Goal: Task Accomplishment & Management: Manage account settings

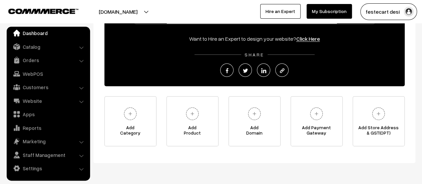
scroll to position [107, 0]
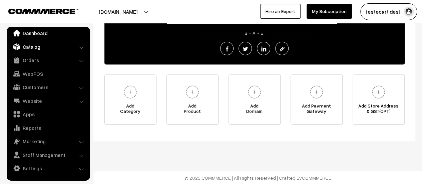
click at [34, 48] on link "Catalog" at bounding box center [47, 47] width 79 height 12
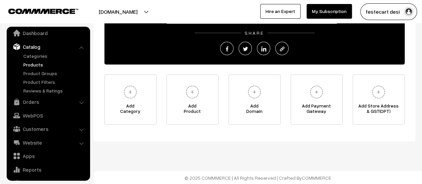
click at [40, 64] on link "Products" at bounding box center [55, 64] width 66 height 7
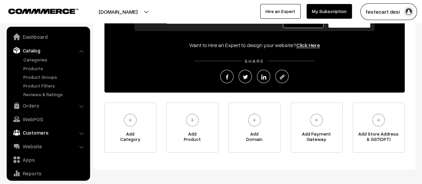
scroll to position [0, 0]
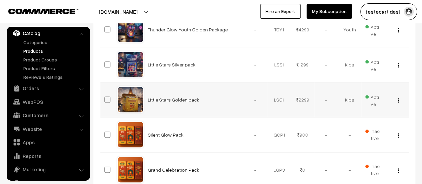
scroll to position [278, 0]
click at [399, 100] on button "button" at bounding box center [399, 100] width 2 height 5
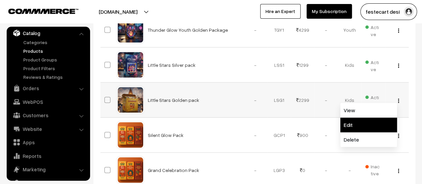
click at [372, 122] on link "Edit" at bounding box center [368, 124] width 57 height 15
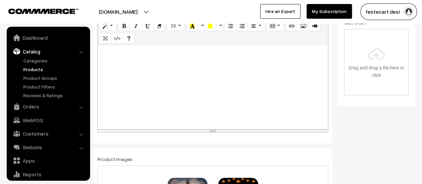
scroll to position [18, 0]
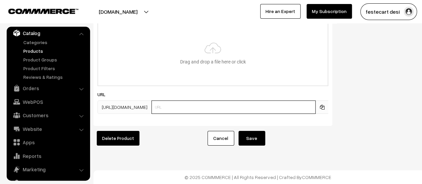
click at [182, 100] on input "text" at bounding box center [234, 106] width 164 height 13
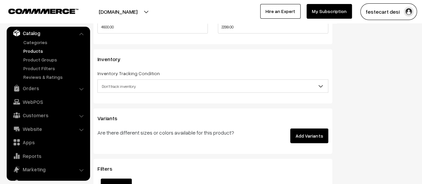
scroll to position [727, 0]
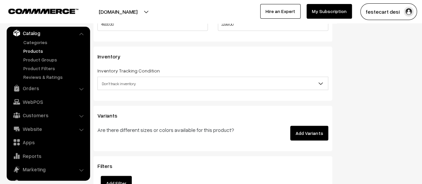
click at [148, 87] on span "Don't track inventory" at bounding box center [213, 84] width 230 height 12
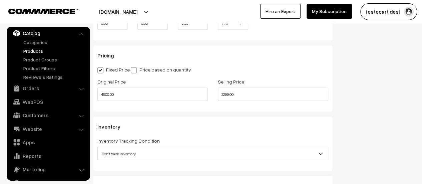
scroll to position [656, 0]
click at [150, 94] on input "4600.00" at bounding box center [152, 94] width 110 height 13
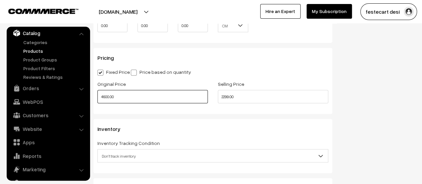
scroll to position [657, 0]
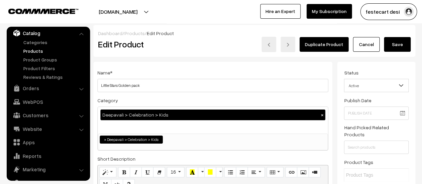
click at [360, 41] on link "Cancel" at bounding box center [366, 44] width 27 height 15
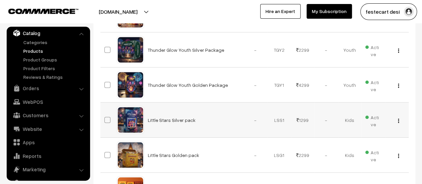
scroll to position [223, 0]
click at [398, 117] on button "button" at bounding box center [399, 119] width 2 height 5
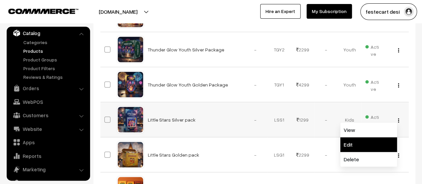
click at [370, 140] on link "Edit" at bounding box center [368, 144] width 57 height 15
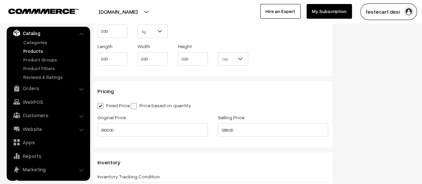
scroll to position [620, 0]
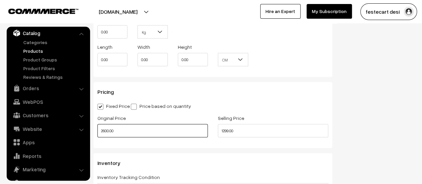
drag, startPoint x: 141, startPoint y: 131, endPoint x: 88, endPoint y: 132, distance: 52.4
click at [88, 132] on body "Thank you for showing interest. Our team will call you shortly. Close [DOMAIN_N…" at bounding box center [211, 2] width 422 height 1244
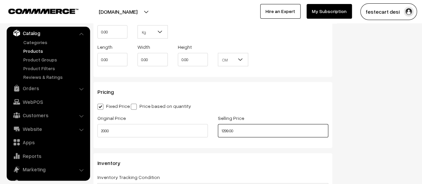
type input "2000.00"
drag, startPoint x: 253, startPoint y: 129, endPoint x: 174, endPoint y: 136, distance: 79.7
click at [174, 136] on div "Original Price 2000.00 Selling Price 1299.00" at bounding box center [212, 127] width 241 height 28
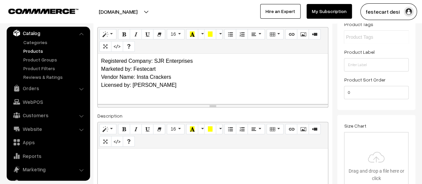
scroll to position [0, 0]
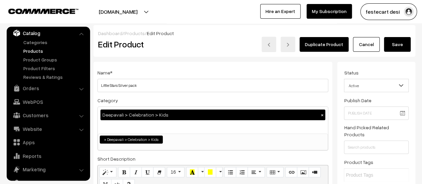
type input "999.00"
click at [407, 43] on button "Save" at bounding box center [397, 44] width 27 height 15
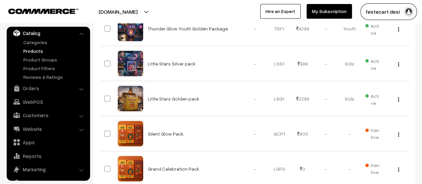
scroll to position [278, 0]
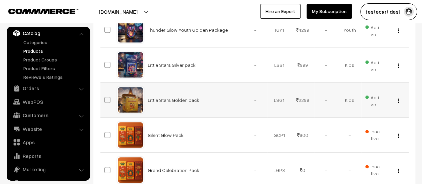
click at [399, 99] on img "button" at bounding box center [398, 100] width 1 height 4
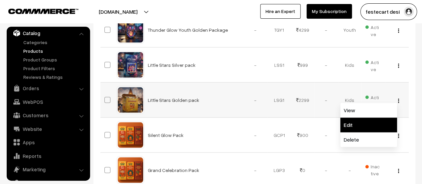
click at [364, 123] on link "Edit" at bounding box center [368, 124] width 57 height 15
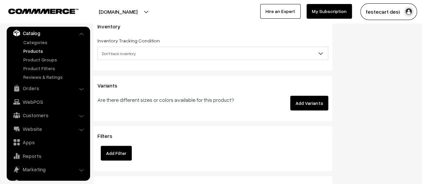
scroll to position [639, 0]
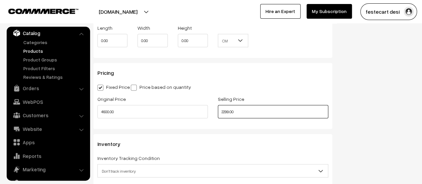
click at [267, 113] on input "2299.00" at bounding box center [273, 111] width 110 height 13
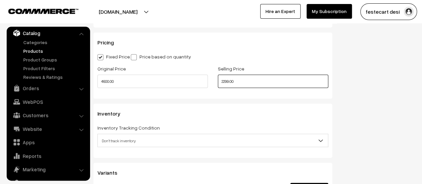
scroll to position [668, 0]
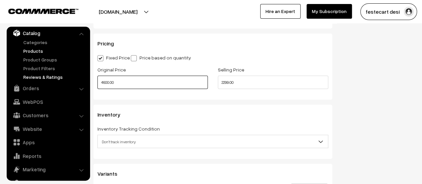
drag, startPoint x: 143, startPoint y: 83, endPoint x: 62, endPoint y: 78, distance: 80.9
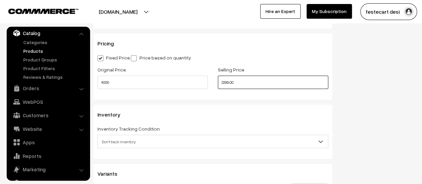
type input "4000.00"
drag, startPoint x: 246, startPoint y: 86, endPoint x: 181, endPoint y: 77, distance: 65.4
click at [181, 77] on div "Original Price 4000.00 Selling Price 2299.00" at bounding box center [212, 79] width 241 height 28
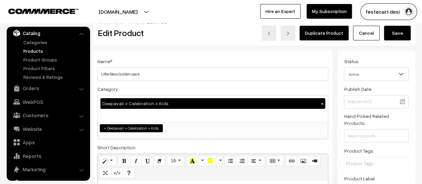
scroll to position [0, 0]
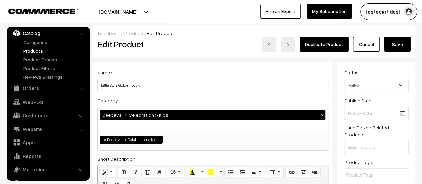
type input "1999.00"
click at [394, 40] on button "Save" at bounding box center [397, 44] width 27 height 15
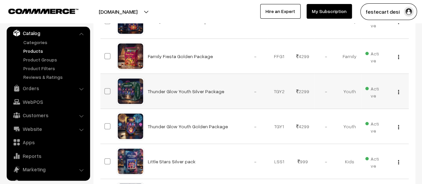
scroll to position [181, 0]
click at [398, 91] on img "button" at bounding box center [398, 92] width 1 height 4
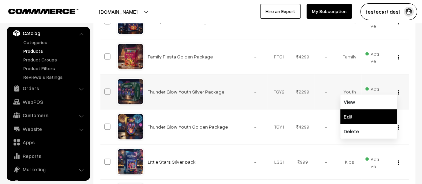
click at [369, 116] on link "Edit" at bounding box center [368, 116] width 57 height 15
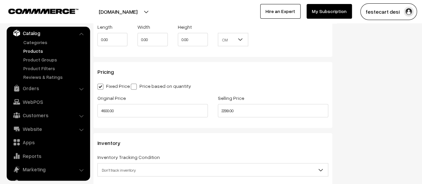
scroll to position [640, 0]
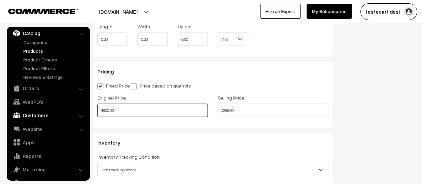
drag, startPoint x: 153, startPoint y: 114, endPoint x: 85, endPoint y: 110, distance: 67.9
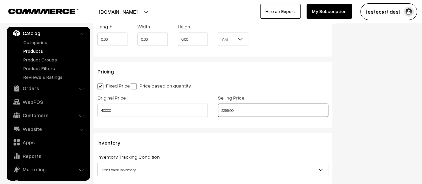
type input "40000.00"
click at [123, 104] on div "Original Price 40000.00 Selling Price 2299.00" at bounding box center [212, 107] width 241 height 28
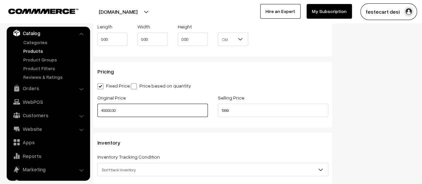
type input "1999.00"
click at [150, 110] on input "40000.00" at bounding box center [152, 110] width 110 height 13
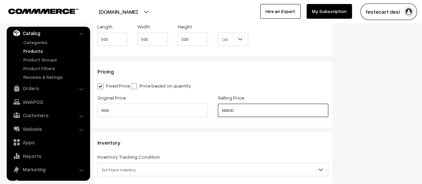
type input "4000.00"
click at [259, 117] on input "1999.00" at bounding box center [273, 110] width 110 height 13
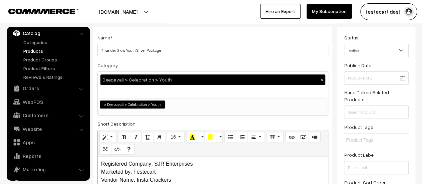
scroll to position [0, 0]
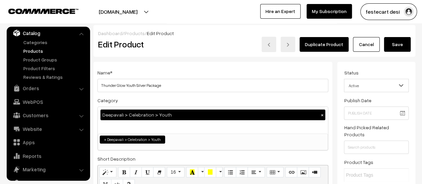
type input "1999.00"
click at [396, 45] on button "Save" at bounding box center [397, 44] width 27 height 15
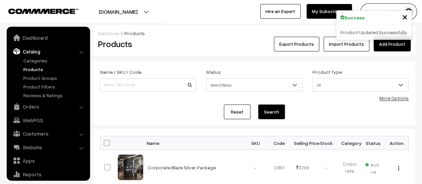
scroll to position [18, 0]
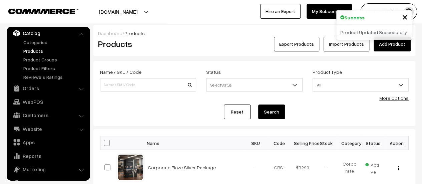
click at [403, 16] on span "×" at bounding box center [405, 16] width 6 height 12
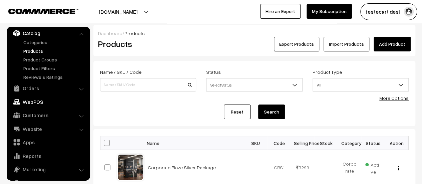
scroll to position [0, 0]
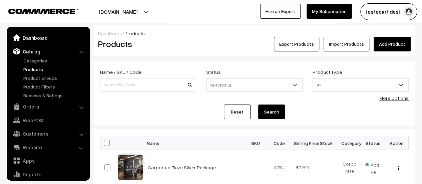
click at [30, 38] on link "Dashboard" at bounding box center [47, 38] width 79 height 12
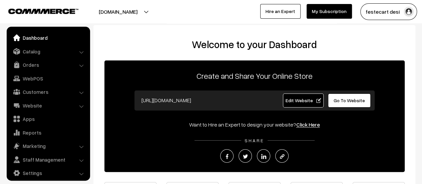
scroll to position [5, 0]
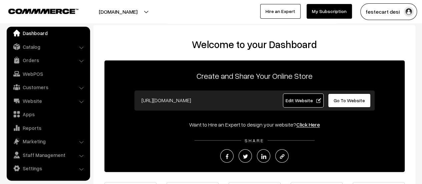
click at [299, 100] on span "Edit Website" at bounding box center [303, 100] width 36 height 6
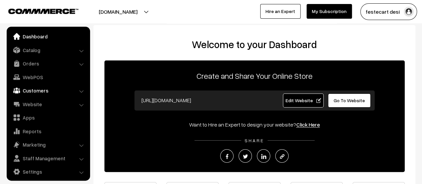
scroll to position [0, 0]
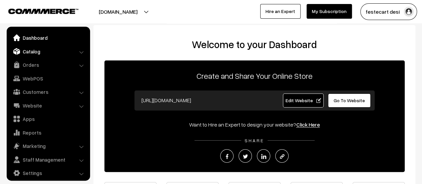
click at [42, 50] on link "Catalog" at bounding box center [47, 51] width 79 height 12
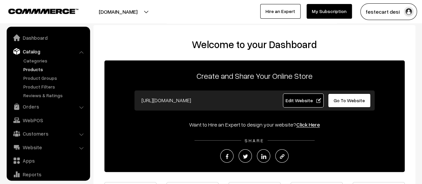
click at [34, 69] on link "Products" at bounding box center [55, 69] width 66 height 7
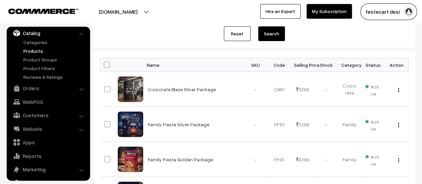
scroll to position [77, 0]
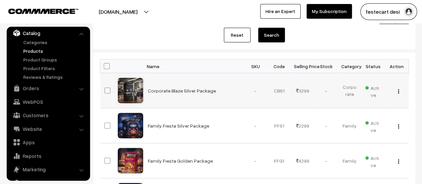
click at [399, 90] on div "View Edit Delete" at bounding box center [397, 90] width 16 height 7
click at [398, 91] on img "button" at bounding box center [398, 91] width 1 height 4
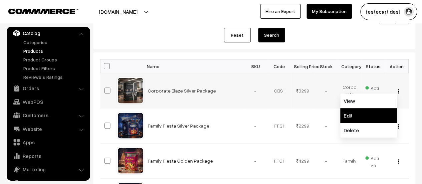
click at [369, 118] on link "Edit" at bounding box center [368, 115] width 57 height 15
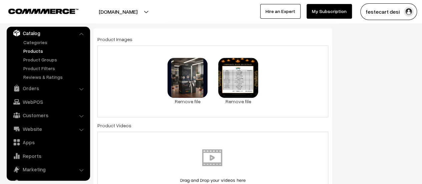
scroll to position [361, 0]
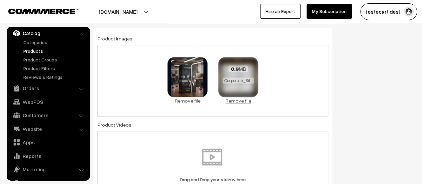
click at [240, 101] on link "Remove file" at bounding box center [238, 100] width 40 height 7
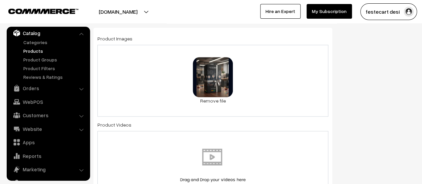
scroll to position [0, 0]
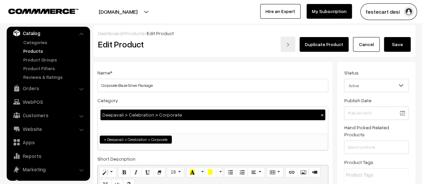
click at [396, 47] on button "Save" at bounding box center [397, 44] width 27 height 15
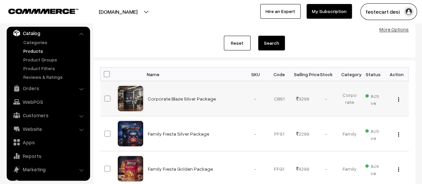
scroll to position [67, 0]
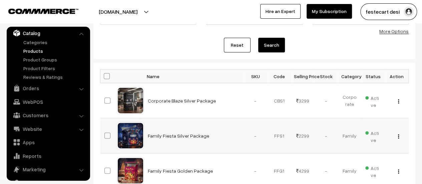
click at [398, 136] on img "button" at bounding box center [398, 136] width 1 height 4
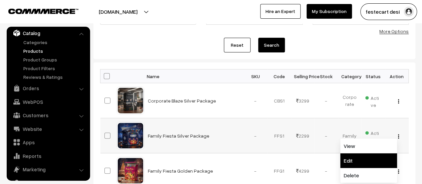
click at [369, 159] on link "Edit" at bounding box center [368, 160] width 57 height 15
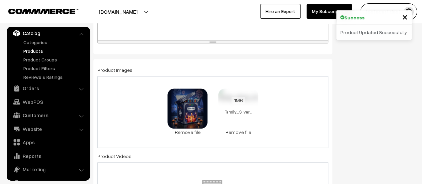
scroll to position [330, 0]
click at [240, 131] on link "Remove file" at bounding box center [238, 132] width 40 height 7
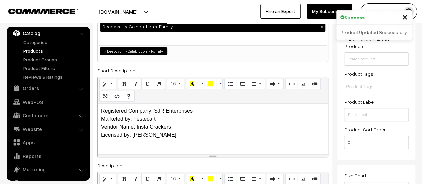
scroll to position [0, 0]
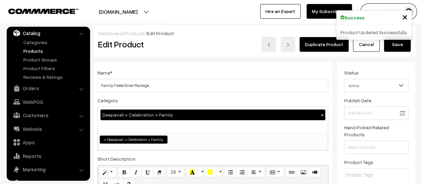
click at [401, 45] on button "Save" at bounding box center [397, 44] width 27 height 15
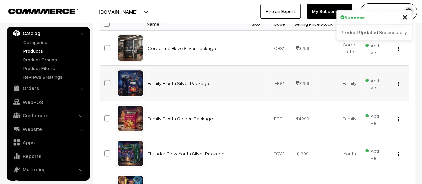
scroll to position [133, 0]
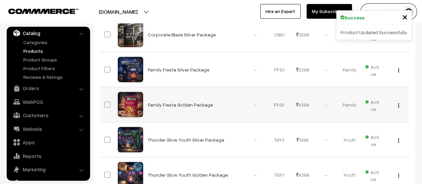
click at [397, 104] on div "View Edit Delete" at bounding box center [397, 104] width 16 height 7
click at [398, 105] on button "button" at bounding box center [399, 104] width 2 height 5
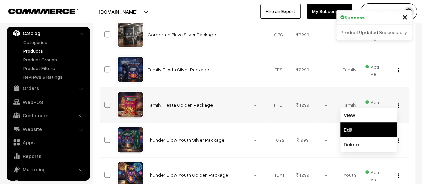
click at [374, 134] on link "Edit" at bounding box center [368, 129] width 57 height 15
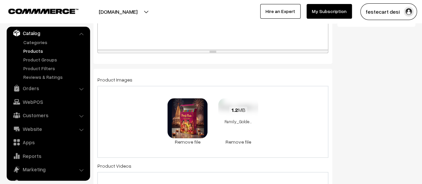
scroll to position [320, 0]
click at [242, 144] on link "Remove file" at bounding box center [238, 142] width 40 height 7
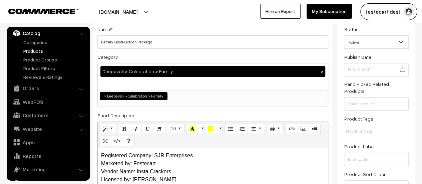
scroll to position [0, 0]
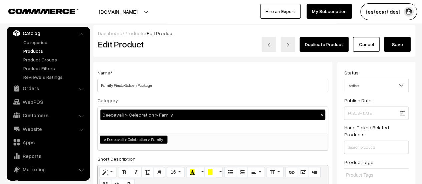
click at [396, 43] on button "Save" at bounding box center [397, 44] width 27 height 15
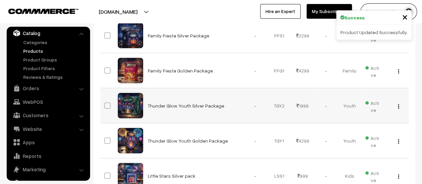
scroll to position [168, 0]
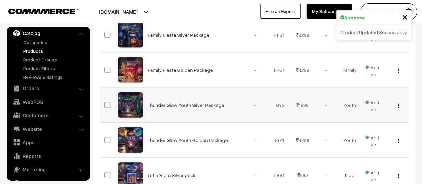
click at [398, 104] on button "button" at bounding box center [399, 105] width 2 height 5
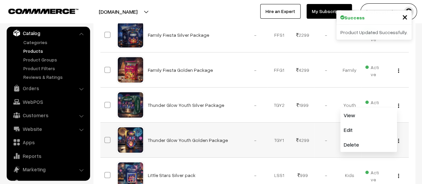
click at [337, 126] on td "-" at bounding box center [326, 139] width 24 height 35
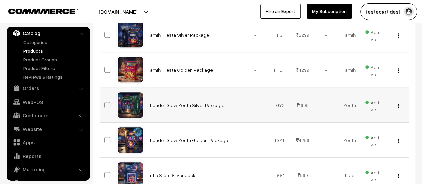
click at [398, 106] on button "button" at bounding box center [399, 105] width 2 height 5
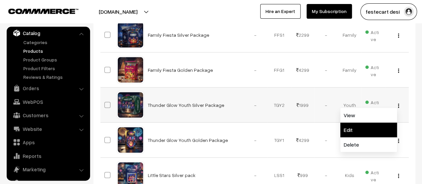
click at [375, 126] on link "Edit" at bounding box center [368, 129] width 57 height 15
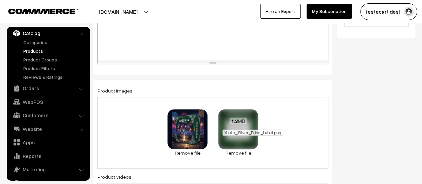
scroll to position [309, 0]
click at [236, 152] on link "Remove file" at bounding box center [238, 153] width 40 height 7
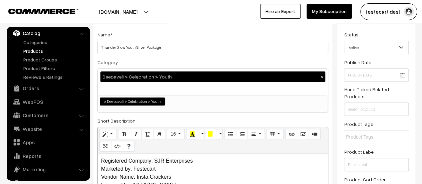
scroll to position [0, 0]
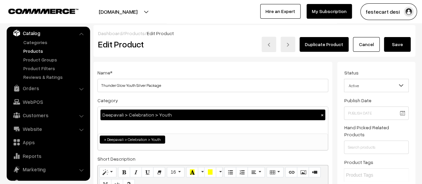
click at [399, 48] on button "Save" at bounding box center [397, 44] width 27 height 15
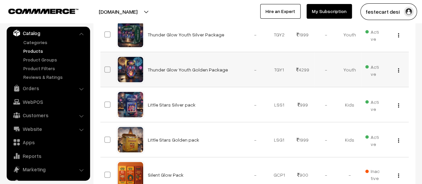
scroll to position [239, 0]
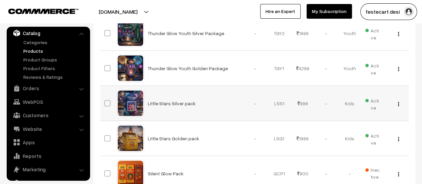
click at [399, 104] on div "View Edit Delete" at bounding box center [397, 103] width 16 height 7
click at [399, 103] on img "button" at bounding box center [398, 104] width 1 height 4
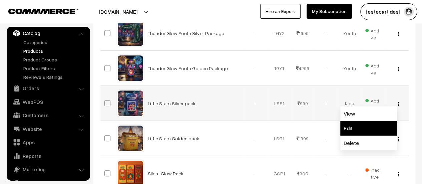
click at [373, 126] on link "Edit" at bounding box center [368, 128] width 57 height 15
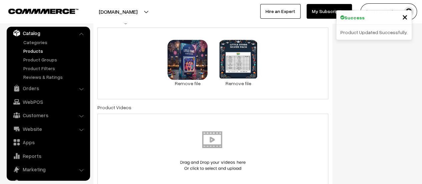
scroll to position [380, 0]
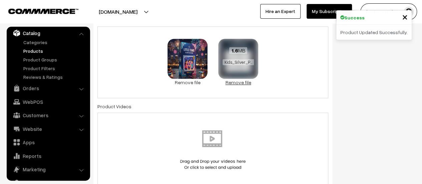
click at [245, 83] on link "Remove file" at bounding box center [238, 82] width 40 height 7
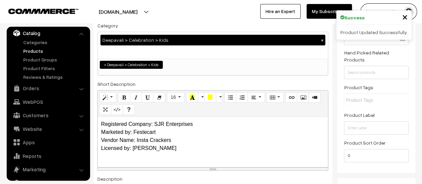
scroll to position [0, 0]
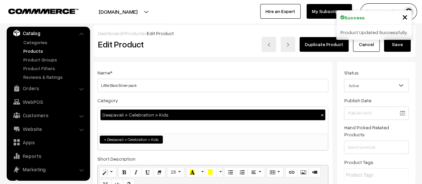
click at [395, 47] on button "Save" at bounding box center [397, 44] width 27 height 15
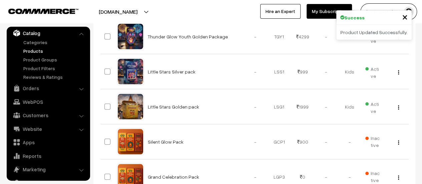
scroll to position [271, 0]
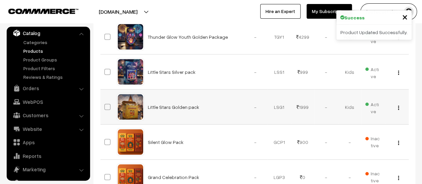
click at [399, 105] on button "button" at bounding box center [399, 107] width 2 height 5
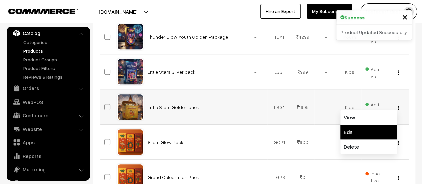
click at [368, 124] on link "Edit" at bounding box center [368, 131] width 57 height 15
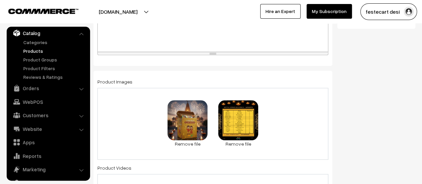
scroll to position [318, 0]
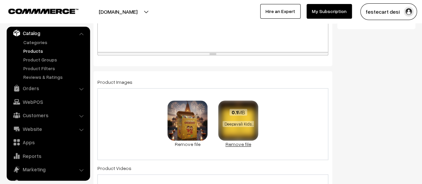
click at [244, 143] on link "Remove file" at bounding box center [238, 144] width 40 height 7
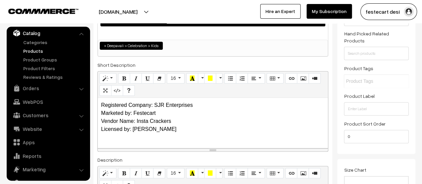
scroll to position [0, 0]
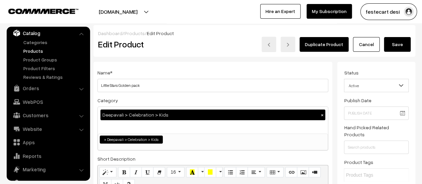
click at [405, 46] on button "Save" at bounding box center [397, 44] width 27 height 15
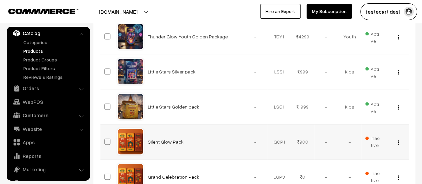
scroll to position [271, 0]
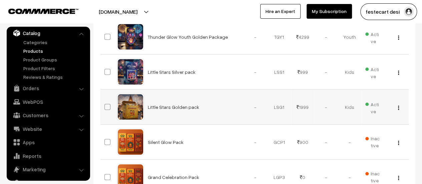
click at [399, 106] on div "View Edit Delete" at bounding box center [397, 106] width 16 height 7
click at [398, 108] on img "button" at bounding box center [398, 107] width 1 height 4
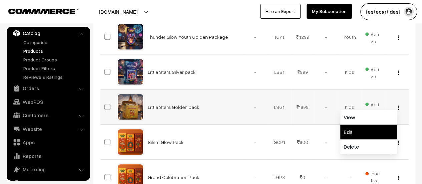
click at [366, 133] on link "Edit" at bounding box center [368, 131] width 57 height 15
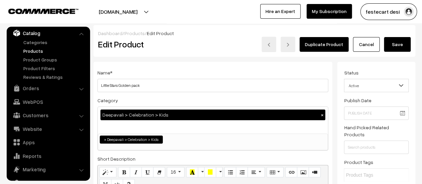
drag, startPoint x: 369, startPoint y: 46, endPoint x: 267, endPoint y: 44, distance: 102.5
click at [369, 46] on link "Cancel" at bounding box center [366, 44] width 27 height 15
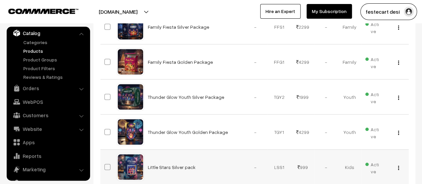
scroll to position [161, 0]
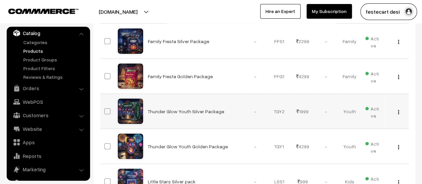
click at [398, 110] on img "button" at bounding box center [398, 112] width 1 height 4
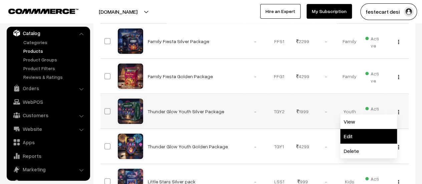
click at [367, 135] on link "Edit" at bounding box center [368, 136] width 57 height 15
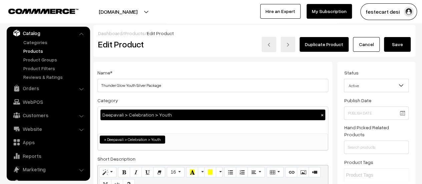
click at [392, 44] on button "Save" at bounding box center [397, 44] width 27 height 15
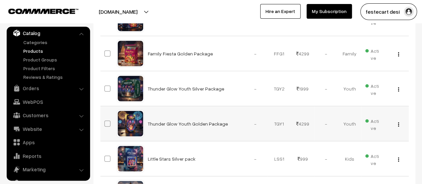
scroll to position [184, 0]
click at [398, 124] on img "button" at bounding box center [398, 124] width 1 height 4
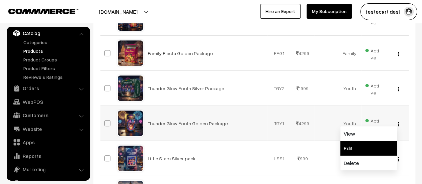
click at [370, 148] on link "Edit" at bounding box center [368, 148] width 57 height 15
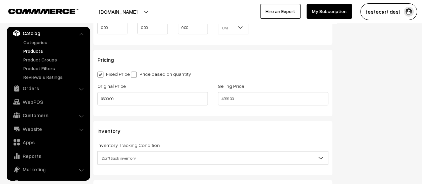
scroll to position [662, 0]
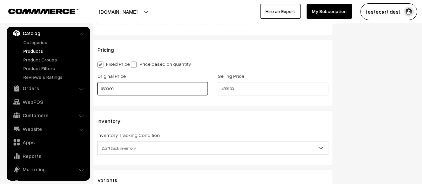
click at [105, 90] on input "8600.00" at bounding box center [152, 88] width 110 height 13
type input "8000.00"
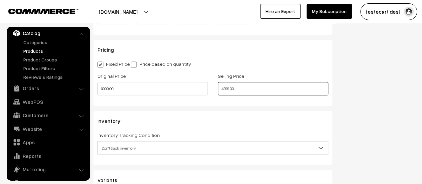
click at [229, 90] on input "4299.00" at bounding box center [273, 88] width 110 height 13
type input "4000.00"
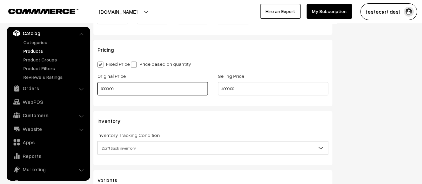
click at [154, 94] on input "8000.00" at bounding box center [152, 88] width 110 height 13
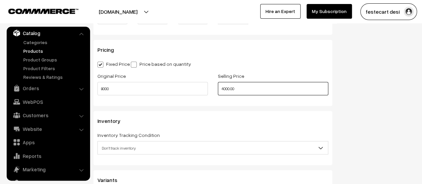
type input "8000.00"
click at [252, 86] on input "4000.00" at bounding box center [273, 88] width 110 height 13
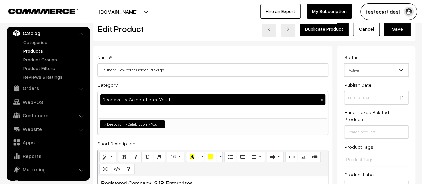
scroll to position [0, 0]
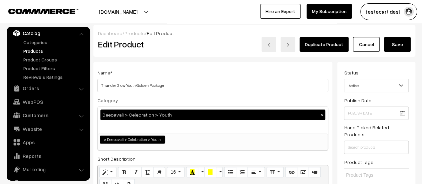
type input "4000.00"
click at [408, 48] on button "Save" at bounding box center [397, 44] width 27 height 15
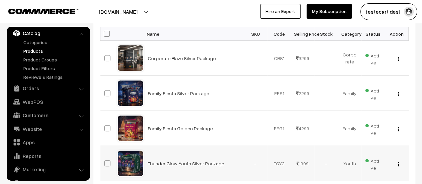
scroll to position [108, 0]
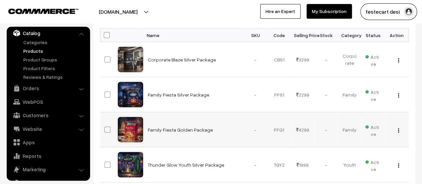
click at [398, 128] on img "button" at bounding box center [398, 130] width 1 height 4
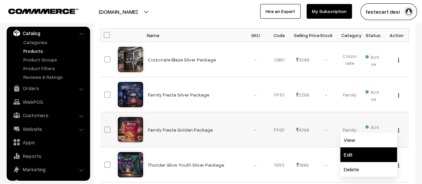
click at [364, 152] on link "Edit" at bounding box center [368, 154] width 57 height 15
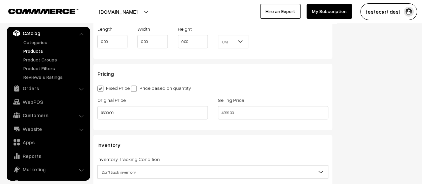
scroll to position [639, 0]
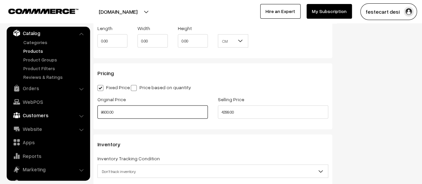
drag, startPoint x: 137, startPoint y: 116, endPoint x: 43, endPoint y: 107, distance: 94.9
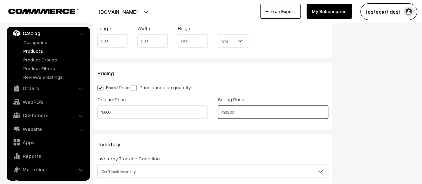
type input "10000.00"
drag, startPoint x: 271, startPoint y: 112, endPoint x: 160, endPoint y: 106, distance: 110.6
click at [153, 110] on div "Original Price 10000.00 Selling Price 4299.00" at bounding box center [212, 109] width 241 height 28
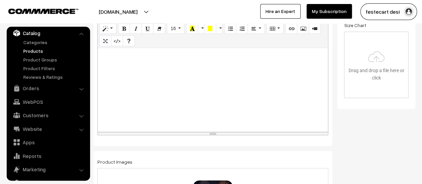
scroll to position [0, 0]
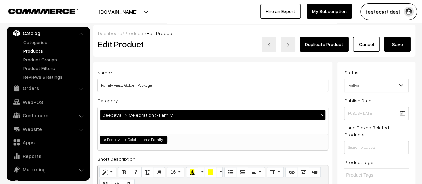
type input "4999.00"
click at [402, 43] on button "Save" at bounding box center [397, 44] width 27 height 15
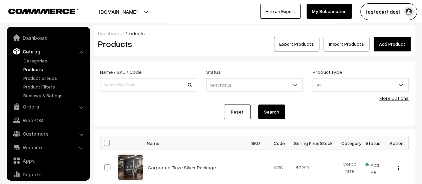
scroll to position [18, 0]
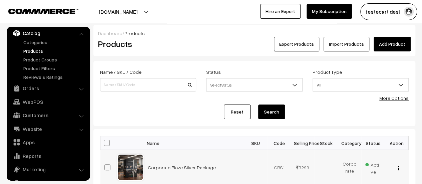
click at [398, 167] on img "button" at bounding box center [398, 168] width 1 height 4
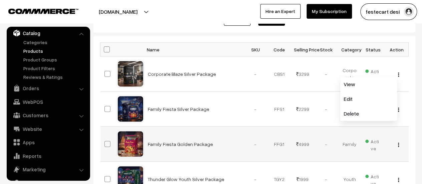
scroll to position [95, 0]
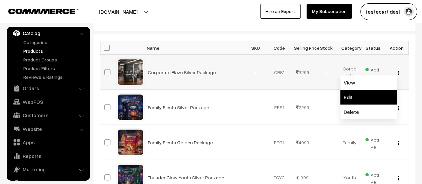
click at [353, 100] on link "Edit" at bounding box center [368, 97] width 57 height 15
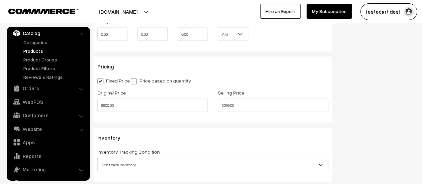
scroll to position [655, 0]
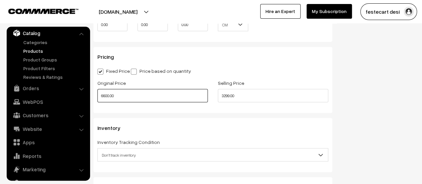
click at [105, 94] on input "6600.00" at bounding box center [152, 95] width 110 height 13
type input "6000.00"
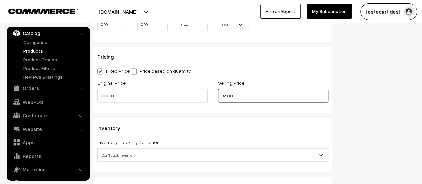
click at [225, 96] on input "3299.00" at bounding box center [273, 95] width 110 height 13
click at [256, 98] on input "3999.00" at bounding box center [273, 95] width 110 height 13
click at [224, 96] on input "3999.00" at bounding box center [273, 95] width 110 height 13
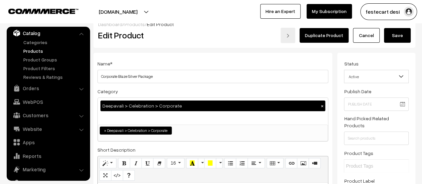
scroll to position [0, 0]
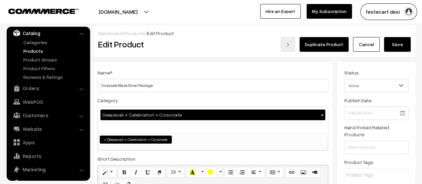
type input "2999.00"
click at [393, 47] on button "Save" at bounding box center [397, 44] width 27 height 15
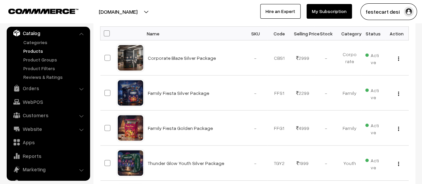
scroll to position [114, 0]
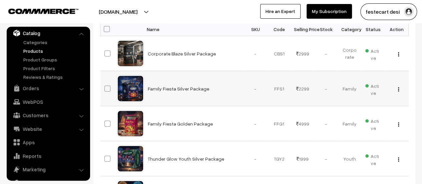
click at [397, 89] on div "View Edit Delete" at bounding box center [397, 88] width 16 height 7
click at [399, 124] on img "button" at bounding box center [398, 124] width 1 height 4
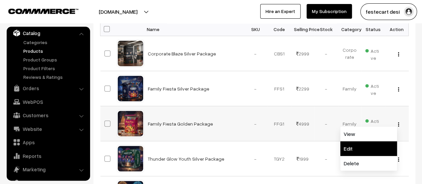
click at [372, 145] on link "Edit" at bounding box center [368, 148] width 57 height 15
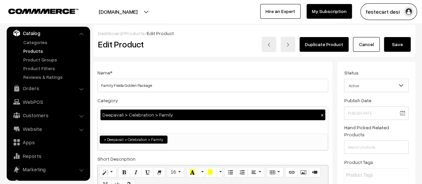
click at [397, 40] on button "Save" at bounding box center [397, 44] width 27 height 15
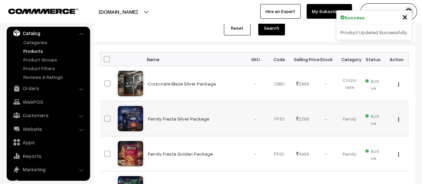
scroll to position [84, 0]
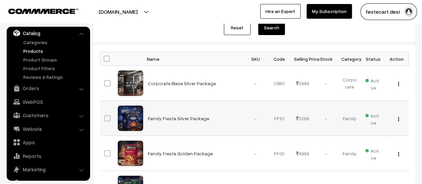
click at [398, 117] on img "button" at bounding box center [398, 119] width 1 height 4
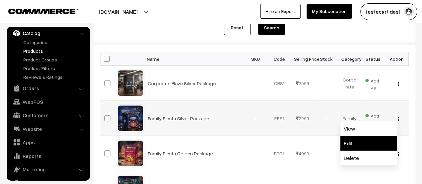
click at [350, 147] on link "Edit" at bounding box center [368, 143] width 57 height 15
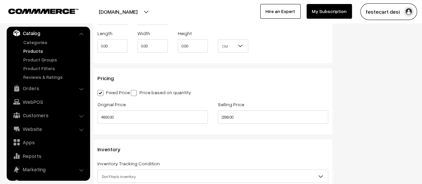
scroll to position [638, 0]
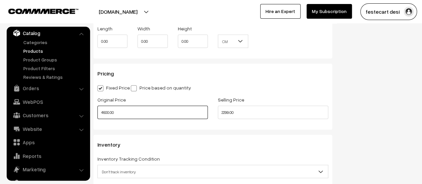
drag, startPoint x: 105, startPoint y: 113, endPoint x: 161, endPoint y: 125, distance: 56.7
click at [105, 113] on input "4600.00" at bounding box center [152, 112] width 110 height 13
type input "4000.00"
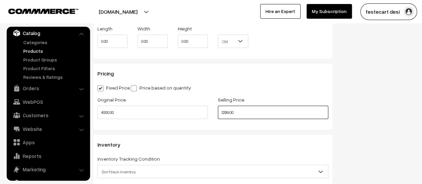
click at [225, 111] on input "2299.00" at bounding box center [273, 112] width 110 height 13
click at [240, 110] on input "1999.00" at bounding box center [273, 112] width 110 height 13
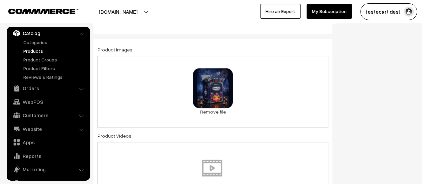
scroll to position [0, 0]
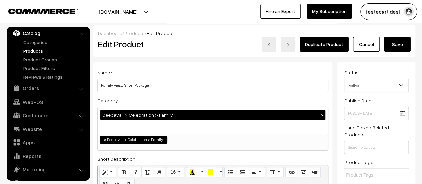
type input "1999.00"
click at [396, 51] on button "Save" at bounding box center [397, 44] width 27 height 15
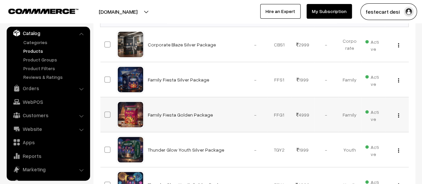
scroll to position [133, 0]
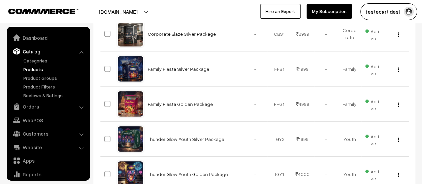
scroll to position [18, 0]
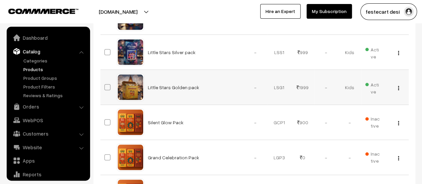
scroll to position [290, 0]
click at [398, 86] on img "button" at bounding box center [398, 88] width 1 height 4
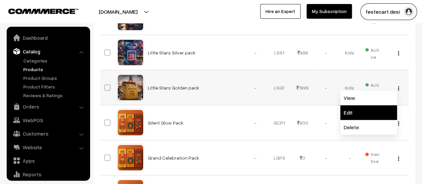
click at [375, 107] on link "Edit" at bounding box center [368, 112] width 57 height 15
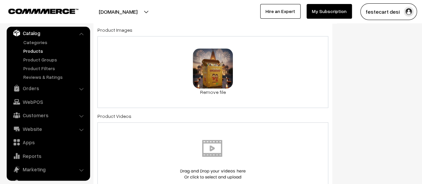
scroll to position [368, 0]
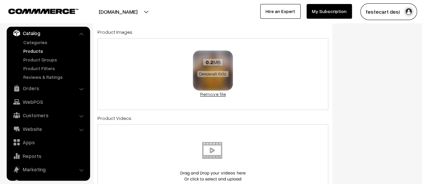
click at [219, 93] on link "Remove file" at bounding box center [213, 93] width 40 height 7
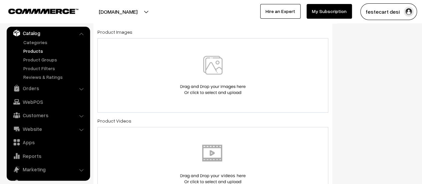
click at [210, 78] on img at bounding box center [213, 75] width 69 height 39
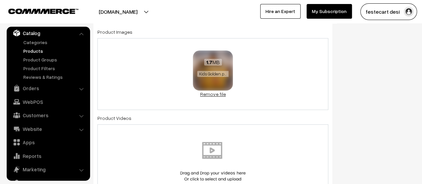
click at [212, 92] on link "Remove file" at bounding box center [213, 93] width 40 height 7
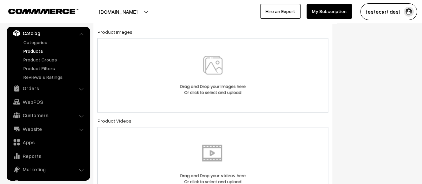
click at [214, 70] on img at bounding box center [213, 75] width 69 height 39
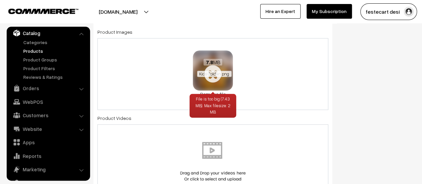
click at [214, 76] on span "Kids Golden.png" at bounding box center [214, 74] width 34 height 6
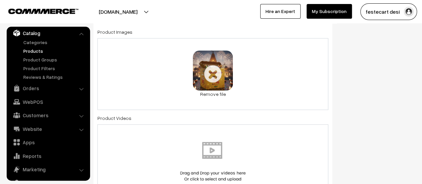
click at [289, 101] on div "7.8 MB Kids Golden.png File is too big (7.43 MB). Max filesize: 2 MB Check Erro…" at bounding box center [212, 74] width 231 height 72
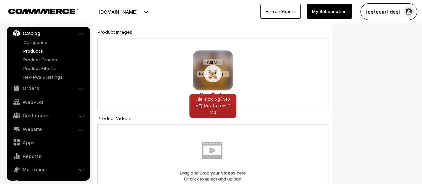
click at [220, 92] on link "Remove file" at bounding box center [213, 93] width 40 height 7
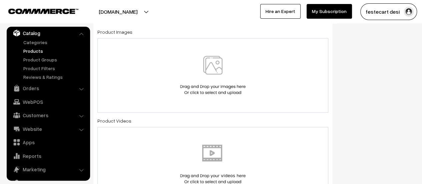
click at [214, 62] on img at bounding box center [213, 75] width 69 height 39
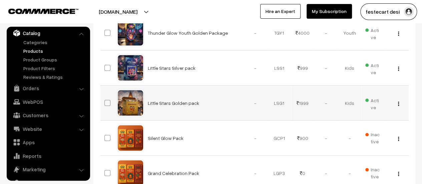
scroll to position [273, 0]
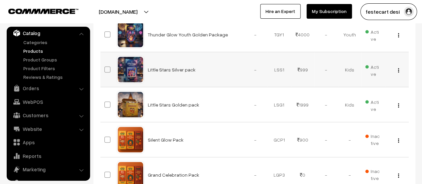
click at [397, 68] on div "View Edit Delete" at bounding box center [397, 69] width 16 height 7
click at [399, 69] on div "View Edit Delete" at bounding box center [397, 69] width 16 height 7
click at [399, 70] on button "button" at bounding box center [399, 69] width 2 height 5
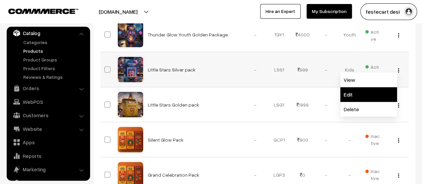
click at [364, 95] on link "Edit" at bounding box center [368, 94] width 57 height 15
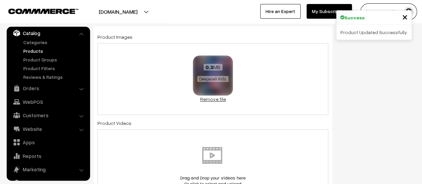
scroll to position [363, 0]
click at [214, 97] on link "Remove file" at bounding box center [213, 99] width 40 height 7
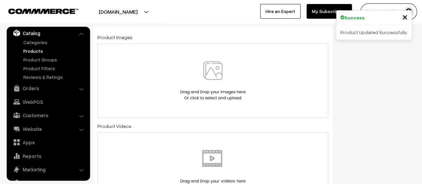
click at [214, 81] on img at bounding box center [213, 80] width 69 height 39
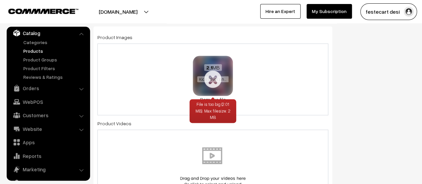
click at [216, 98] on link "Remove file" at bounding box center [213, 99] width 40 height 7
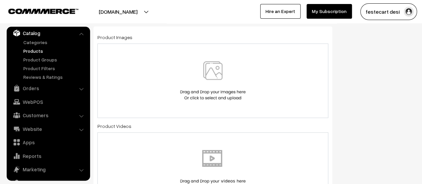
click at [223, 82] on img at bounding box center [213, 80] width 69 height 39
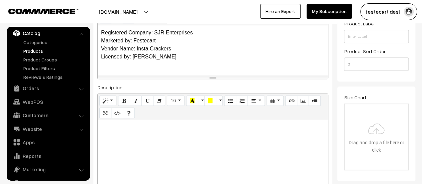
scroll to position [0, 0]
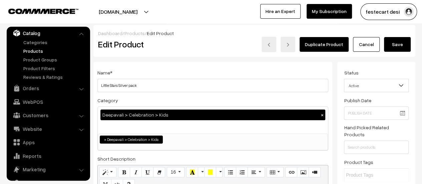
click at [405, 42] on button "Save" at bounding box center [397, 44] width 27 height 15
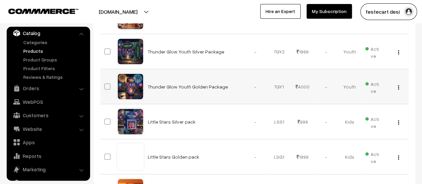
scroll to position [215, 0]
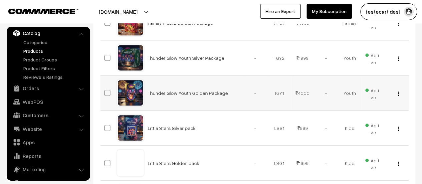
click at [398, 92] on img "button" at bounding box center [398, 93] width 1 height 4
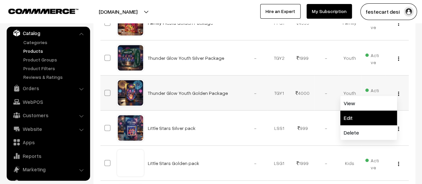
click at [360, 118] on link "Edit" at bounding box center [368, 117] width 57 height 15
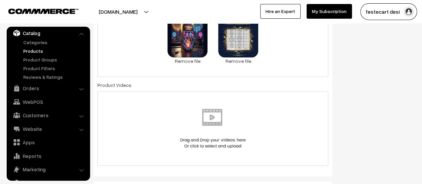
scroll to position [351, 0]
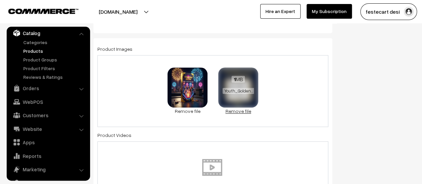
click at [248, 112] on link "Remove file" at bounding box center [238, 110] width 40 height 7
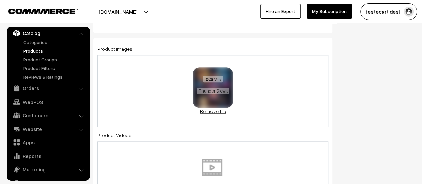
click at [215, 110] on link "Remove file" at bounding box center [213, 110] width 40 height 7
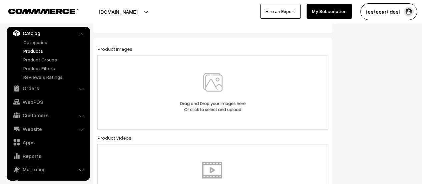
click at [215, 90] on img at bounding box center [213, 92] width 69 height 39
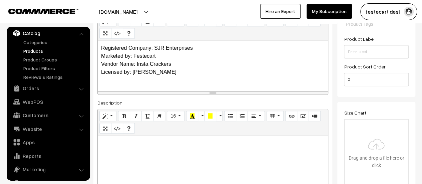
scroll to position [0, 0]
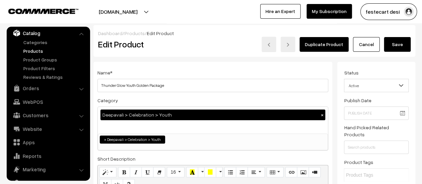
click at [398, 42] on button "Save" at bounding box center [397, 44] width 27 height 15
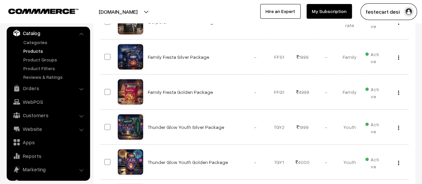
scroll to position [146, 0]
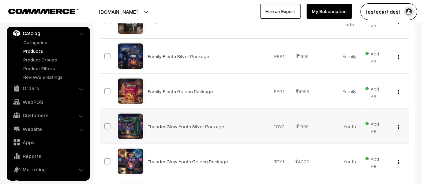
click at [399, 127] on img "button" at bounding box center [398, 127] width 1 height 4
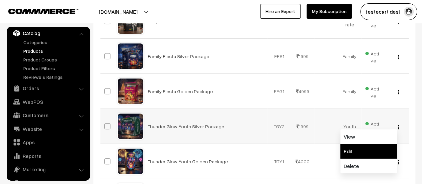
click at [360, 151] on link "Edit" at bounding box center [368, 151] width 57 height 15
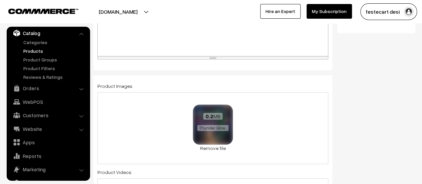
scroll to position [314, 0]
click at [216, 146] on link "Remove file" at bounding box center [213, 147] width 40 height 7
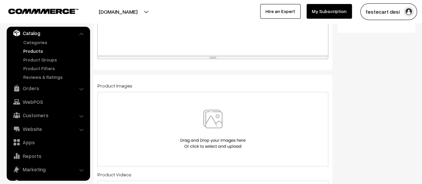
click at [214, 130] on img at bounding box center [213, 128] width 69 height 39
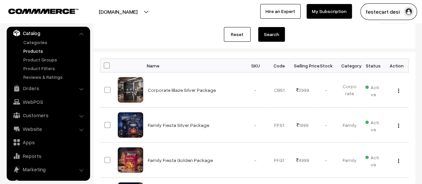
scroll to position [133, 0]
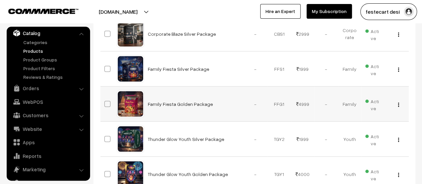
click at [398, 104] on img "button" at bounding box center [398, 104] width 1 height 4
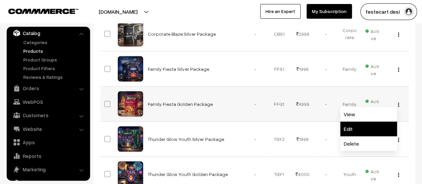
click at [370, 125] on link "Edit" at bounding box center [368, 128] width 57 height 15
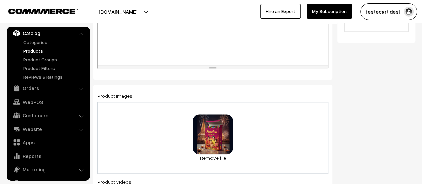
scroll to position [305, 0]
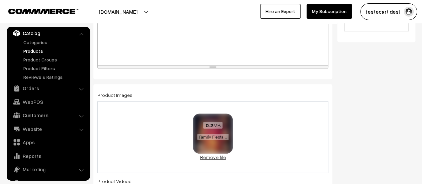
click at [210, 158] on link "Remove file" at bounding box center [213, 157] width 40 height 7
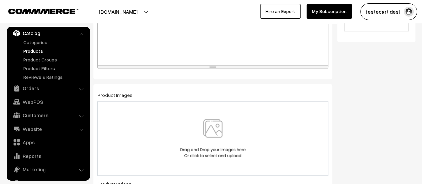
click at [214, 147] on img at bounding box center [213, 138] width 69 height 39
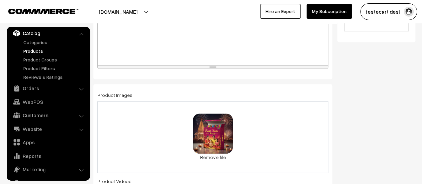
scroll to position [0, 0]
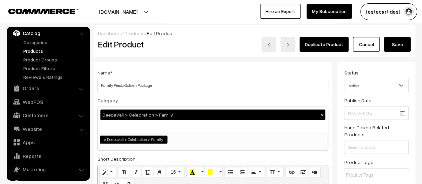
click at [398, 45] on button "Save" at bounding box center [397, 44] width 27 height 15
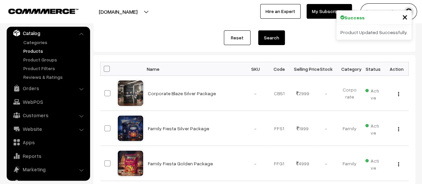
scroll to position [100, 0]
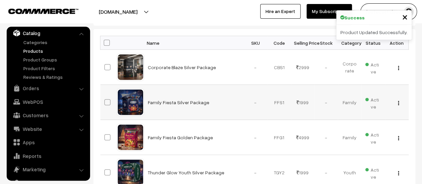
click at [398, 102] on img "button" at bounding box center [398, 103] width 1 height 4
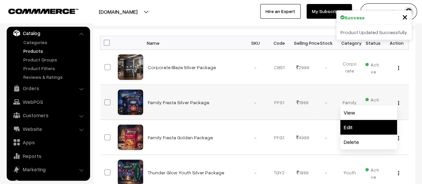
click at [371, 129] on link "Edit" at bounding box center [368, 127] width 57 height 15
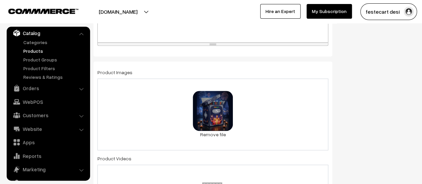
scroll to position [367, 0]
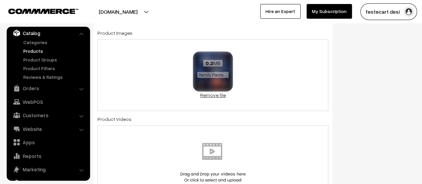
click at [215, 94] on link "Remove file" at bounding box center [213, 94] width 40 height 7
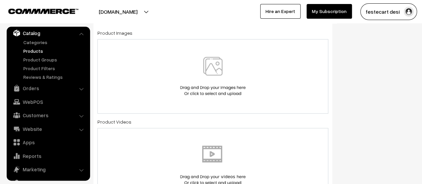
click at [213, 83] on img at bounding box center [213, 76] width 69 height 39
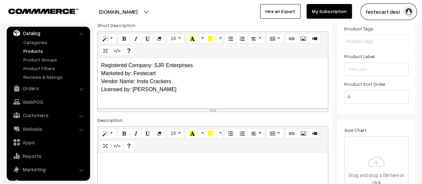
scroll to position [0, 0]
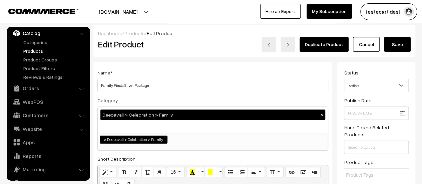
click at [398, 44] on button "Save" at bounding box center [397, 44] width 27 height 15
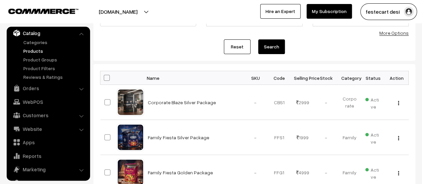
scroll to position [67, 0]
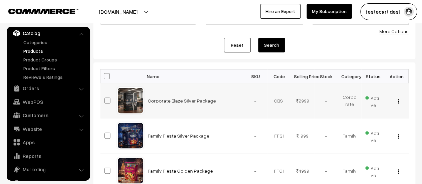
click at [398, 102] on img "button" at bounding box center [398, 101] width 1 height 4
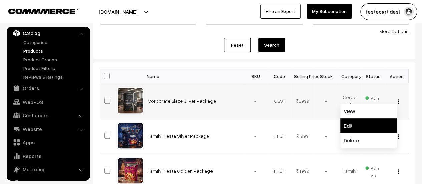
click at [356, 126] on link "Edit" at bounding box center [368, 125] width 57 height 15
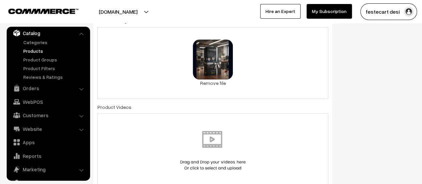
scroll to position [378, 0]
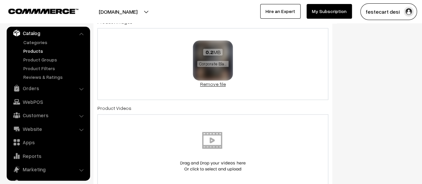
click at [215, 85] on link "Remove file" at bounding box center [213, 83] width 40 height 7
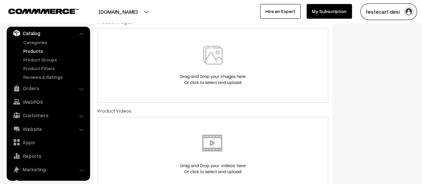
click at [212, 71] on img at bounding box center [213, 65] width 69 height 39
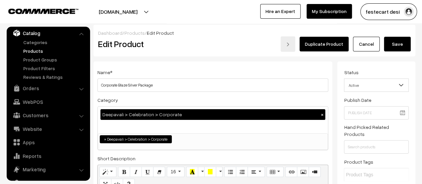
scroll to position [0, 0]
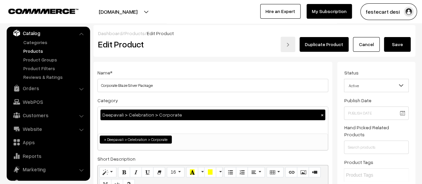
click at [399, 42] on button "Save" at bounding box center [397, 44] width 27 height 15
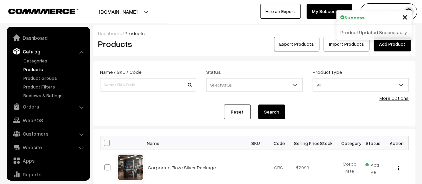
scroll to position [18, 0]
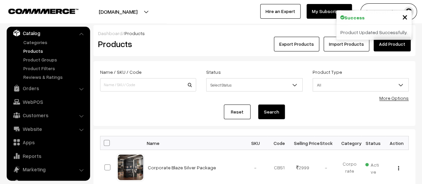
click at [403, 18] on span "×" at bounding box center [405, 16] width 6 height 12
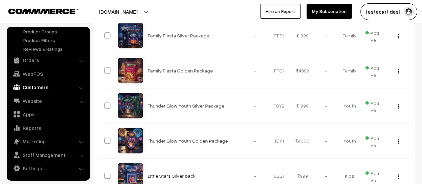
scroll to position [0, 0]
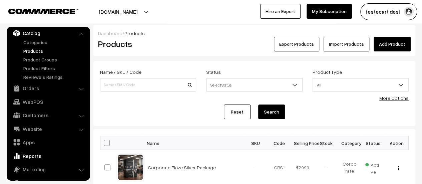
scroll to position [46, 0]
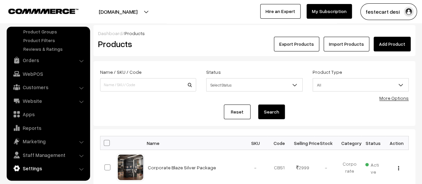
click at [38, 168] on link "Settings" at bounding box center [47, 168] width 79 height 12
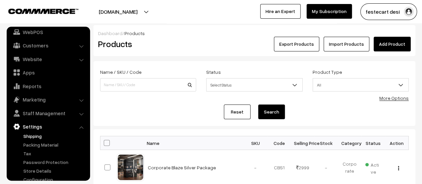
click at [32, 136] on link "Shipping" at bounding box center [55, 135] width 66 height 7
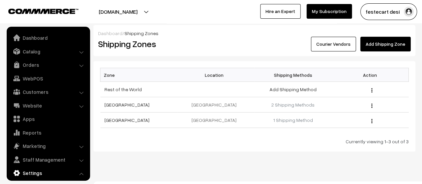
scroll to position [55, 0]
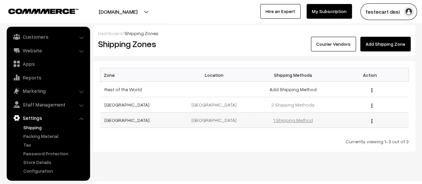
click at [284, 117] on link "1 Shipping Method" at bounding box center [293, 120] width 40 height 6
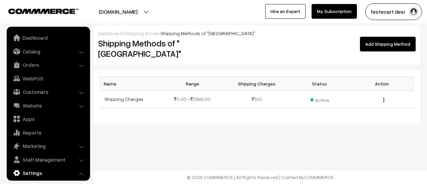
scroll to position [55, 0]
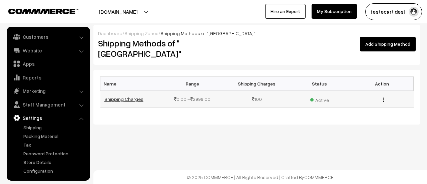
click at [136, 96] on link "Shipping Charges" at bounding box center [123, 99] width 39 height 6
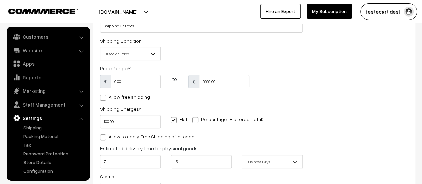
scroll to position [59, 0]
click at [105, 124] on input "100.00" at bounding box center [130, 121] width 61 height 13
type input "200"
click at [326, 105] on div "Shipping Method Name * Shipping Charges Shipping Condition Based on Price Based…" at bounding box center [254, 104] width 319 height 191
click at [102, 97] on span at bounding box center [103, 97] width 6 height 6
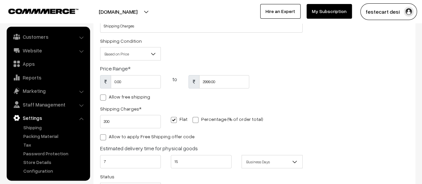
click at [102, 97] on input "Allow free shipping" at bounding box center [102, 96] width 4 height 4
checkbox input "true"
type input "0"
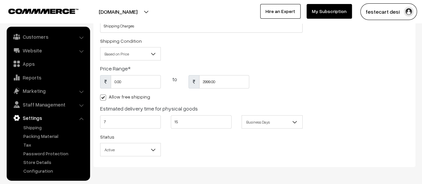
click at [103, 98] on span at bounding box center [103, 97] width 6 height 6
click at [103, 98] on input "Allow free shipping" at bounding box center [102, 96] width 4 height 4
checkbox input "false"
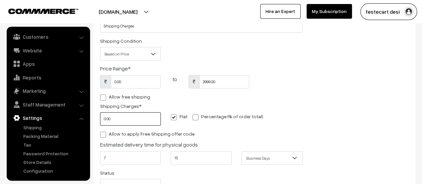
scroll to position [0, 0]
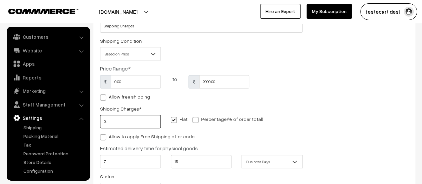
type input "0"
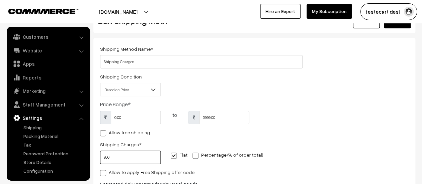
scroll to position [23, 0]
type input "200"
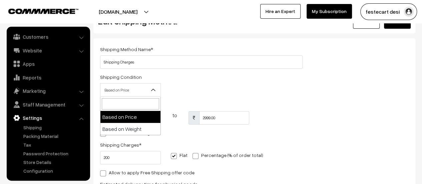
click at [153, 93] on b at bounding box center [153, 89] width 7 height 7
click at [351, 100] on div "Shipping Method Name * Shipping Charges Shipping Condition Based on Price Based…" at bounding box center [254, 140] width 319 height 191
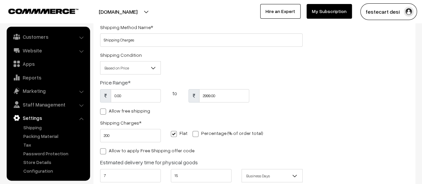
scroll to position [0, 0]
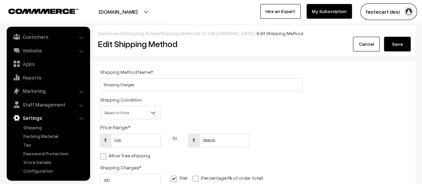
click at [407, 45] on button "Save" at bounding box center [397, 44] width 27 height 15
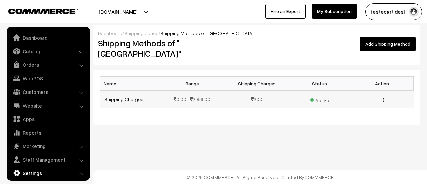
scroll to position [55, 0]
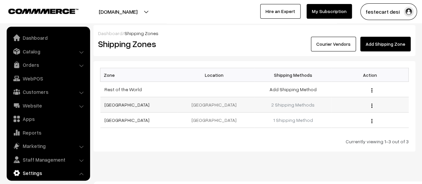
scroll to position [55, 0]
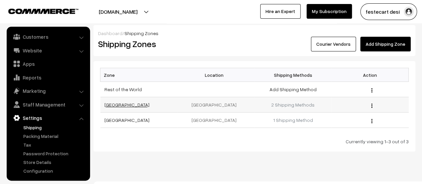
click at [107, 104] on link "[GEOGRAPHIC_DATA]" at bounding box center [126, 105] width 45 height 6
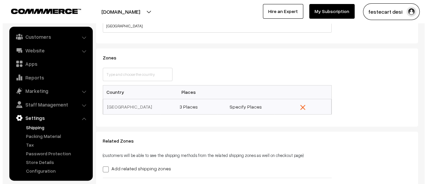
scroll to position [48, 0]
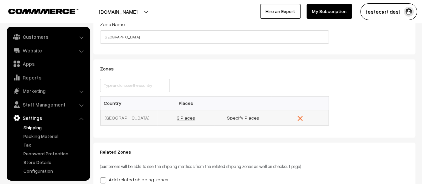
click at [186, 118] on link "3 Places" at bounding box center [186, 118] width 18 height 6
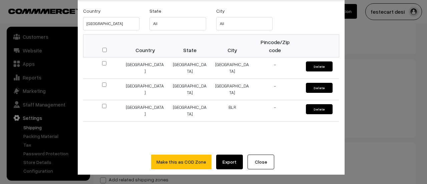
scroll to position [0, 0]
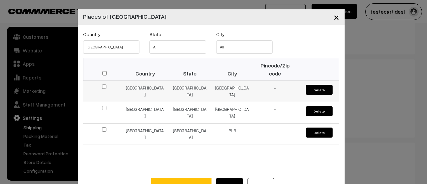
click at [275, 93] on td "-" at bounding box center [275, 91] width 43 height 21
click at [334, 20] on span "×" at bounding box center [337, 17] width 6 height 12
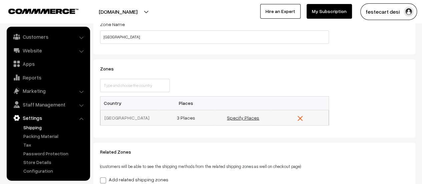
click at [246, 118] on link "Specify Places" at bounding box center [243, 118] width 32 height 6
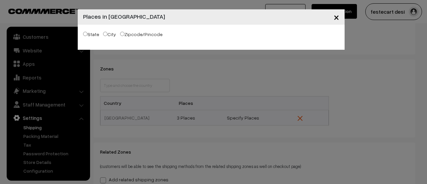
click at [337, 21] on span "×" at bounding box center [337, 17] width 6 height 12
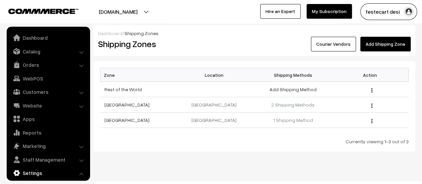
scroll to position [55, 0]
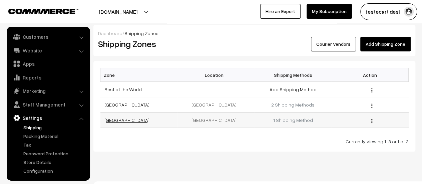
click at [120, 120] on link "[GEOGRAPHIC_DATA]" at bounding box center [126, 120] width 45 height 6
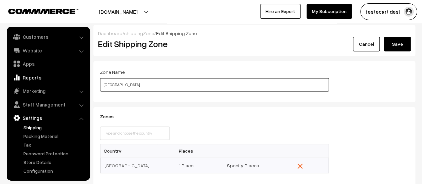
drag, startPoint x: 114, startPoint y: 83, endPoint x: 77, endPoint y: 81, distance: 37.4
click at [77, 81] on body "Thank you for showing interest. Our team will call you shortly. Close festecart…" at bounding box center [211, 166] width 422 height 332
click at [172, 86] on input "[GEOGRAPHIC_DATA]" at bounding box center [214, 84] width 229 height 13
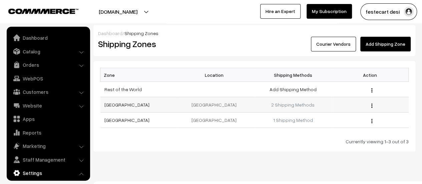
scroll to position [55, 0]
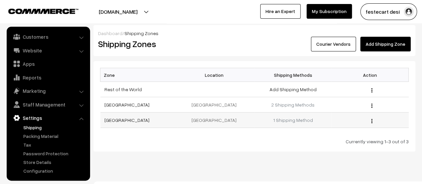
click at [115, 115] on td "[GEOGRAPHIC_DATA]" at bounding box center [138, 119] width 77 height 15
click at [115, 118] on link "[GEOGRAPHIC_DATA]" at bounding box center [126, 120] width 45 height 6
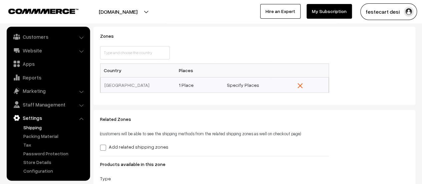
scroll to position [100, 0]
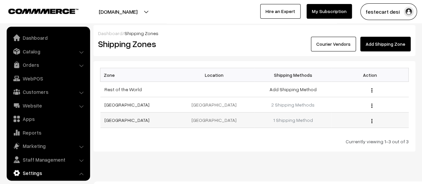
scroll to position [55, 0]
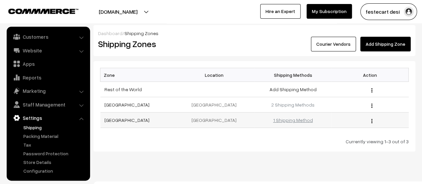
click at [290, 122] on link "1 Shipping Method" at bounding box center [293, 120] width 40 height 6
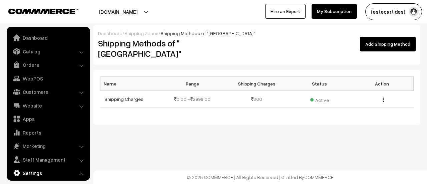
scroll to position [55, 0]
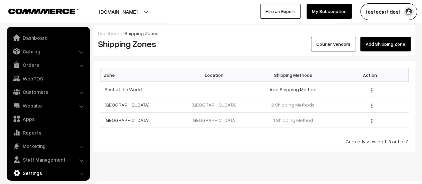
scroll to position [55, 0]
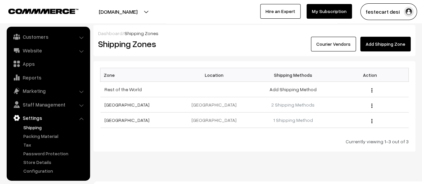
click at [302, 103] on link "2 Shipping Methods" at bounding box center [292, 105] width 43 height 6
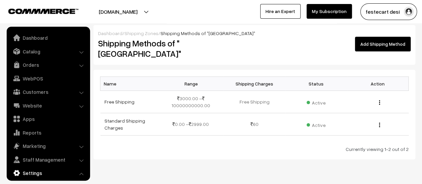
scroll to position [55, 0]
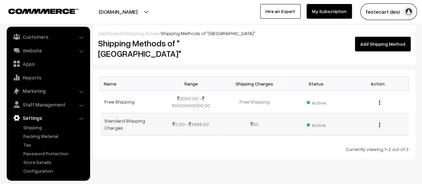
click at [314, 120] on span "Active" at bounding box center [316, 124] width 19 height 9
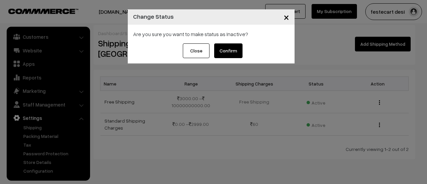
click at [287, 18] on span "×" at bounding box center [287, 17] width 6 height 12
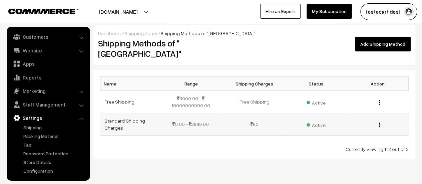
click at [380, 120] on div "Edit Delete" at bounding box center [378, 123] width 54 height 7
click at [379, 122] on img "button" at bounding box center [379, 124] width 1 height 4
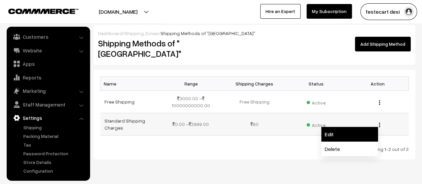
click at [360, 127] on link "Edit" at bounding box center [349, 134] width 57 height 15
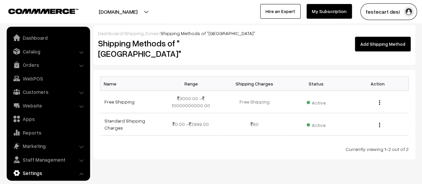
scroll to position [55, 0]
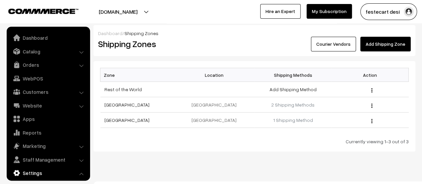
scroll to position [55, 0]
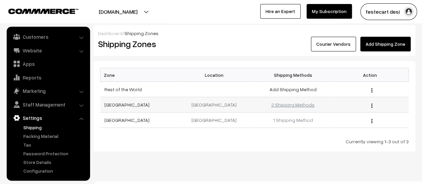
click at [301, 105] on link "2 Shipping Methods" at bounding box center [292, 105] width 43 height 6
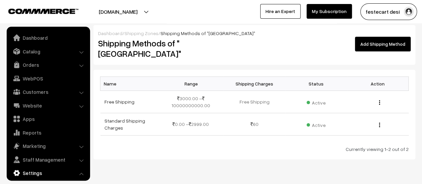
scroll to position [55, 0]
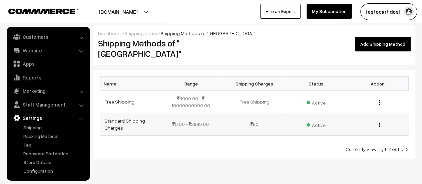
click at [379, 122] on button "button" at bounding box center [380, 124] width 2 height 5
click at [197, 151] on div "Dashboard / Shipping Zones / Shipping Methods of "India" Shipping Methods of "I…" at bounding box center [211, 101] width 422 height 203
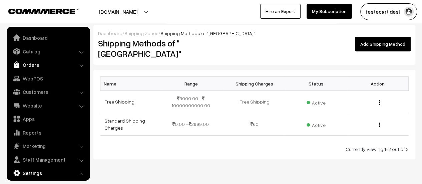
click at [28, 66] on link "Orders" at bounding box center [47, 65] width 79 height 12
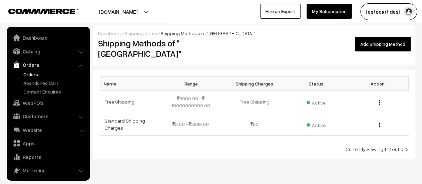
click at [33, 75] on link "Orders" at bounding box center [55, 74] width 66 height 7
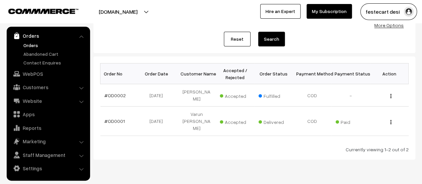
scroll to position [73, 0]
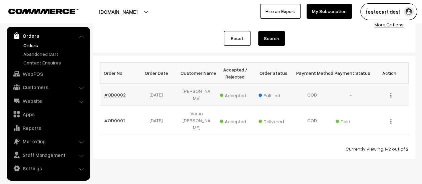
click at [122, 92] on link "#OD0002" at bounding box center [114, 95] width 21 height 6
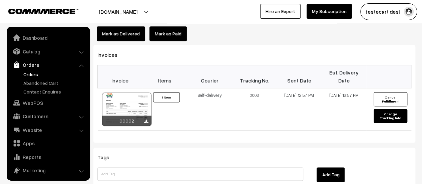
click at [130, 92] on div at bounding box center [126, 108] width 49 height 33
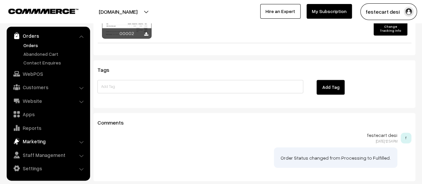
scroll to position [511, 0]
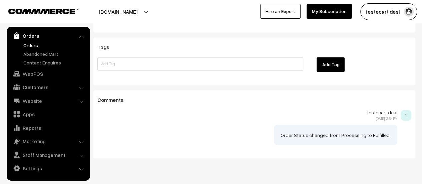
click at [35, 44] on link "Orders" at bounding box center [55, 45] width 66 height 7
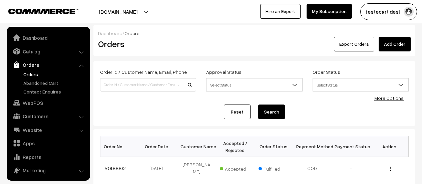
click at [391, 167] on img "button" at bounding box center [390, 169] width 1 height 4
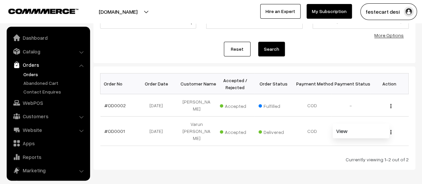
scroll to position [29, 0]
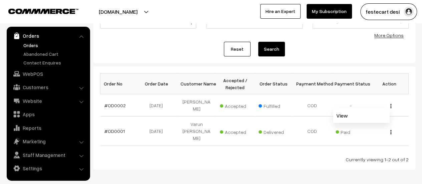
click at [232, 152] on div "Dashboard / Orders Orders Export Orders Add Order Order Id / Customer Name, Ema…" at bounding box center [211, 75] width 422 height 276
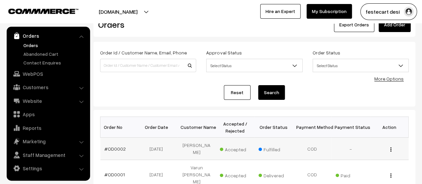
scroll to position [0, 0]
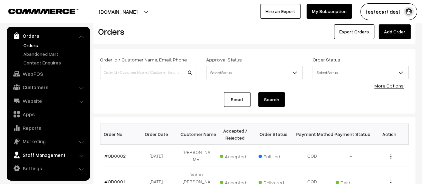
scroll to position [73, 0]
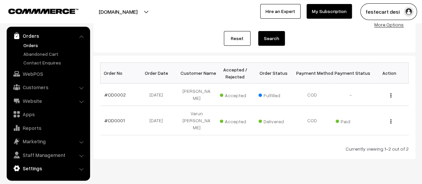
click at [40, 167] on link "Settings" at bounding box center [47, 168] width 79 height 12
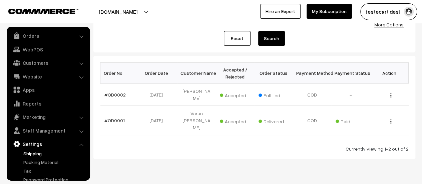
click at [38, 151] on link "Shipping" at bounding box center [55, 153] width 66 height 7
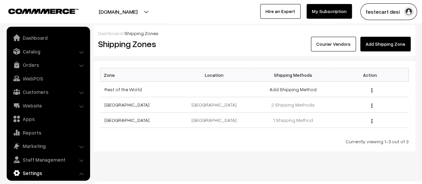
click at [291, 121] on link "1 Shipping Method" at bounding box center [293, 120] width 40 height 6
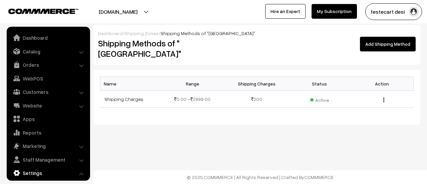
scroll to position [55, 0]
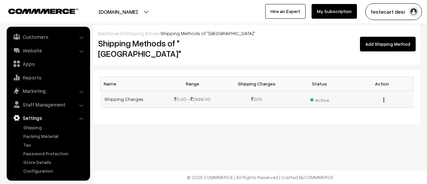
click at [384, 97] on img "button" at bounding box center [383, 99] width 1 height 4
click at [215, 113] on div "Name Range Shipping Charges Status Action Shipping Charges 0.00 – 2999.00 200 A…" at bounding box center [256, 97] width 327 height 54
click at [133, 96] on link "Shipping Charges" at bounding box center [123, 99] width 39 height 6
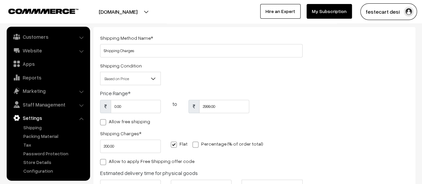
scroll to position [67, 0]
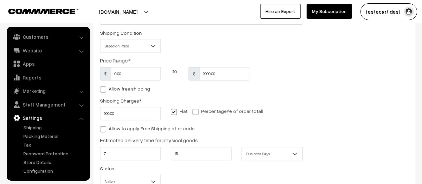
click at [194, 113] on span at bounding box center [196, 112] width 6 height 6
click at [194, 113] on input "Percentage (% of order total)" at bounding box center [195, 110] width 4 height 4
radio input "true"
click at [194, 113] on span at bounding box center [196, 112] width 6 height 6
click at [194, 113] on input "Percentage (% of order total)" at bounding box center [195, 110] width 4 height 4
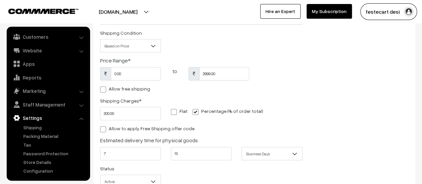
click at [195, 114] on span at bounding box center [196, 112] width 6 height 6
click at [195, 113] on input "Percentage (% of order total)" at bounding box center [195, 110] width 4 height 4
click at [194, 112] on span at bounding box center [196, 112] width 6 height 6
click at [194, 112] on input "Percentage (% of order total)" at bounding box center [195, 110] width 4 height 4
click at [175, 112] on span at bounding box center [174, 112] width 6 height 6
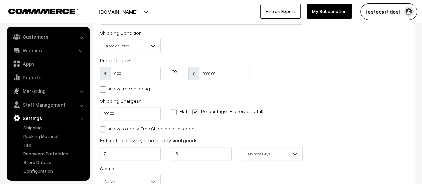
click at [175, 112] on input "Flat" at bounding box center [173, 110] width 4 height 4
radio input "true"
click at [195, 112] on span at bounding box center [196, 112] width 6 height 6
click at [195, 112] on input "Percentage (% of order total)" at bounding box center [195, 110] width 4 height 4
radio input "true"
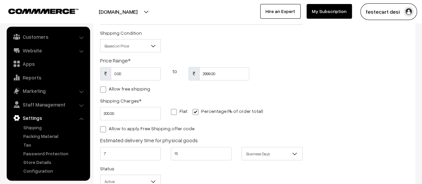
click at [173, 114] on span at bounding box center [174, 112] width 6 height 6
click at [173, 113] on input "Flat" at bounding box center [173, 110] width 4 height 4
radio input "true"
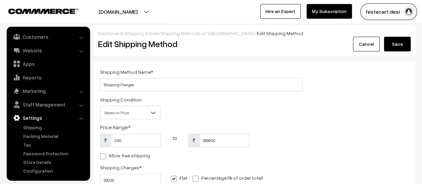
click at [398, 44] on button "Save" at bounding box center [397, 44] width 27 height 15
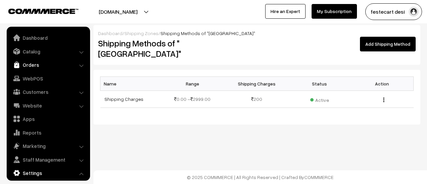
click at [29, 65] on link "Orders" at bounding box center [47, 65] width 79 height 12
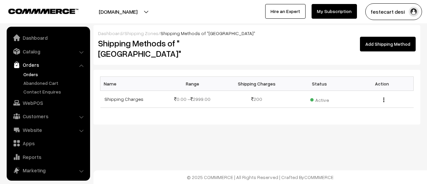
click at [38, 72] on link "Orders" at bounding box center [55, 74] width 66 height 7
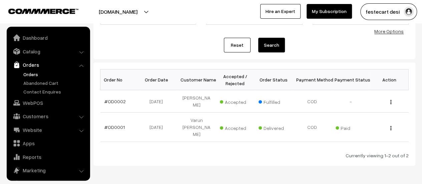
scroll to position [29, 0]
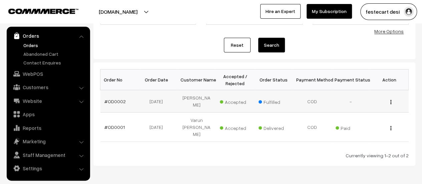
click at [391, 100] on img "button" at bounding box center [390, 102] width 1 height 4
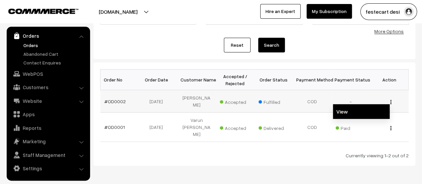
click at [358, 110] on link "View" at bounding box center [361, 111] width 57 height 15
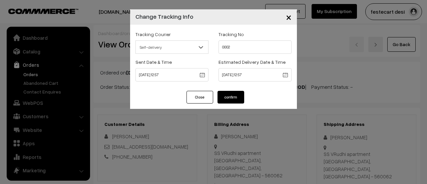
select select "1"
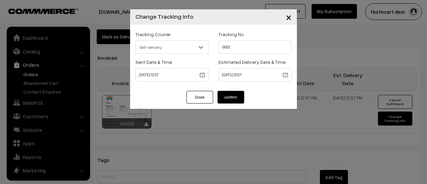
scroll to position [29, 0]
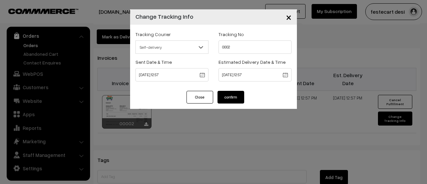
click at [288, 19] on span "×" at bounding box center [289, 17] width 6 height 12
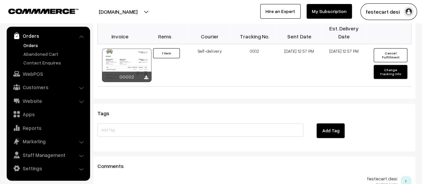
click at [35, 168] on link "Settings" at bounding box center [47, 168] width 79 height 12
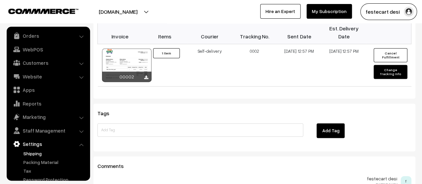
click at [33, 150] on link "Shipping" at bounding box center [55, 153] width 66 height 7
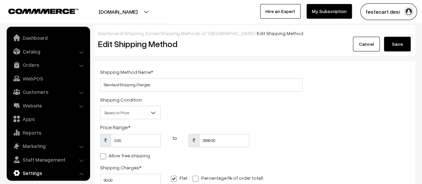
scroll to position [55, 0]
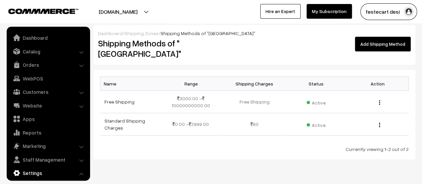
scroll to position [55, 0]
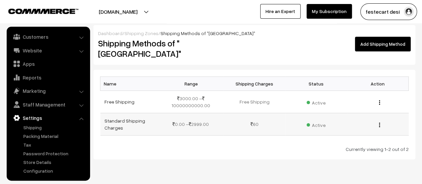
click at [318, 120] on span "Active" at bounding box center [316, 124] width 19 height 9
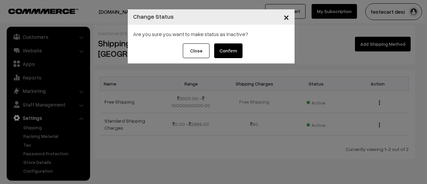
click at [292, 16] on button "×" at bounding box center [286, 17] width 16 height 21
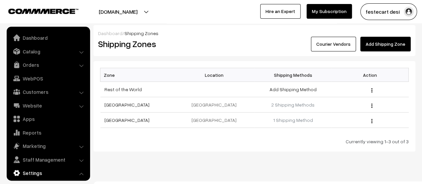
scroll to position [55, 0]
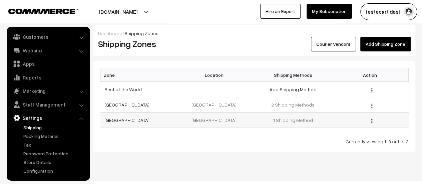
click at [286, 122] on td "1 Shipping Method" at bounding box center [293, 119] width 77 height 15
click at [287, 121] on link "1 Shipping Method" at bounding box center [293, 120] width 40 height 6
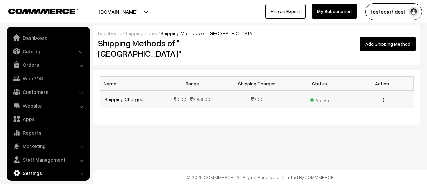
scroll to position [55, 0]
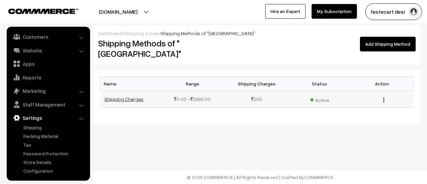
click at [125, 96] on link "Shipping Charges" at bounding box center [123, 99] width 39 height 6
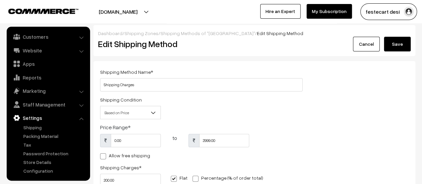
click at [210, 32] on link "Shipping Methods of "[GEOGRAPHIC_DATA]"" at bounding box center [208, 33] width 94 height 6
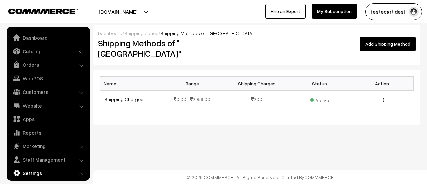
scroll to position [55, 0]
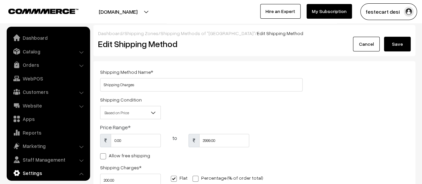
scroll to position [55, 0]
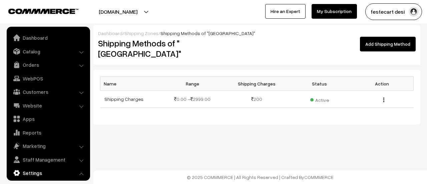
scroll to position [55, 0]
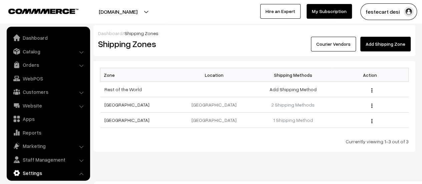
scroll to position [55, 0]
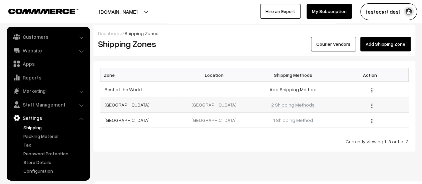
click at [295, 105] on link "2 Shipping Methods" at bounding box center [292, 105] width 43 height 6
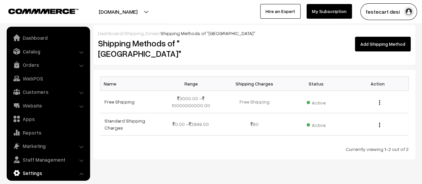
scroll to position [55, 0]
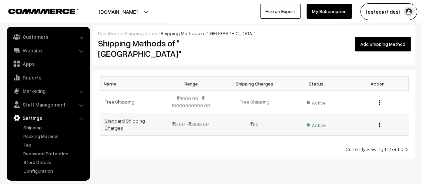
click at [113, 118] on link "Standard Shipping Charges" at bounding box center [124, 124] width 41 height 13
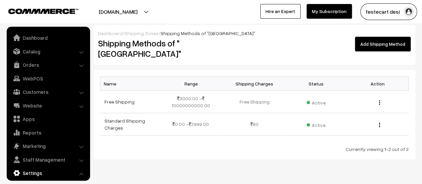
scroll to position [55, 0]
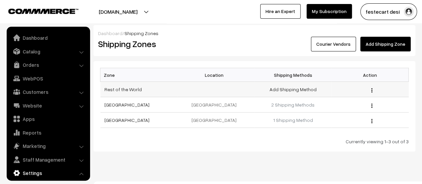
scroll to position [55, 0]
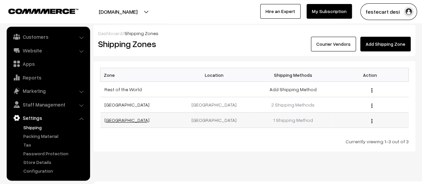
click at [117, 118] on link "[GEOGRAPHIC_DATA]" at bounding box center [126, 120] width 45 height 6
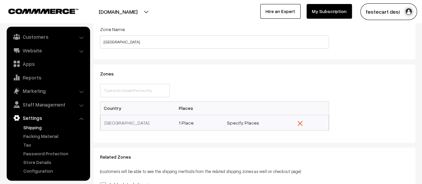
scroll to position [67, 0]
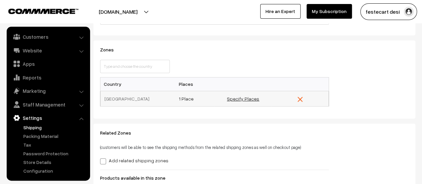
click at [248, 98] on link "Specify Places" at bounding box center [243, 99] width 32 height 6
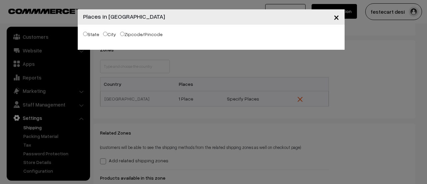
click at [138, 32] on label "Zipcode/Pincode" at bounding box center [141, 34] width 42 height 7
click at [124, 32] on input "Zipcode/Pincode" at bounding box center [122, 34] width 4 height 4
radio input "true"
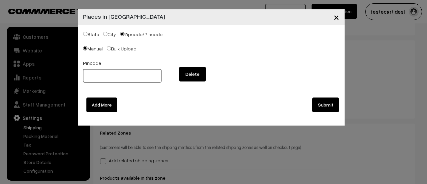
click at [103, 75] on input "text" at bounding box center [122, 75] width 79 height 13
type input "572106"
drag, startPoint x: 117, startPoint y: 76, endPoint x: 0, endPoint y: 76, distance: 117.5
click at [0, 76] on div "× Places in India State City Zipcode/Pincode Add States Delete States Andaman &…" at bounding box center [213, 92] width 427 height 184
click at [108, 48] on input "Bulk Upload" at bounding box center [109, 48] width 4 height 4
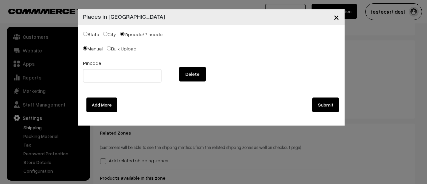
radio input "true"
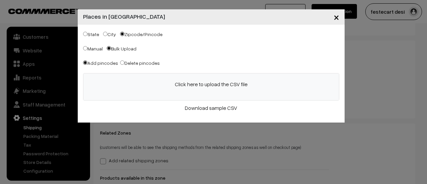
click at [85, 50] on label "Manual" at bounding box center [93, 48] width 20 height 7
click at [85, 50] on input "Manual" at bounding box center [85, 48] width 4 height 4
radio input "true"
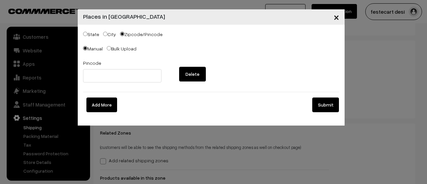
click at [335, 21] on span "×" at bounding box center [337, 17] width 6 height 12
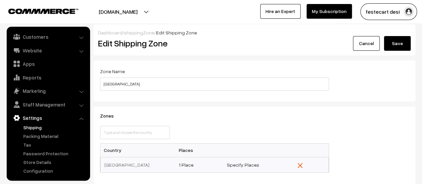
scroll to position [0, 0]
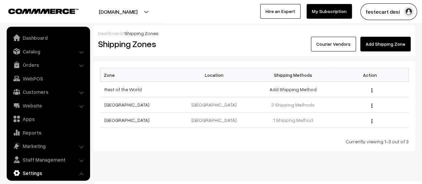
scroll to position [55, 0]
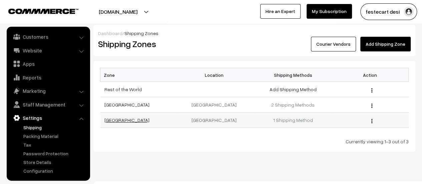
click at [116, 119] on link "[GEOGRAPHIC_DATA]" at bounding box center [126, 120] width 45 height 6
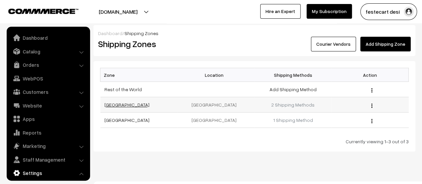
scroll to position [55, 0]
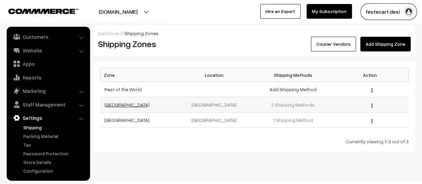
click at [107, 104] on link "[GEOGRAPHIC_DATA]" at bounding box center [126, 105] width 45 height 6
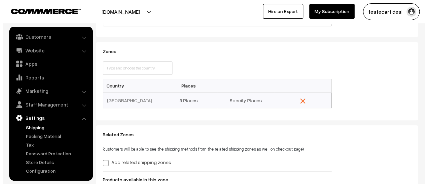
scroll to position [67, 0]
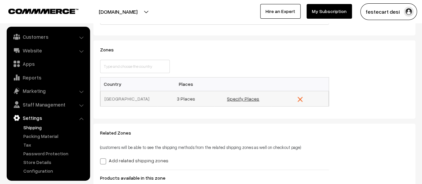
click at [246, 101] on link "Specify Places" at bounding box center [243, 99] width 32 height 6
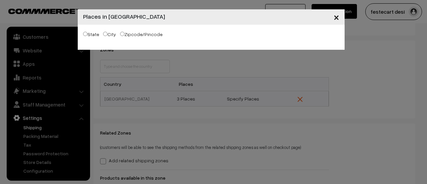
click at [104, 33] on input "City" at bounding box center [105, 34] width 4 height 4
radio input "true"
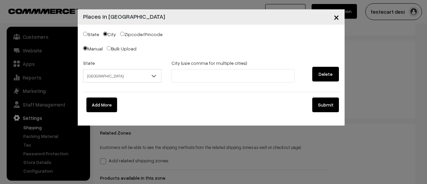
click at [85, 33] on input "State" at bounding box center [85, 34] width 4 height 4
radio input "true"
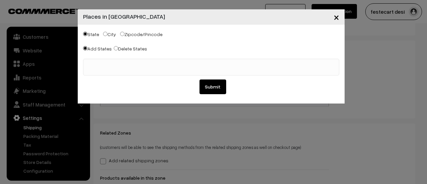
click at [135, 69] on span at bounding box center [211, 67] width 256 height 17
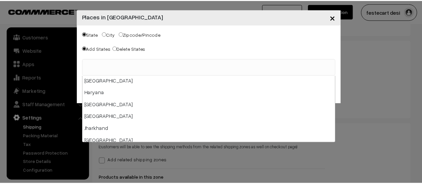
scroll to position [0, 0]
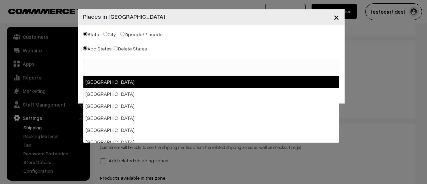
click at [134, 31] on label "Zipcode/Pincode" at bounding box center [141, 34] width 42 height 7
click at [124, 32] on input "Zipcode/Pincode" at bounding box center [122, 34] width 4 height 4
radio input "true"
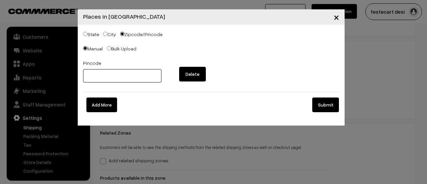
click at [115, 82] on input "text" at bounding box center [122, 75] width 79 height 13
click at [242, 41] on div "State City Zipcode/Pincode Add States Delete States Andaman & Nicobar Islands A…" at bounding box center [211, 75] width 267 height 101
click at [335, 17] on span "×" at bounding box center [337, 17] width 6 height 12
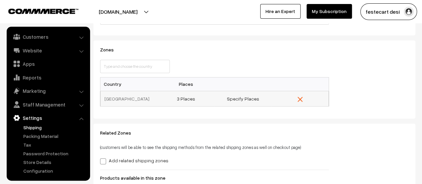
click at [302, 98] on img "button" at bounding box center [300, 99] width 5 height 5
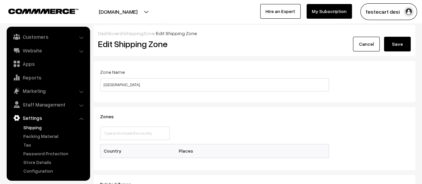
click at [358, 42] on link "Cancel" at bounding box center [366, 44] width 27 height 15
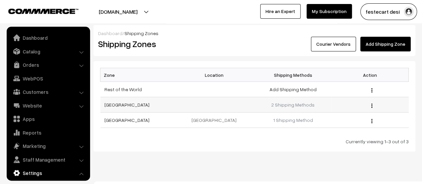
scroll to position [55, 0]
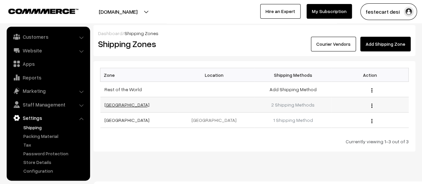
click at [106, 104] on link "[GEOGRAPHIC_DATA]" at bounding box center [126, 105] width 45 height 6
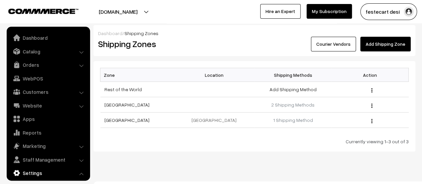
scroll to position [55, 0]
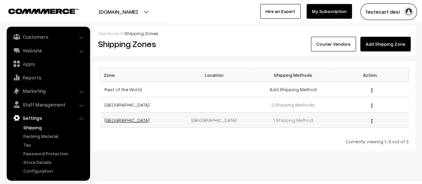
click at [124, 118] on link "[GEOGRAPHIC_DATA]" at bounding box center [126, 120] width 45 height 6
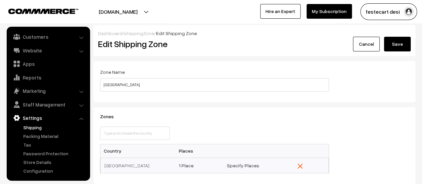
click at [366, 44] on link "Cancel" at bounding box center [366, 44] width 27 height 15
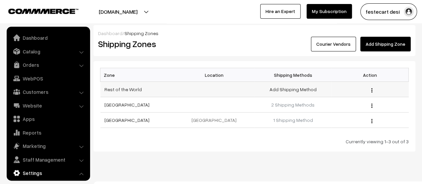
scroll to position [55, 0]
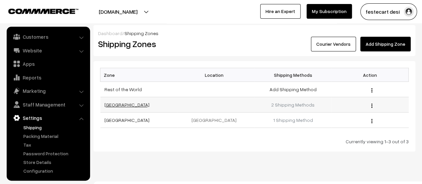
click at [111, 105] on link "[GEOGRAPHIC_DATA]" at bounding box center [126, 105] width 45 height 6
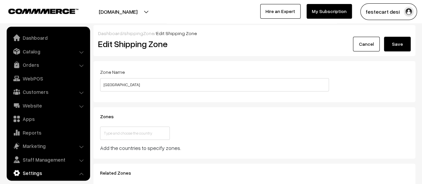
scroll to position [55, 0]
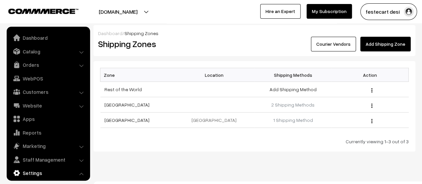
scroll to position [55, 0]
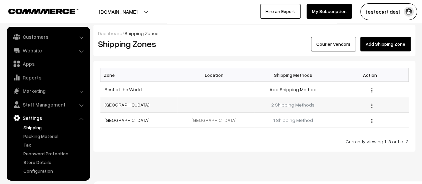
click at [110, 104] on link "[GEOGRAPHIC_DATA]" at bounding box center [126, 105] width 45 height 6
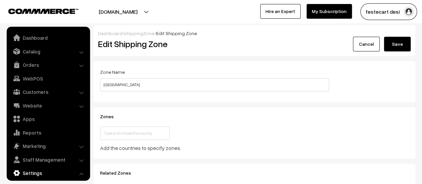
scroll to position [55, 0]
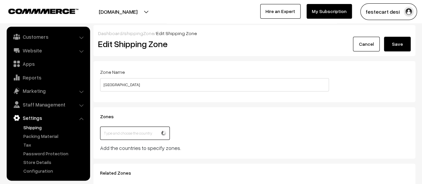
click at [134, 131] on input "text" at bounding box center [135, 132] width 70 height 13
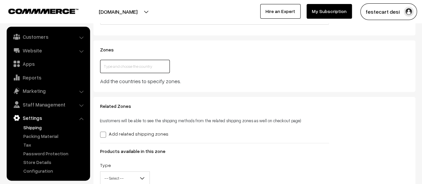
scroll to position [121, 0]
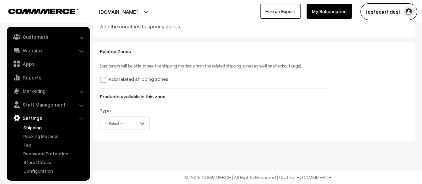
click at [106, 79] on label "Add related shipping zones" at bounding box center [134, 78] width 68 height 7
click at [104, 79] on input "Add related shipping zones" at bounding box center [102, 78] width 4 height 4
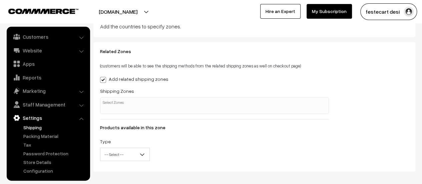
click at [125, 111] on span at bounding box center [214, 105] width 229 height 17
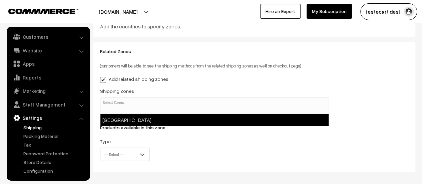
click at [267, 79] on div "Add related shipping zones" at bounding box center [214, 79] width 229 height 8
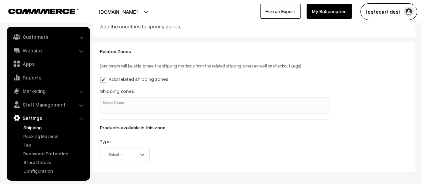
scroll to position [55, 0]
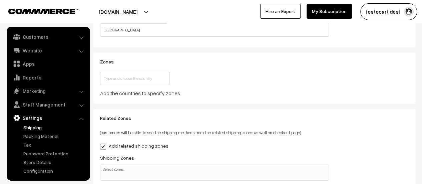
click at [106, 145] on label "Add related shipping zones" at bounding box center [134, 145] width 68 height 7
click at [104, 145] on input "Add related shipping zones" at bounding box center [102, 145] width 4 height 4
checkbox input "false"
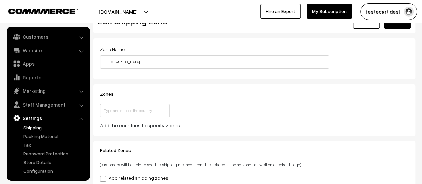
scroll to position [0, 0]
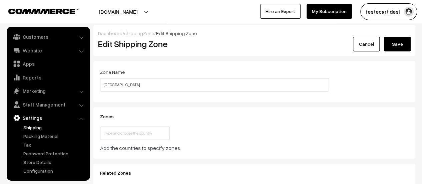
click at [376, 47] on link "Cancel" at bounding box center [366, 44] width 27 height 15
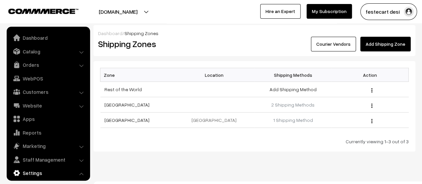
scroll to position [55, 0]
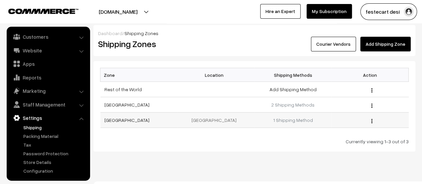
click at [215, 120] on td "India" at bounding box center [216, 119] width 77 height 15
click at [286, 104] on link "2 Shipping Methods" at bounding box center [292, 105] width 43 height 6
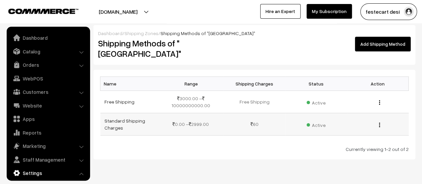
scroll to position [55, 0]
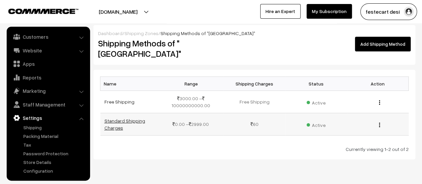
click at [123, 118] on link "Standard Shipping Charges" at bounding box center [124, 124] width 41 height 13
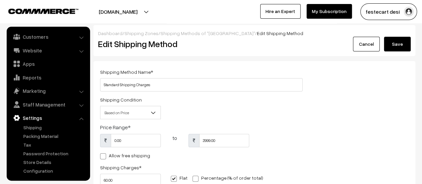
click at [148, 113] on span "Based on Price" at bounding box center [130, 113] width 60 height 12
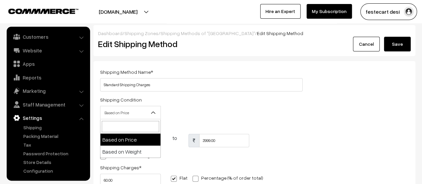
click at [332, 100] on div "Shipping Method Name * Standard Shipping Charges Shipping Condition Based on Pr…" at bounding box center [254, 163] width 319 height 191
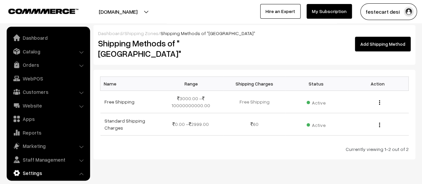
scroll to position [55, 0]
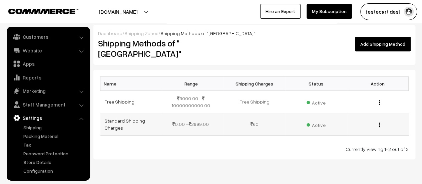
click at [314, 120] on span "Active" at bounding box center [316, 124] width 19 height 9
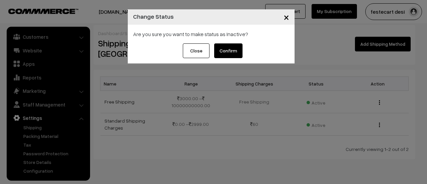
click at [190, 52] on button "Close" at bounding box center [196, 50] width 27 height 15
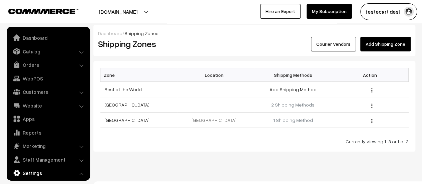
scroll to position [55, 0]
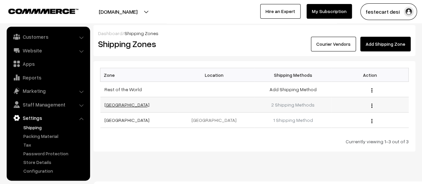
click at [108, 102] on link "[GEOGRAPHIC_DATA]" at bounding box center [126, 105] width 45 height 6
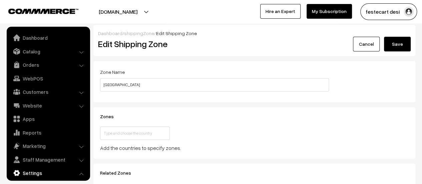
scroll to position [55, 0]
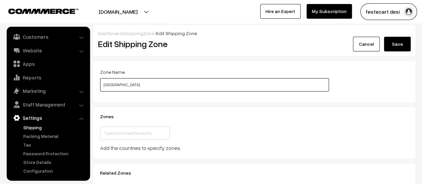
click at [161, 81] on input "[GEOGRAPHIC_DATA]" at bounding box center [214, 84] width 229 height 13
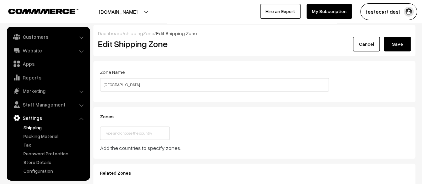
click at [261, 137] on div "This country is already selected Close" at bounding box center [214, 134] width 239 height 17
click at [152, 133] on input "text" at bounding box center [135, 132] width 70 height 13
type input "b"
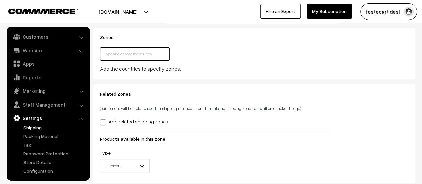
scroll to position [79, 0]
click at [131, 166] on span "-- Select --" at bounding box center [124, 166] width 49 height 12
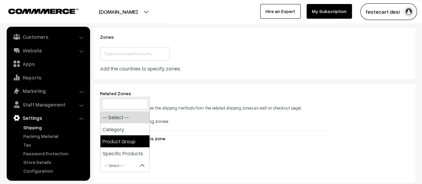
click at [374, 81] on form "Zone Name India Zones This country is already selected Close Add the countries …" at bounding box center [254, 82] width 322 height 201
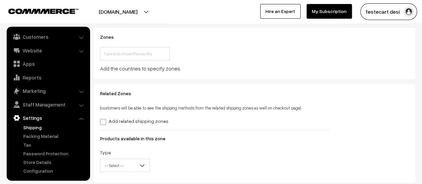
scroll to position [121, 0]
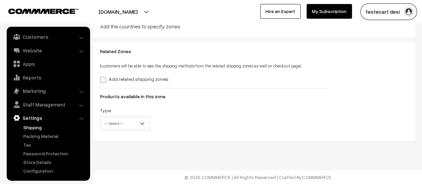
click at [105, 77] on span at bounding box center [103, 80] width 6 height 6
click at [104, 77] on input "Add related shipping zones" at bounding box center [102, 78] width 4 height 4
checkbox input "true"
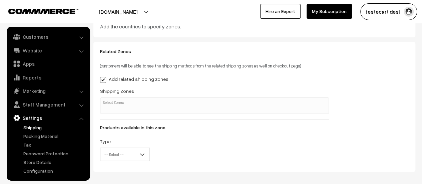
click at [133, 105] on input "search" at bounding box center [118, 102] width 33 height 7
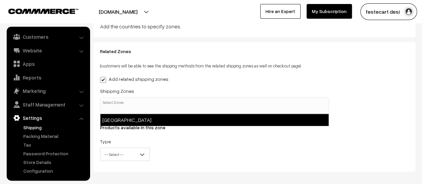
select select "3"
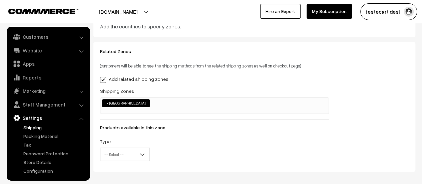
scroll to position [0, 0]
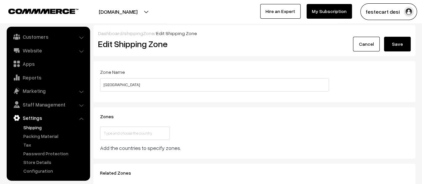
click at [398, 48] on button "Save" at bounding box center [397, 44] width 27 height 15
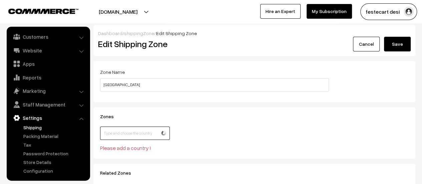
click at [143, 134] on input "text" at bounding box center [135, 132] width 70 height 13
type input "[GEOGRAPHIC_DATA]"
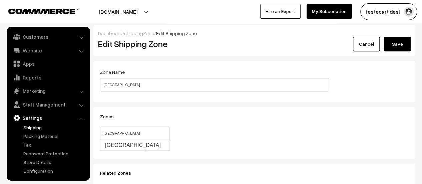
click at [411, 42] on div "Cancel Save Process CSV Cancel" at bounding box center [336, 44] width 162 height 15
click at [406, 43] on button "Save" at bounding box center [397, 44] width 27 height 15
drag, startPoint x: 143, startPoint y: 130, endPoint x: 20, endPoint y: 115, distance: 123.0
click at [20, 115] on body "Thank you for showing interest. Our team will call you shortly. Close festecart…" at bounding box center [211, 168] width 422 height 336
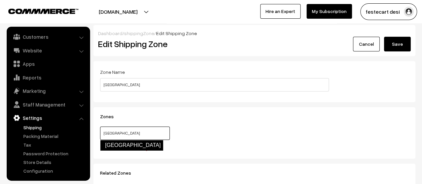
click at [114, 146] on link "[GEOGRAPHIC_DATA]" at bounding box center [131, 145] width 63 height 11
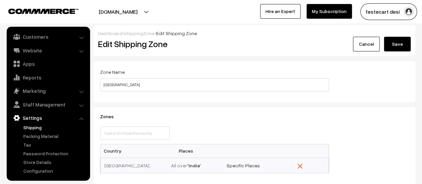
click at [392, 44] on button "Save" at bounding box center [397, 44] width 27 height 15
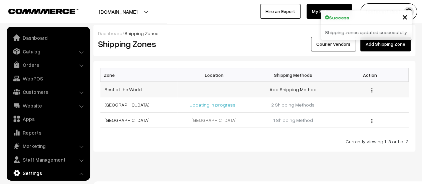
scroll to position [55, 0]
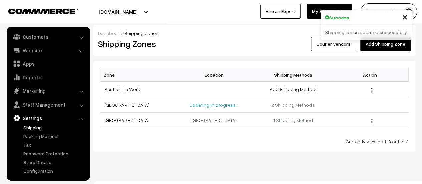
click at [404, 14] on span "×" at bounding box center [405, 16] width 6 height 12
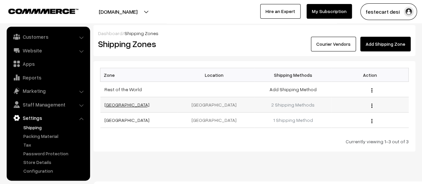
click at [110, 104] on link "[GEOGRAPHIC_DATA]" at bounding box center [126, 105] width 45 height 6
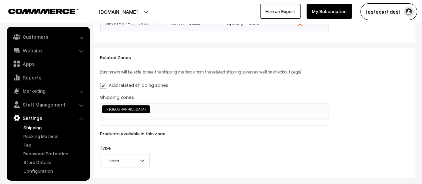
scroll to position [133, 0]
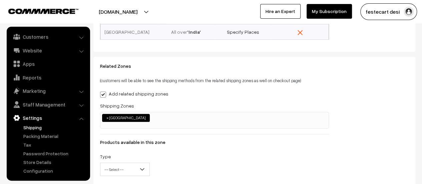
click at [106, 119] on span "×" at bounding box center [107, 118] width 2 height 6
select select
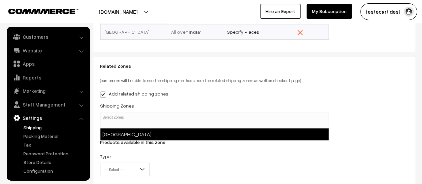
scroll to position [0, 2]
click at [101, 91] on span at bounding box center [103, 94] width 6 height 6
click at [101, 91] on input "Add related shipping zones" at bounding box center [102, 93] width 4 height 4
checkbox input "false"
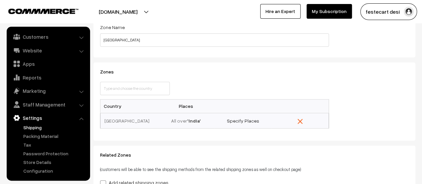
scroll to position [0, 0]
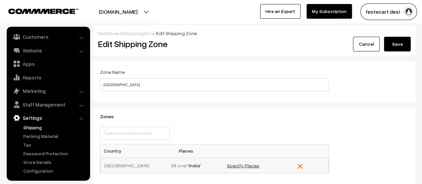
click at [242, 167] on link "Specify Places" at bounding box center [243, 166] width 32 height 6
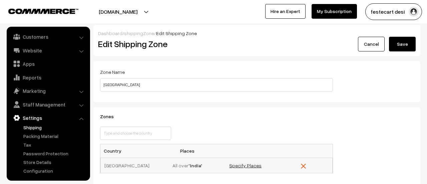
select select
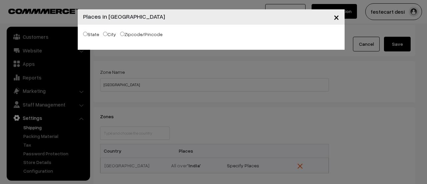
click at [138, 34] on label "Zipcode/Pincode" at bounding box center [141, 34] width 42 height 7
click at [124, 34] on input "Zipcode/Pincode" at bounding box center [122, 34] width 4 height 4
radio input "true"
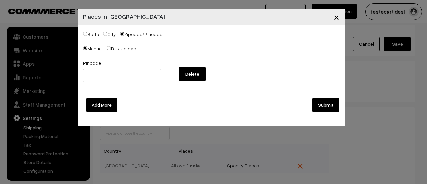
click at [101, 34] on div "State City Zipcode/Pincode" at bounding box center [211, 35] width 256 height 10
click at [104, 34] on input "City" at bounding box center [105, 34] width 4 height 4
radio input "true"
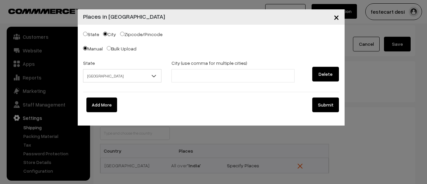
click at [84, 32] on input "State" at bounding box center [85, 34] width 4 height 4
radio input "true"
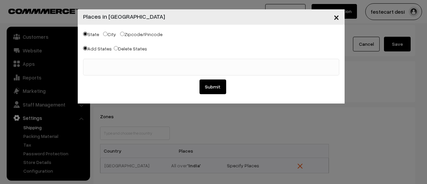
click at [106, 32] on input "City" at bounding box center [105, 34] width 4 height 4
radio input "true"
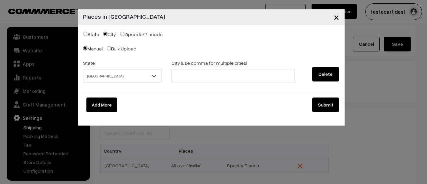
click at [334, 19] on span "×" at bounding box center [337, 17] width 6 height 12
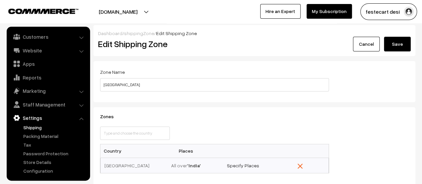
click at [395, 46] on button "Save" at bounding box center [397, 44] width 27 height 15
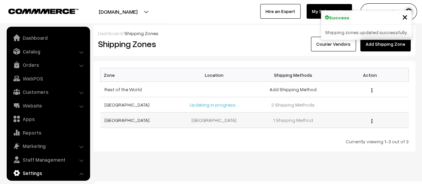
scroll to position [55, 0]
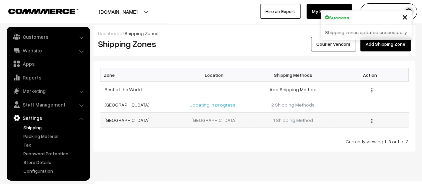
click at [116, 122] on td "[GEOGRAPHIC_DATA]" at bounding box center [138, 119] width 77 height 15
click at [116, 122] on link "[GEOGRAPHIC_DATA]" at bounding box center [126, 120] width 45 height 6
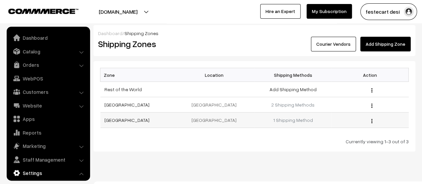
scroll to position [55, 0]
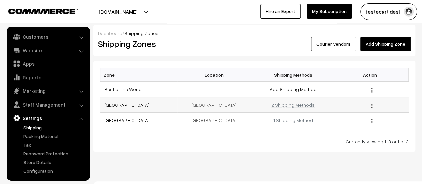
click at [299, 102] on link "2 Shipping Methods" at bounding box center [292, 105] width 43 height 6
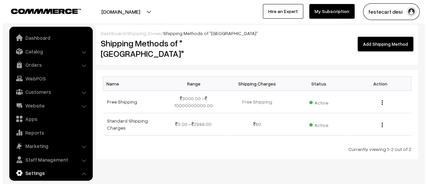
scroll to position [55, 0]
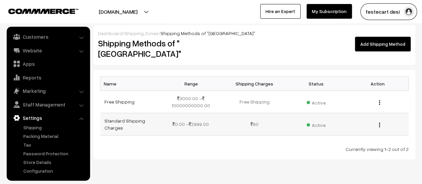
click at [379, 122] on img "button" at bounding box center [379, 124] width 1 height 4
click at [316, 120] on span "Active" at bounding box center [316, 124] width 19 height 9
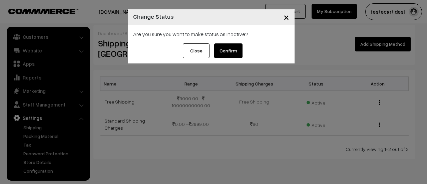
click at [231, 51] on button "Confirm" at bounding box center [228, 50] width 28 height 15
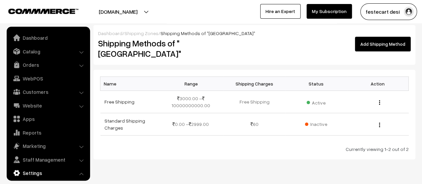
scroll to position [55, 0]
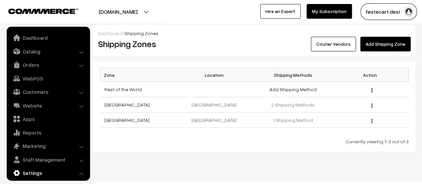
scroll to position [55, 0]
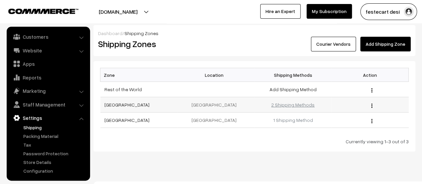
click at [286, 105] on link "2 Shipping Methods" at bounding box center [292, 105] width 43 height 6
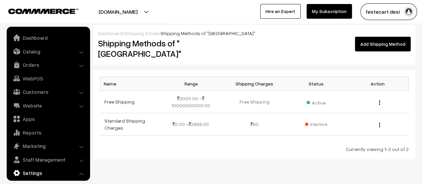
scroll to position [55, 0]
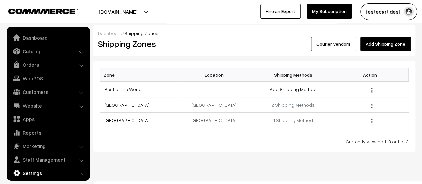
scroll to position [55, 0]
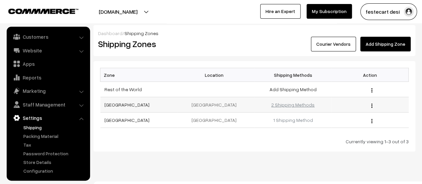
click at [298, 102] on link "2 Shipping Methods" at bounding box center [292, 105] width 43 height 6
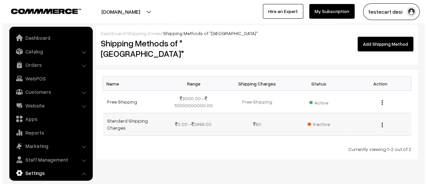
scroll to position [55, 0]
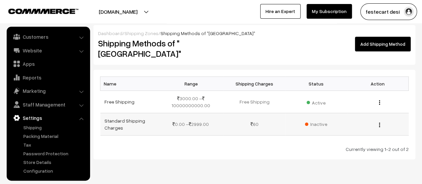
click at [315, 120] on span "Inactive" at bounding box center [316, 123] width 22 height 7
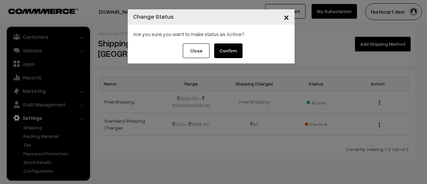
click at [228, 49] on button "Confirm" at bounding box center [228, 50] width 28 height 15
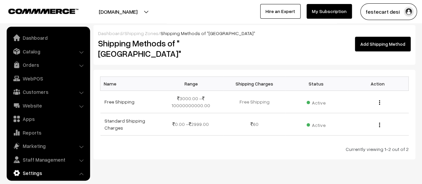
scroll to position [55, 0]
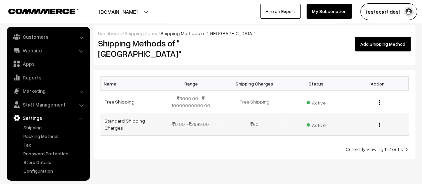
click at [379, 122] on img "button" at bounding box center [379, 124] width 1 height 4
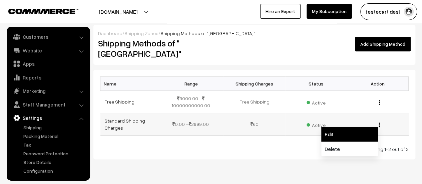
click at [338, 127] on link "Edit" at bounding box center [349, 134] width 57 height 15
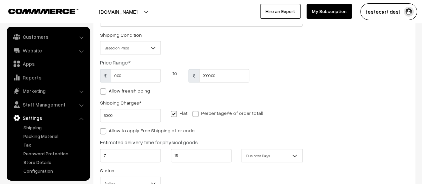
scroll to position [67, 0]
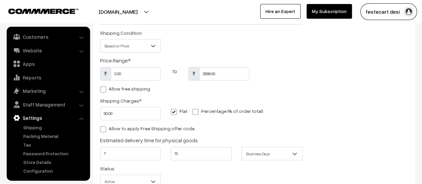
click at [102, 91] on span at bounding box center [103, 89] width 6 height 6
click at [102, 90] on input "Allow free shipping" at bounding box center [102, 88] width 4 height 4
checkbox input "true"
type input "0"
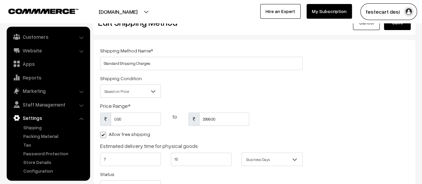
scroll to position [0, 0]
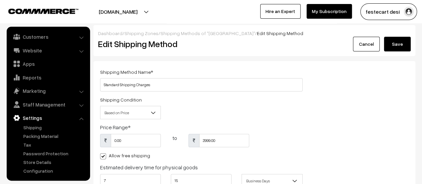
click at [394, 47] on button "Save" at bounding box center [397, 44] width 27 height 15
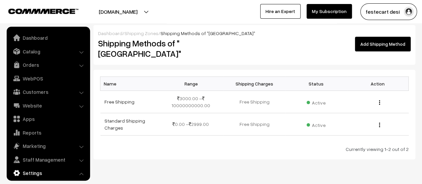
scroll to position [55, 0]
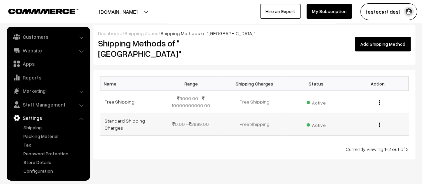
click at [379, 122] on img "button" at bounding box center [379, 124] width 1 height 4
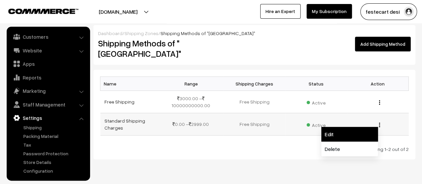
click at [350, 127] on link "Edit" at bounding box center [349, 134] width 57 height 15
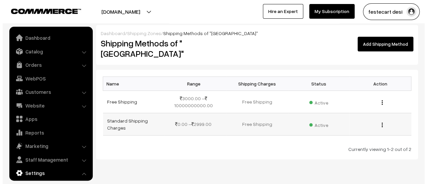
scroll to position [55, 0]
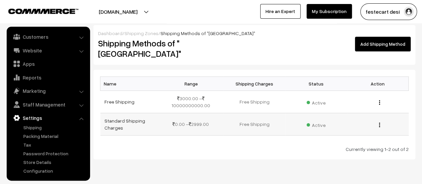
click at [378, 120] on div "Edit [GEOGRAPHIC_DATA]" at bounding box center [378, 123] width 54 height 7
click at [379, 122] on img "button" at bounding box center [379, 124] width 1 height 4
click at [314, 120] on span "Active" at bounding box center [316, 124] width 19 height 9
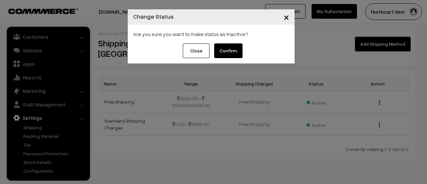
click at [228, 53] on button "Confirm" at bounding box center [228, 50] width 28 height 15
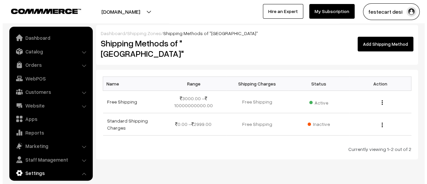
scroll to position [55, 0]
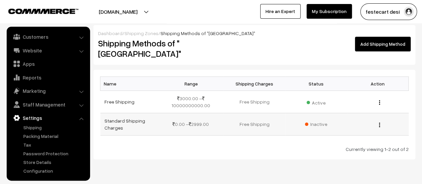
click at [380, 120] on div "Edit [GEOGRAPHIC_DATA]" at bounding box center [378, 123] width 54 height 7
click at [379, 122] on img "button" at bounding box center [379, 124] width 1 height 4
click at [315, 118] on td "Inactive" at bounding box center [316, 124] width 62 height 22
click at [318, 120] on span "Inactive" at bounding box center [316, 123] width 22 height 7
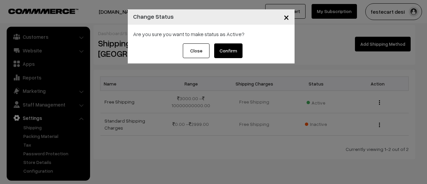
click at [231, 56] on button "Confirm" at bounding box center [228, 50] width 28 height 15
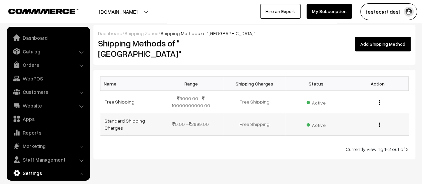
scroll to position [55, 0]
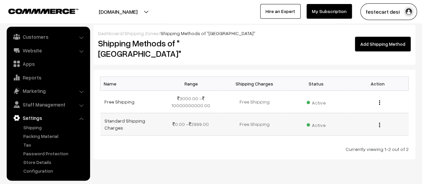
click at [380, 120] on div "Edit [GEOGRAPHIC_DATA]" at bounding box center [378, 123] width 54 height 7
click at [379, 122] on img "button" at bounding box center [379, 124] width 1 height 4
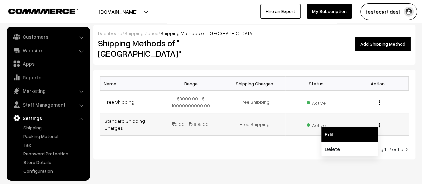
click at [363, 127] on link "Edit" at bounding box center [349, 134] width 57 height 15
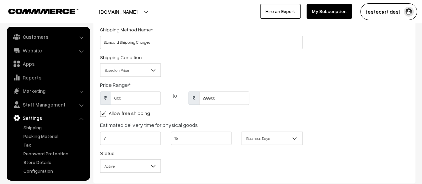
scroll to position [67, 0]
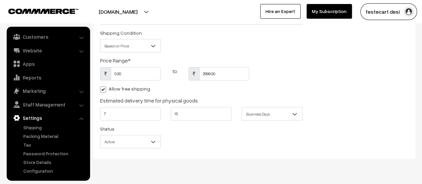
click at [105, 90] on span at bounding box center [103, 89] width 6 height 6
click at [104, 90] on input "Allow free shipping" at bounding box center [102, 88] width 4 height 4
checkbox input "false"
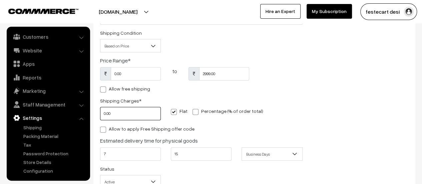
scroll to position [0, 0]
type input "0"
click at [351, 116] on div "Shipping Method Name * Standard Shipping Charges Shipping Condition Based on Pr…" at bounding box center [254, 96] width 319 height 191
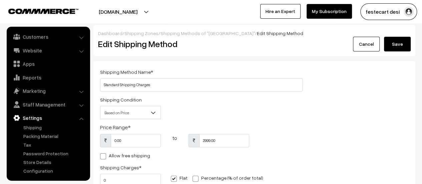
click at [398, 44] on button "Save" at bounding box center [397, 44] width 27 height 15
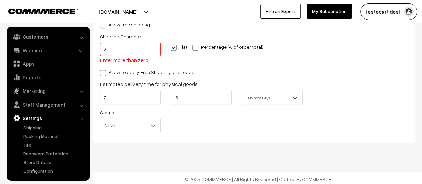
scroll to position [133, 0]
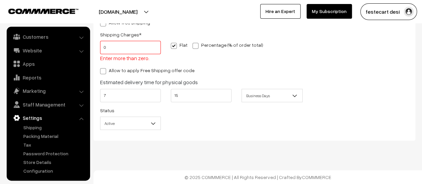
click at [103, 47] on input "0" at bounding box center [130, 47] width 61 height 13
click at [116, 47] on input "0" at bounding box center [130, 47] width 61 height 13
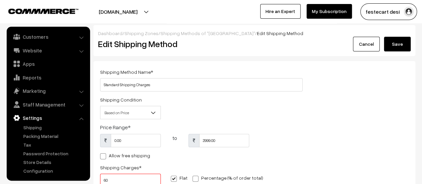
type input "60"
click at [403, 39] on button "Save" at bounding box center [397, 44] width 27 height 15
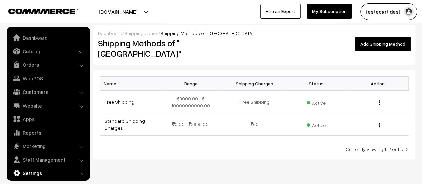
scroll to position [55, 0]
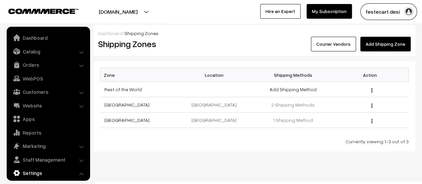
scroll to position [55, 0]
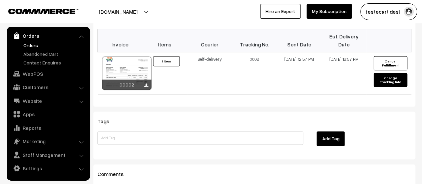
scroll to position [437, 0]
click at [124, 56] on div at bounding box center [126, 72] width 49 height 33
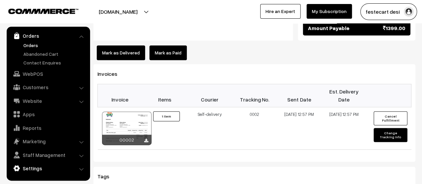
scroll to position [403, 0]
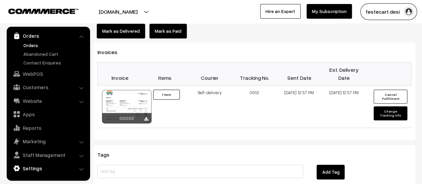
click at [30, 169] on link "Settings" at bounding box center [47, 168] width 79 height 12
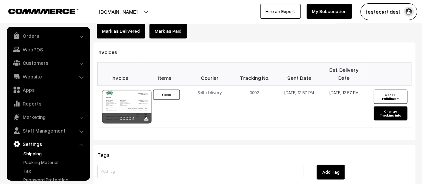
click at [34, 150] on link "Shipping" at bounding box center [55, 153] width 66 height 7
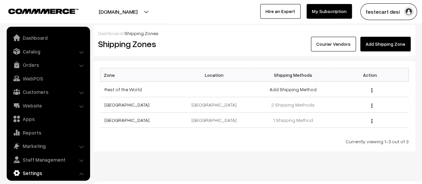
scroll to position [55, 0]
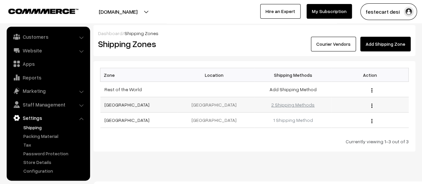
click at [302, 103] on link "2 Shipping Methods" at bounding box center [292, 105] width 43 height 6
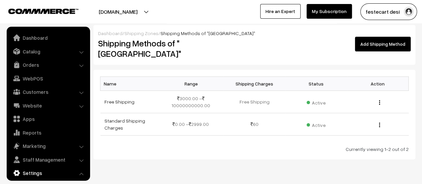
scroll to position [55, 0]
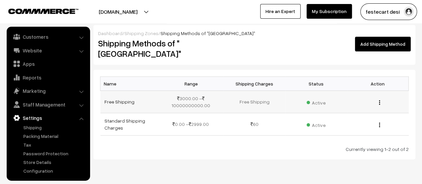
click at [255, 94] on td "Free Shipping" at bounding box center [255, 101] width 62 height 22
click at [129, 99] on link "Free Shipping" at bounding box center [119, 102] width 30 height 6
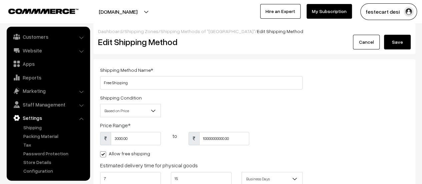
scroll to position [85, 0]
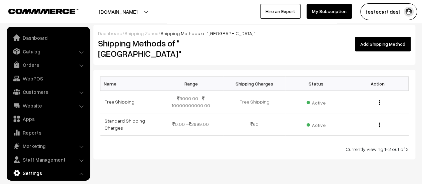
scroll to position [55, 0]
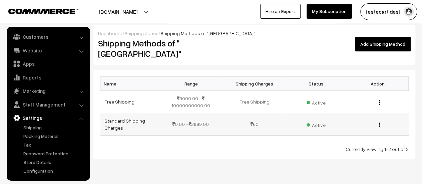
click at [320, 120] on span "Active" at bounding box center [316, 124] width 19 height 9
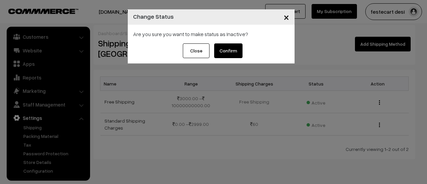
click at [287, 17] on span "×" at bounding box center [287, 17] width 6 height 12
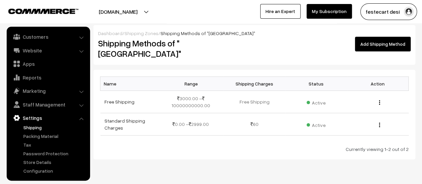
click at [41, 124] on link "Shipping" at bounding box center [55, 127] width 66 height 7
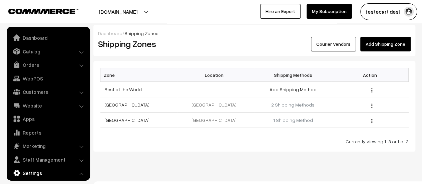
scroll to position [55, 0]
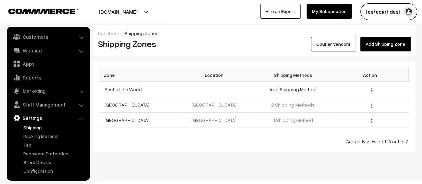
click at [41, 127] on link "Shipping" at bounding box center [55, 127] width 66 height 7
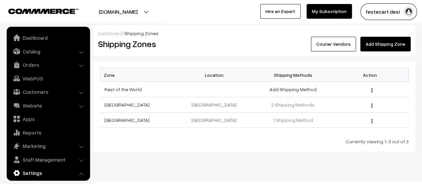
scroll to position [55, 0]
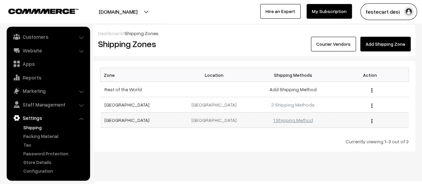
click at [294, 119] on link "1 Shipping Method" at bounding box center [293, 120] width 40 height 6
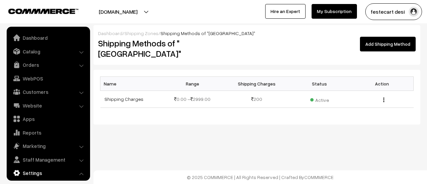
scroll to position [55, 0]
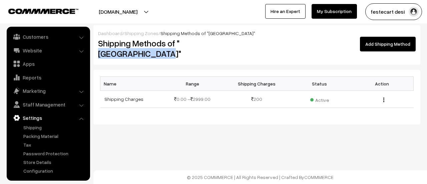
drag, startPoint x: 180, startPoint y: 45, endPoint x: 248, endPoint y: 45, distance: 68.7
click at [248, 45] on h2 "Shipping Methods of "South Bengaluru"" at bounding box center [175, 48] width 154 height 21
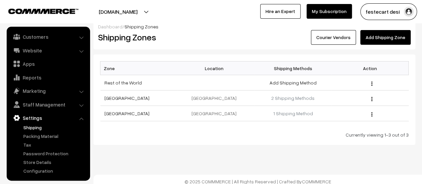
scroll to position [10, 0]
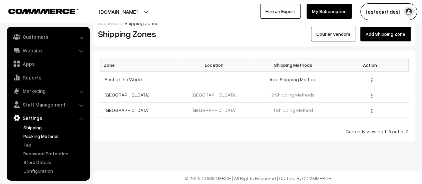
click at [49, 137] on link "Packing Material" at bounding box center [55, 135] width 66 height 7
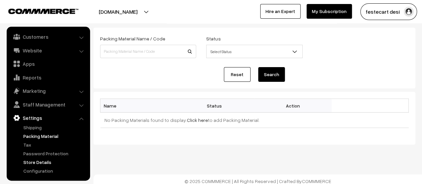
scroll to position [37, 0]
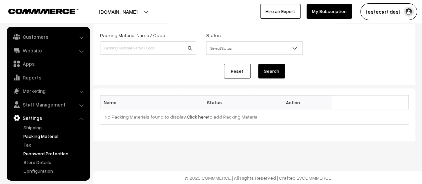
click at [27, 153] on link "Password Protection" at bounding box center [55, 153] width 66 height 7
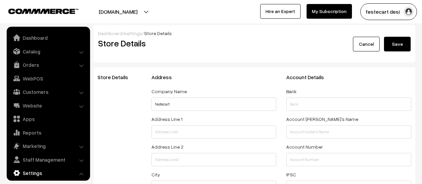
select select "99"
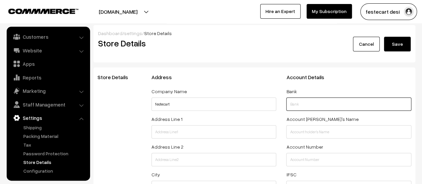
click at [293, 106] on input "text" at bounding box center [348, 103] width 125 height 13
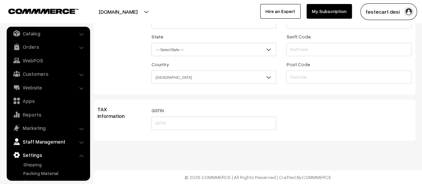
scroll to position [0, 0]
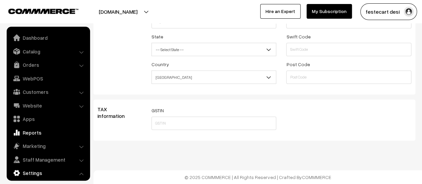
click at [42, 135] on link "Reports" at bounding box center [47, 132] width 79 height 12
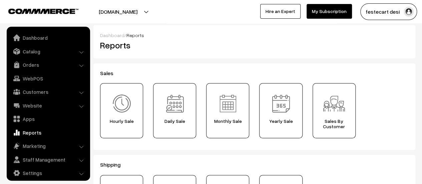
scroll to position [5, 0]
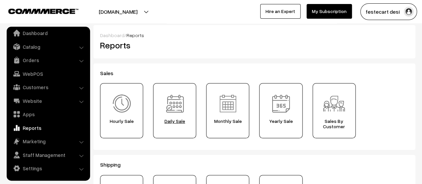
click at [189, 125] on div "Daily Sale" at bounding box center [174, 110] width 43 height 55
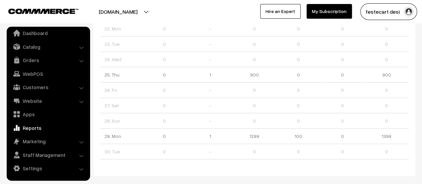
scroll to position [400, 0]
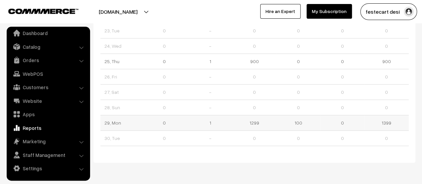
click at [113, 118] on td "29, Mon" at bounding box center [122, 122] width 44 height 15
drag, startPoint x: 362, startPoint y: 120, endPoint x: 386, endPoint y: 121, distance: 23.8
click at [362, 120] on td "0" at bounding box center [343, 122] width 44 height 15
click at [389, 121] on td "1399" at bounding box center [387, 122] width 44 height 15
click at [260, 116] on td "1299" at bounding box center [255, 122] width 44 height 15
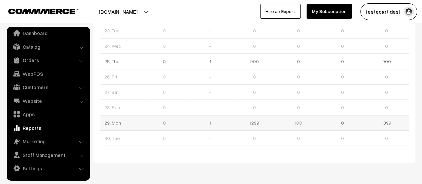
click at [253, 119] on td "1299" at bounding box center [255, 122] width 44 height 15
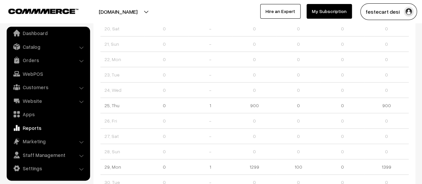
scroll to position [418, 0]
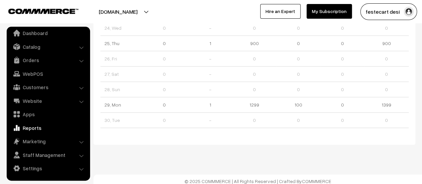
click at [40, 126] on link "Reports" at bounding box center [47, 128] width 79 height 12
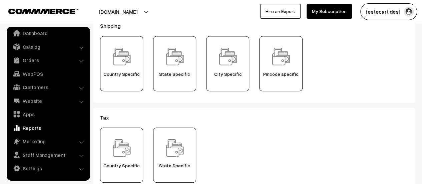
scroll to position [100, 0]
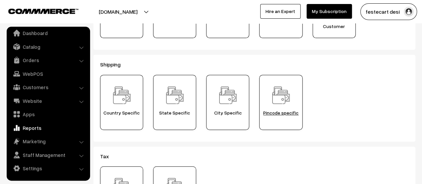
click at [266, 110] on span "Pincode specific" at bounding box center [281, 112] width 38 height 5
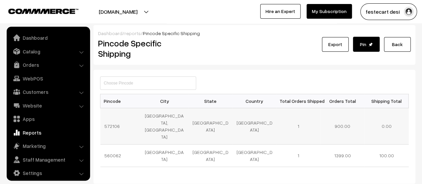
scroll to position [5, 0]
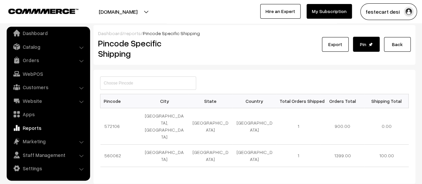
drag, startPoint x: 127, startPoint y: 120, endPoint x: 92, endPoint y: 118, distance: 35.4
click at [92, 118] on div "Dashboard / reports / Pincode Specific Shipping Pincode Specific Shipping Expor…" at bounding box center [211, 104] width 422 height 159
click at [122, 118] on td "572106" at bounding box center [122, 126] width 44 height 36
click at [367, 121] on td "0.00" at bounding box center [387, 126] width 44 height 36
click at [346, 121] on td "900.00" at bounding box center [343, 126] width 44 height 36
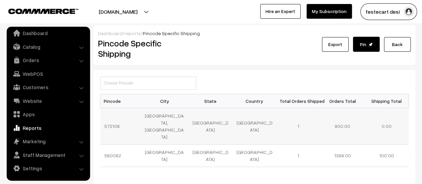
click at [228, 123] on td "Karnataka" at bounding box center [211, 126] width 44 height 36
click at [199, 118] on td "Karnataka" at bounding box center [211, 126] width 44 height 36
click at [161, 116] on td "Tumakuru, Karnataka" at bounding box center [167, 126] width 44 height 36
drag, startPoint x: 409, startPoint y: 112, endPoint x: 257, endPoint y: 111, distance: 152.9
click at [245, 111] on div "Pincode City State Country Total Orders Shipped Orders Total Shipping Total 572…" at bounding box center [254, 126] width 322 height 113
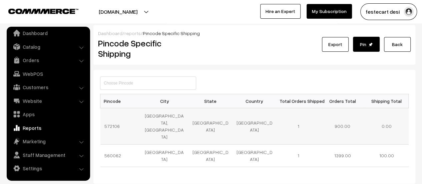
click at [357, 108] on td "900.00" at bounding box center [343, 126] width 44 height 36
click at [385, 46] on link "Back" at bounding box center [397, 44] width 27 height 15
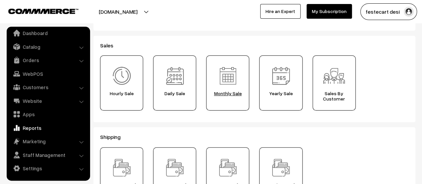
scroll to position [33, 0]
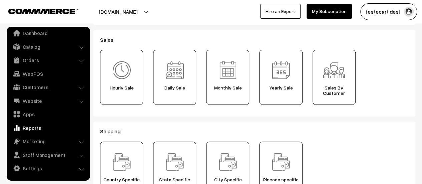
click at [243, 96] on div "Monthly Sale" at bounding box center [227, 77] width 43 height 55
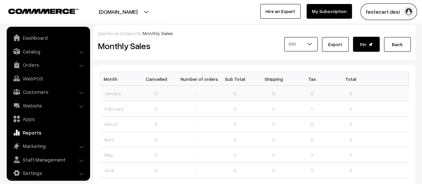
scroll to position [5, 0]
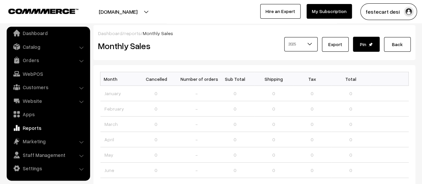
click at [387, 37] on link "Back" at bounding box center [397, 44] width 27 height 15
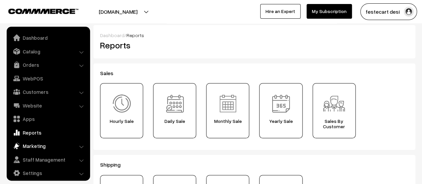
scroll to position [5, 0]
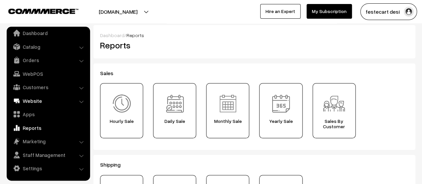
click at [62, 102] on link "Website" at bounding box center [47, 101] width 79 height 12
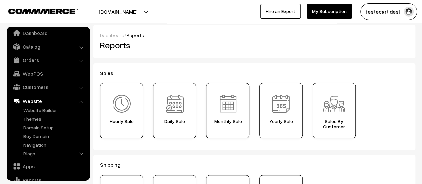
click at [62, 102] on link "Website" at bounding box center [47, 101] width 79 height 12
click at [82, 101] on li "Website Website Builder Authors" at bounding box center [48, 127] width 80 height 64
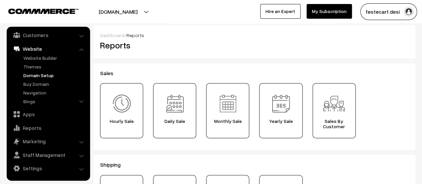
scroll to position [0, 0]
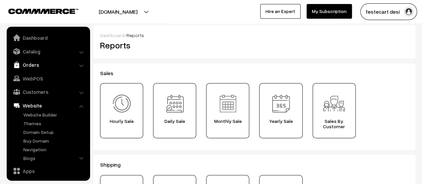
click at [33, 66] on link "Orders" at bounding box center [47, 65] width 79 height 12
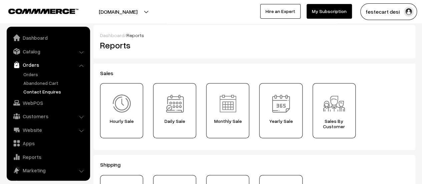
click at [35, 93] on link "Contact Enquires" at bounding box center [55, 91] width 66 height 7
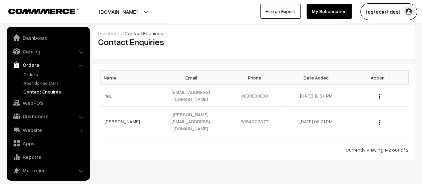
scroll to position [29, 0]
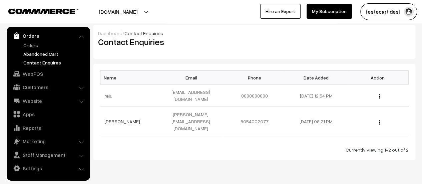
click at [42, 54] on link "Abandoned Cart" at bounding box center [55, 53] width 66 height 7
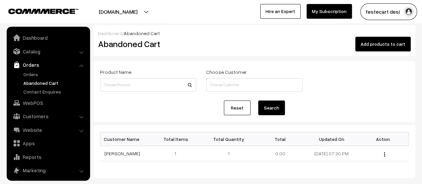
scroll to position [29, 0]
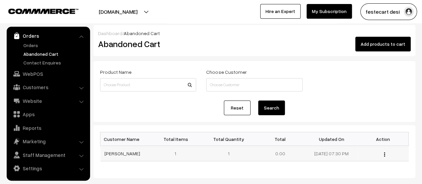
click at [384, 154] on img "button" at bounding box center [384, 154] width 1 height 4
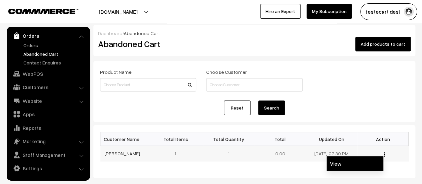
click at [336, 161] on link "View" at bounding box center [355, 163] width 57 height 15
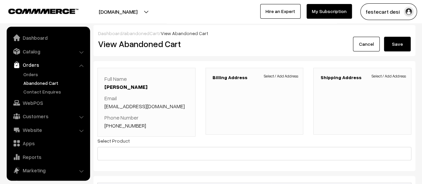
scroll to position [29, 0]
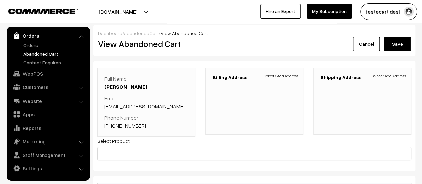
click at [238, 99] on div "Billing Address Select / Add Address" at bounding box center [255, 101] width 98 height 67
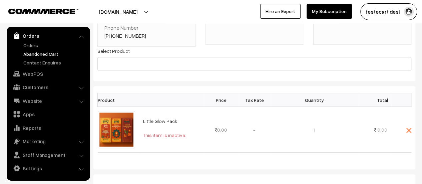
scroll to position [100, 0]
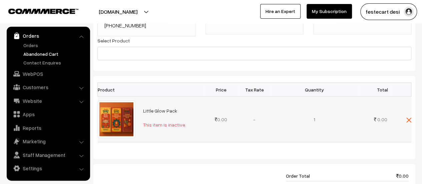
drag, startPoint x: 170, startPoint y: 123, endPoint x: 229, endPoint y: 124, distance: 59.1
click at [229, 124] on tr "Little Glow Pack This item is inactive." at bounding box center [255, 119] width 314 height 46
click at [229, 124] on td "0.00" at bounding box center [221, 119] width 33 height 46
click at [409, 120] on img at bounding box center [408, 119] width 5 height 5
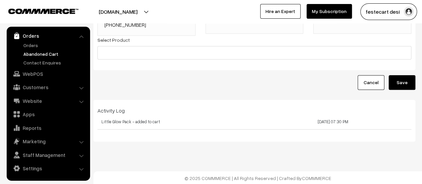
scroll to position [101, 0]
click at [396, 86] on button "Save" at bounding box center [402, 82] width 27 height 15
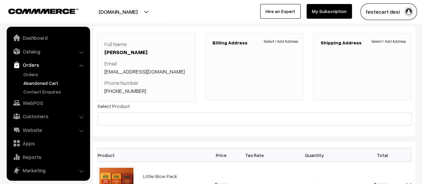
scroll to position [29, 0]
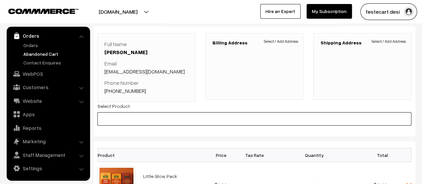
click at [166, 116] on input at bounding box center [254, 118] width 314 height 13
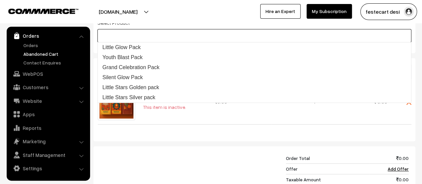
scroll to position [122, 0]
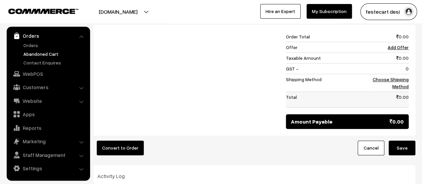
scroll to position [240, 0]
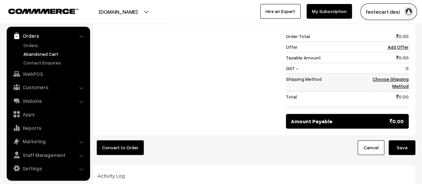
click at [393, 79] on link "Choose Shipping Method" at bounding box center [391, 82] width 36 height 13
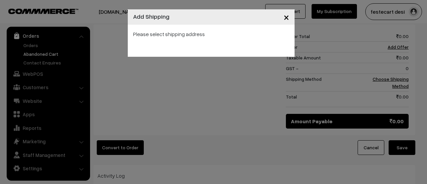
click at [180, 37] on div "Please select shipping address" at bounding box center [211, 34] width 156 height 8
click at [290, 18] on button "×" at bounding box center [286, 17] width 16 height 21
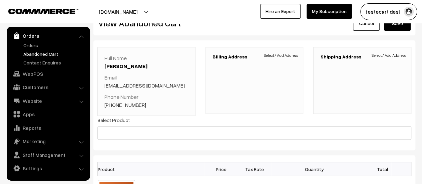
scroll to position [0, 0]
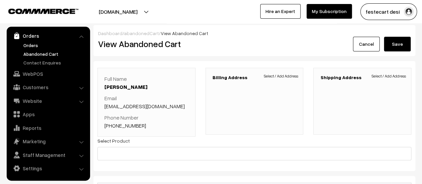
click at [37, 45] on link "Orders" at bounding box center [55, 45] width 66 height 7
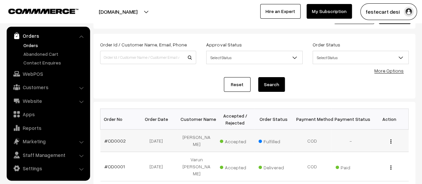
scroll to position [33, 0]
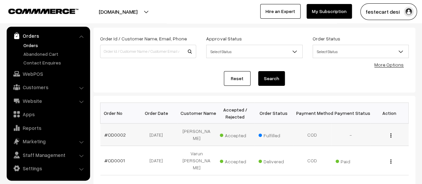
click at [390, 133] on img "button" at bounding box center [390, 135] width 1 height 4
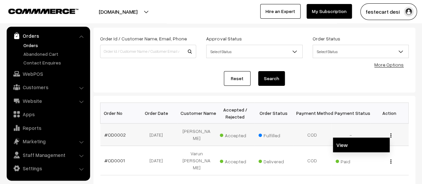
click at [346, 140] on link "View" at bounding box center [361, 144] width 57 height 15
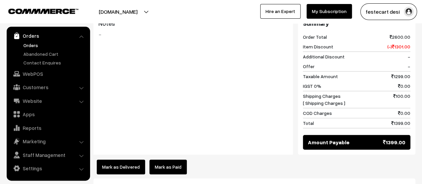
scroll to position [316, 0]
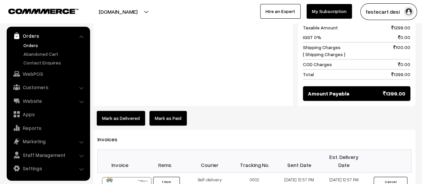
click at [165, 111] on link "Mark as Paid" at bounding box center [168, 118] width 37 height 15
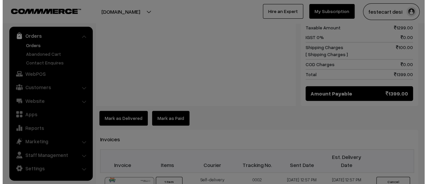
scroll to position [315, 0]
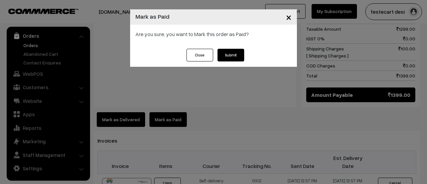
click at [291, 16] on span "×" at bounding box center [289, 17] width 6 height 12
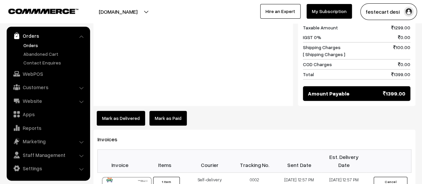
click at [173, 111] on link "Mark as Paid" at bounding box center [168, 118] width 37 height 15
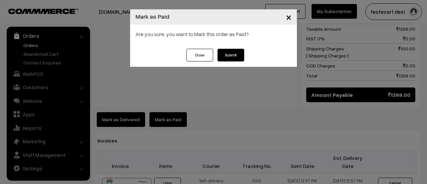
click at [286, 16] on span "×" at bounding box center [289, 17] width 6 height 12
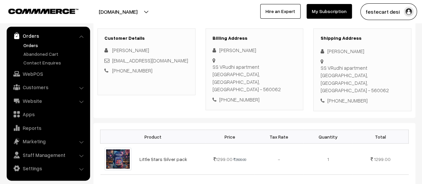
scroll to position [0, 0]
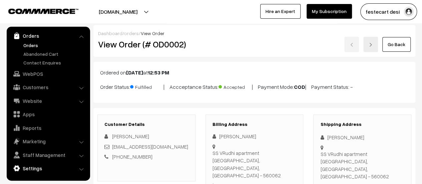
click at [35, 165] on link "Settings" at bounding box center [47, 168] width 79 height 12
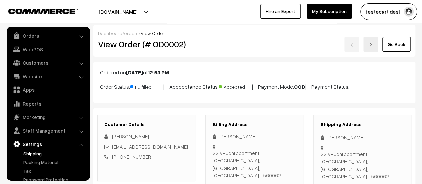
click at [31, 154] on link "Shipping" at bounding box center [55, 153] width 66 height 7
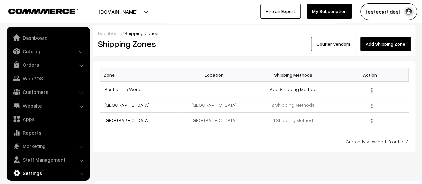
scroll to position [55, 0]
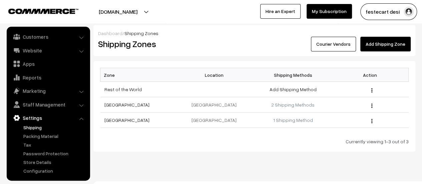
click at [298, 119] on link "1 Shipping Method" at bounding box center [293, 120] width 40 height 6
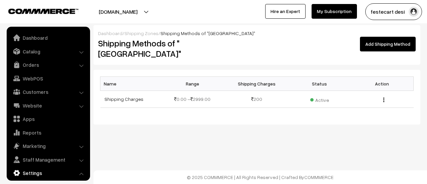
scroll to position [55, 0]
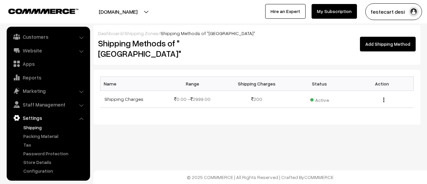
click at [31, 124] on link "Shipping" at bounding box center [55, 127] width 66 height 7
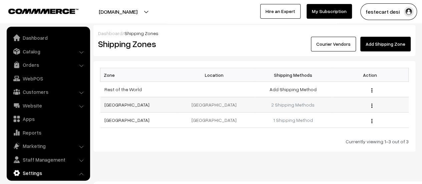
scroll to position [55, 0]
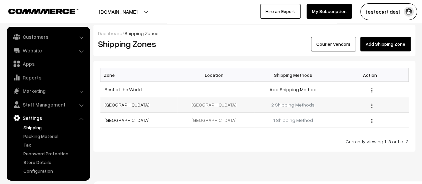
click at [293, 106] on link "2 Shipping Methods" at bounding box center [292, 105] width 43 height 6
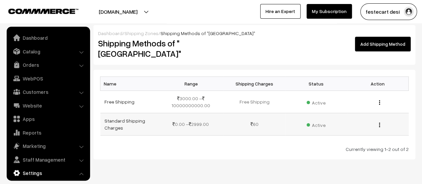
scroll to position [55, 0]
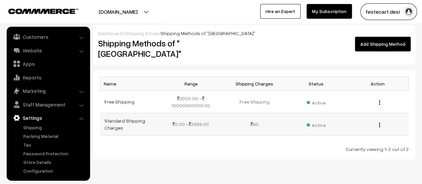
click at [318, 120] on span "Active" at bounding box center [316, 124] width 19 height 9
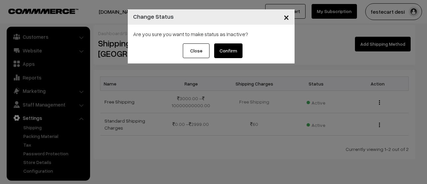
click at [197, 54] on button "Close" at bounding box center [196, 50] width 27 height 15
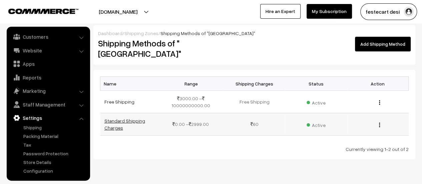
click at [133, 118] on link "Standard Shipping Charges" at bounding box center [124, 124] width 41 height 13
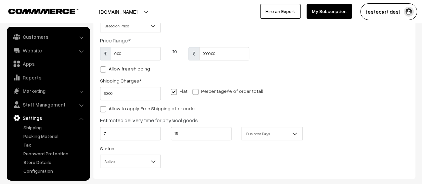
scroll to position [86, 0]
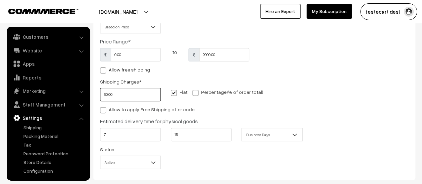
click at [109, 92] on input "60.00" at bounding box center [130, 94] width 61 height 13
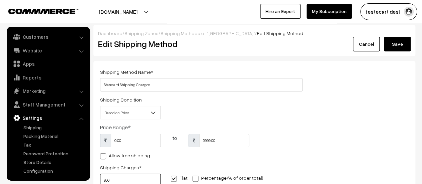
type input "200"
click at [403, 43] on button "Save" at bounding box center [397, 44] width 27 height 15
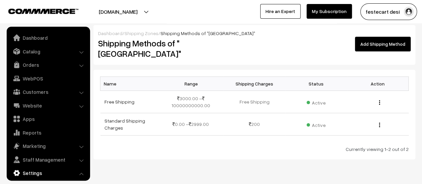
scroll to position [55, 0]
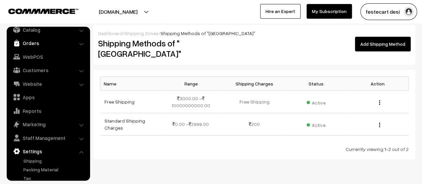
click at [32, 40] on ul "Dashboard Catalog" at bounding box center [48, 104] width 83 height 154
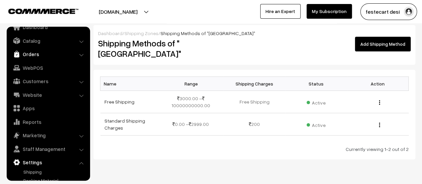
scroll to position [0, 0]
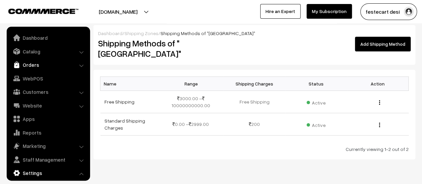
click at [29, 61] on link "Orders" at bounding box center [47, 65] width 79 height 12
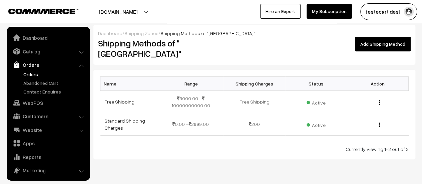
click at [32, 76] on link "Orders" at bounding box center [55, 74] width 66 height 7
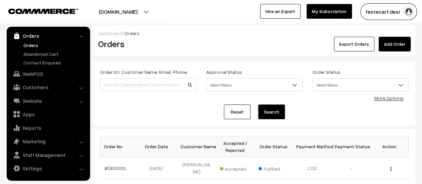
click at [418, 45] on div "Dashboard / Orders Orders Export Orders Add Order Order Id / Customer Name, Ema…" at bounding box center [211, 128] width 422 height 207
click at [396, 45] on link "Add Order" at bounding box center [395, 44] width 32 height 15
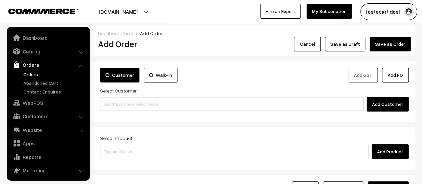
scroll to position [29, 0]
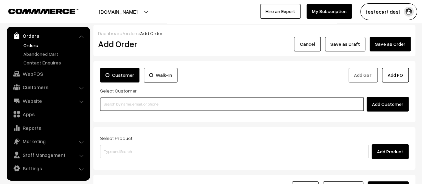
click at [204, 99] on input at bounding box center [232, 103] width 264 height 13
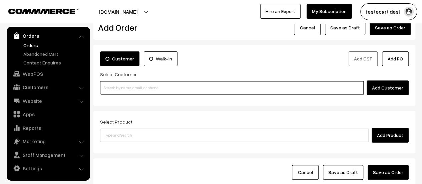
scroll to position [0, 0]
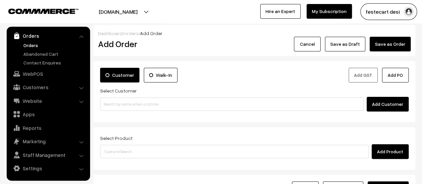
click at [308, 46] on button "Cancel" at bounding box center [307, 44] width 27 height 15
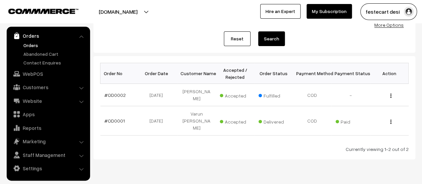
scroll to position [73, 0]
click at [391, 119] on img "button" at bounding box center [390, 121] width 1 height 4
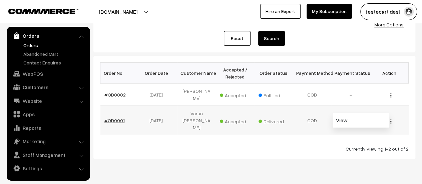
click at [115, 117] on link "#OD0001" at bounding box center [114, 120] width 20 height 6
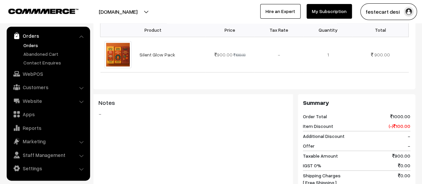
scroll to position [367, 0]
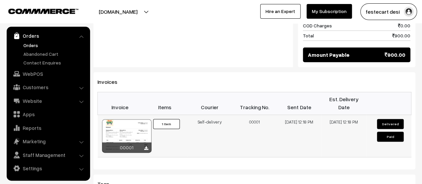
click at [390, 119] on button "Delivered" at bounding box center [390, 124] width 27 height 10
click at [392, 131] on button "Paid" at bounding box center [390, 136] width 27 height 10
click at [113, 121] on div at bounding box center [126, 135] width 49 height 33
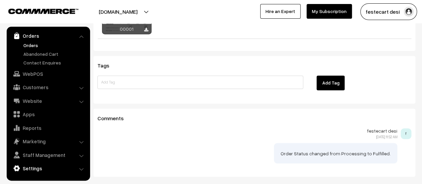
scroll to position [512, 0]
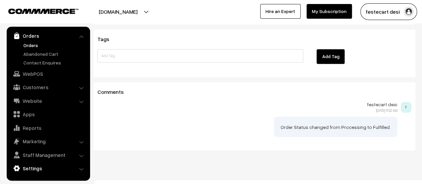
click at [45, 166] on link "Settings" at bounding box center [47, 168] width 79 height 12
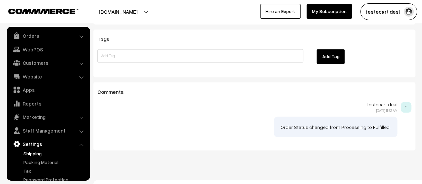
click at [40, 152] on link "Shipping" at bounding box center [55, 153] width 66 height 7
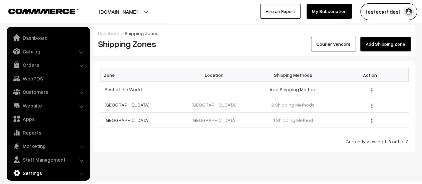
scroll to position [55, 0]
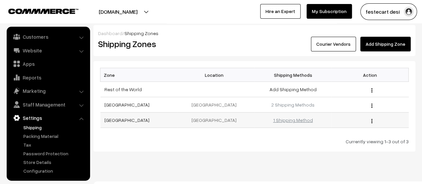
click at [305, 121] on link "1 Shipping Method" at bounding box center [293, 120] width 40 height 6
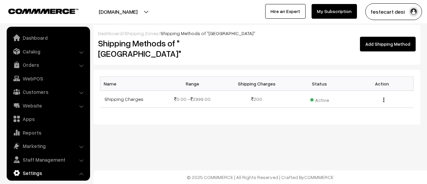
scroll to position [55, 0]
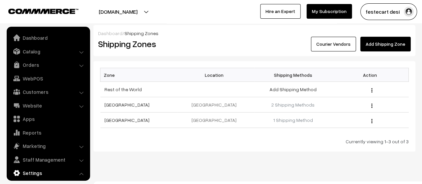
scroll to position [55, 0]
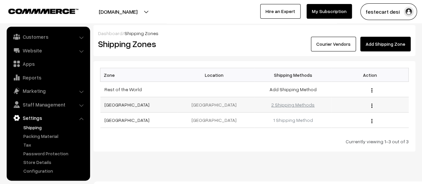
click at [301, 102] on link "2 Shipping Methods" at bounding box center [292, 105] width 43 height 6
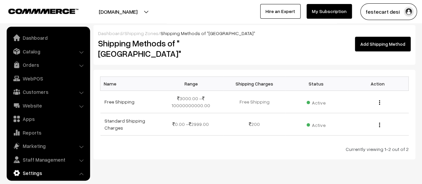
scroll to position [55, 0]
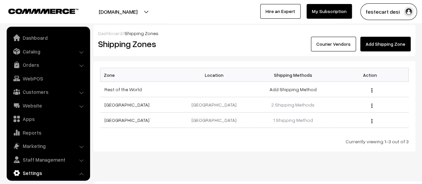
scroll to position [55, 0]
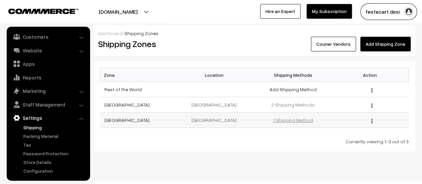
click at [303, 118] on link "1 Shipping Method" at bounding box center [293, 120] width 40 height 6
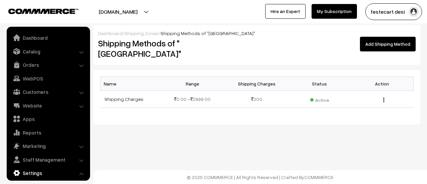
scroll to position [55, 0]
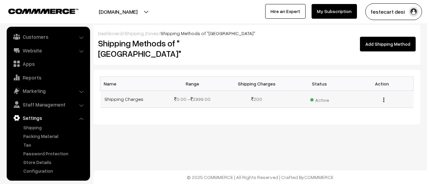
click at [120, 93] on td "Shipping Charges" at bounding box center [131, 98] width 63 height 17
click at [120, 96] on link "Shipping Charges" at bounding box center [123, 99] width 39 height 6
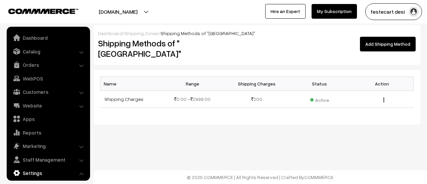
scroll to position [55, 0]
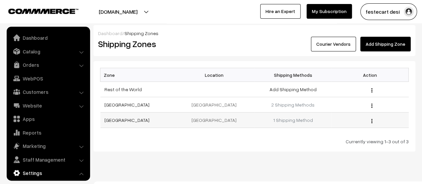
scroll to position [55, 0]
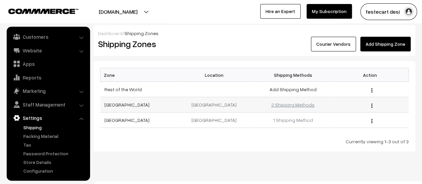
click at [298, 104] on link "2 Shipping Methods" at bounding box center [292, 105] width 43 height 6
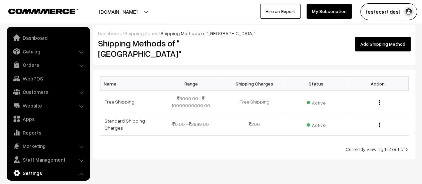
scroll to position [55, 0]
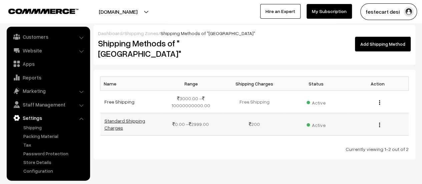
click at [136, 118] on link "Standard Shipping Charges" at bounding box center [124, 124] width 41 height 13
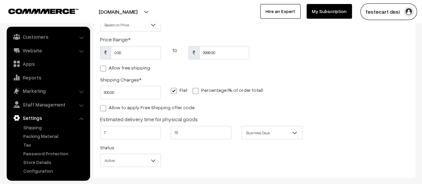
scroll to position [86, 0]
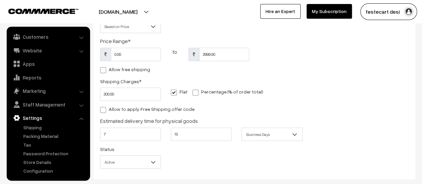
click at [277, 141] on body "Thank you for showing interest. Our team will call you shortly. Close festecart…" at bounding box center [211, 68] width 422 height 309
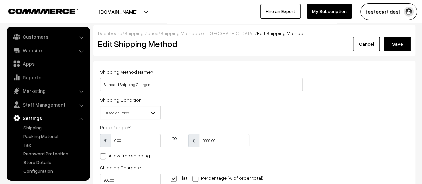
click at [402, 37] on button "Save" at bounding box center [397, 44] width 27 height 15
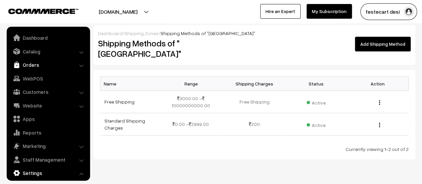
click at [27, 65] on link "Orders" at bounding box center [47, 65] width 79 height 12
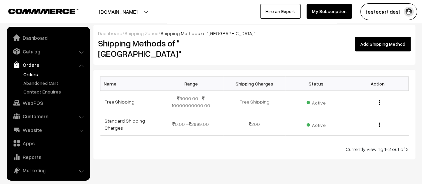
click at [31, 76] on link "Orders" at bounding box center [55, 74] width 66 height 7
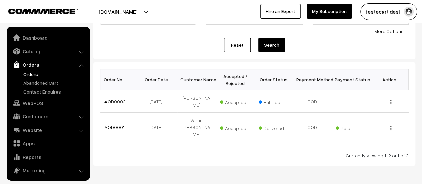
scroll to position [29, 0]
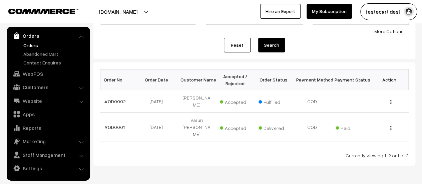
drag, startPoint x: 169, startPoint y: 22, endPoint x: 158, endPoint y: 20, distance: 11.0
click at [169, 22] on div "festecart.com Go to Website Create New Store festecart desi My Profile Refer & …" at bounding box center [211, 11] width 422 height 23
click at [141, 12] on button "[DOMAIN_NAME]" at bounding box center [117, 11] width 85 height 17
drag, startPoint x: 116, startPoint y: 47, endPoint x: 239, endPoint y: 151, distance: 161.0
click at [239, 151] on div "Dashboard / Orders Orders Export Orders Add Order Order Id / Customer Name, Ema…" at bounding box center [211, 71] width 422 height 276
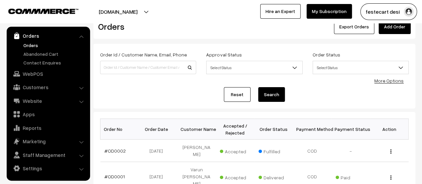
scroll to position [0, 0]
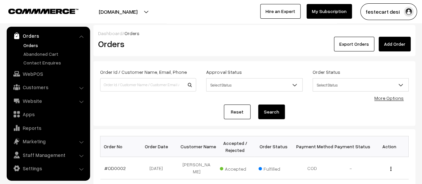
click at [382, 99] on link "More Options" at bounding box center [388, 98] width 29 height 6
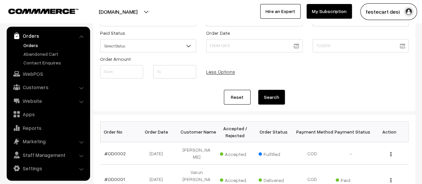
scroll to position [33, 0]
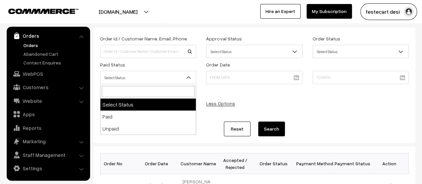
click at [109, 76] on span "Select Status" at bounding box center [147, 78] width 95 height 12
click at [373, 102] on div "Order Id / Customer Name, Email, Phone Approval Status Select Status Awaiting A…" at bounding box center [254, 74] width 319 height 80
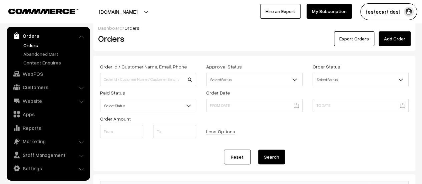
scroll to position [0, 0]
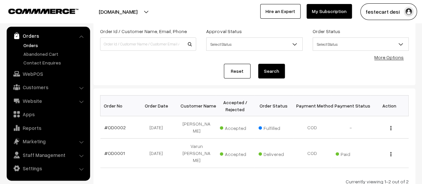
scroll to position [73, 0]
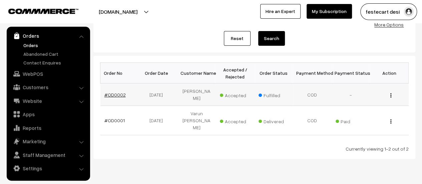
click at [107, 92] on link "#OD0002" at bounding box center [114, 95] width 21 height 6
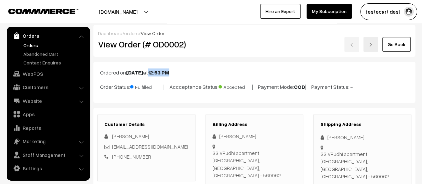
drag, startPoint x: 164, startPoint y: 72, endPoint x: 217, endPoint y: 71, distance: 53.1
click at [208, 71] on p "Ordered on Sep 29, 2025 at 12:53 PM" at bounding box center [254, 72] width 309 height 8
click at [226, 71] on p "Ordered on Sep 29, 2025 at 12:53 PM" at bounding box center [254, 72] width 309 height 8
drag, startPoint x: 124, startPoint y: 73, endPoint x: 214, endPoint y: 70, distance: 90.5
click at [214, 70] on p "Ordered on Sep 29, 2025 at 12:53 PM" at bounding box center [254, 72] width 309 height 8
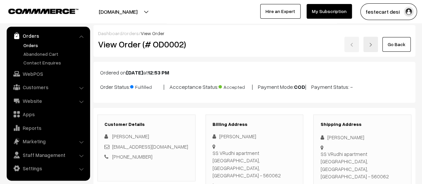
click at [220, 69] on p "Ordered on Sep 29, 2025 at 12:53 PM" at bounding box center [254, 72] width 309 height 8
drag, startPoint x: 100, startPoint y: 72, endPoint x: 232, endPoint y: 70, distance: 132.2
click at [210, 73] on p "Ordered on Sep 29, 2025 at 12:53 PM" at bounding box center [254, 72] width 309 height 8
click at [232, 70] on p "Ordered on Sep 29, 2025 at 12:53 PM" at bounding box center [254, 72] width 309 height 8
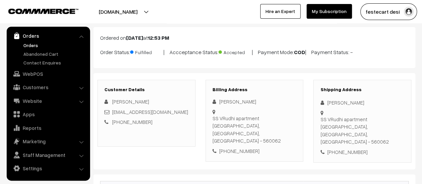
scroll to position [33, 0]
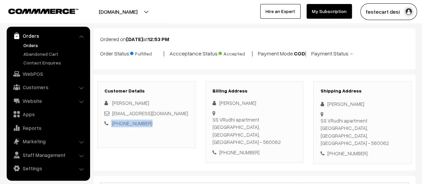
drag, startPoint x: 103, startPoint y: 124, endPoint x: 183, endPoint y: 123, distance: 80.1
click at [183, 123] on div "Customer Details Raju Chaluva raju44@gmail.com +91 9535910144" at bounding box center [146, 114] width 98 height 67
click at [183, 125] on div "+91 9535910144" at bounding box center [146, 123] width 84 height 8
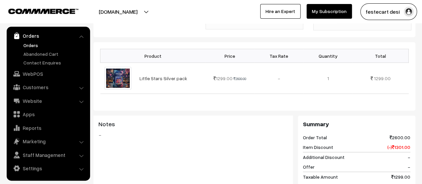
scroll to position [334, 0]
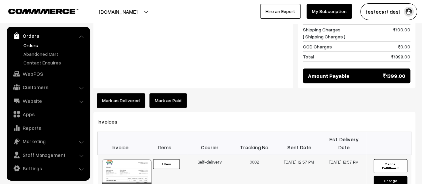
click at [161, 159] on button "1 Item" at bounding box center [166, 164] width 27 height 10
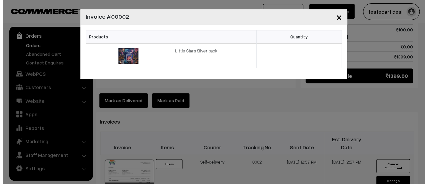
scroll to position [333, 0]
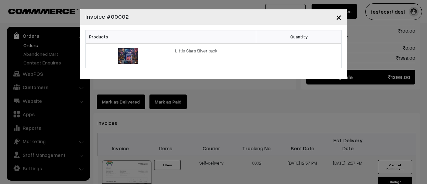
click at [342, 15] on button "×" at bounding box center [339, 17] width 16 height 21
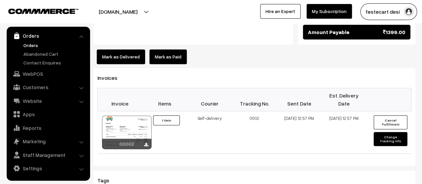
scroll to position [400, 0]
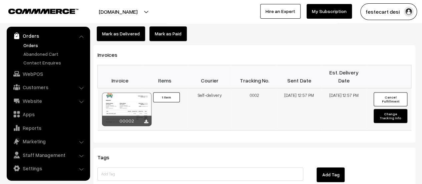
drag, startPoint x: 167, startPoint y: 81, endPoint x: 375, endPoint y: 112, distance: 210.9
click at [375, 112] on td "Cancel Fulfillment Change Tracking Info" at bounding box center [388, 109] width 45 height 42
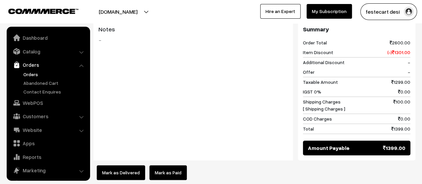
scroll to position [267, 0]
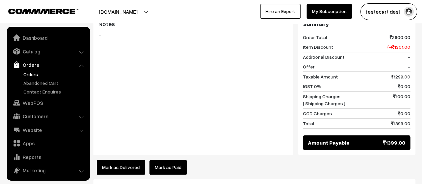
click at [324, 138] on span "Amount Payable" at bounding box center [329, 142] width 42 height 8
click at [389, 138] on span "1399.00" at bounding box center [394, 142] width 22 height 8
drag, startPoint x: 305, startPoint y: 98, endPoint x: 410, endPoint y: 95, distance: 105.8
click at [402, 108] on div "COD Charges 0.00" at bounding box center [356, 113] width 107 height 10
click at [410, 95] on div "Summary Order Total 2600.00 Item Discount (-) 1301.00 Additional Discount - Off…" at bounding box center [356, 85] width 117 height 140
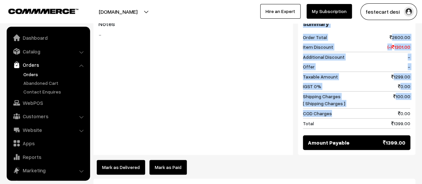
drag, startPoint x: 374, startPoint y: 97, endPoint x: 274, endPoint y: 96, distance: 100.5
click at [274, 96] on div "Notes - Summary Order Total 2600.00 Item Discount (-) 1301.00 Additional Discou…" at bounding box center [254, 85] width 322 height 140
click at [351, 91] on div "Shipping Charges [ Shipping Charges ] 100.00" at bounding box center [356, 99] width 107 height 17
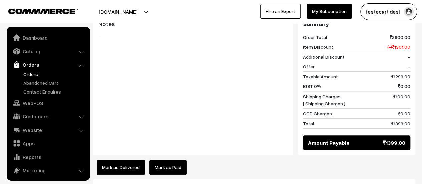
drag, startPoint x: 303, startPoint y: 79, endPoint x: 413, endPoint y: 94, distance: 111.2
click at [413, 94] on div "Summary Order Total 2600.00 Item Discount (-) 1301.00 Additional Discount - Off…" at bounding box center [356, 85] width 117 height 140
drag, startPoint x: 303, startPoint y: 78, endPoint x: 411, endPoint y: 82, distance: 108.5
click at [411, 82] on div "Summary Order Total 2600.00 Item Discount (-) 1301.00 Additional Discount - Off…" at bounding box center [356, 85] width 117 height 140
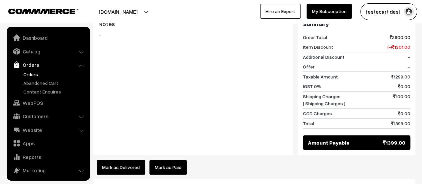
click at [411, 82] on div "Summary Order Total 2600.00 Item Discount (-) 1301.00 Additional Discount - Off…" at bounding box center [356, 85] width 117 height 140
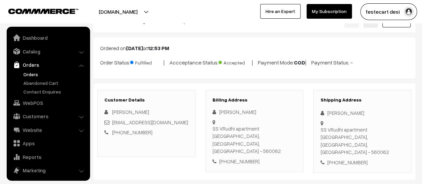
scroll to position [0, 0]
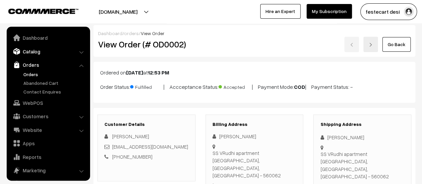
click at [26, 54] on link "Catalog" at bounding box center [47, 51] width 79 height 12
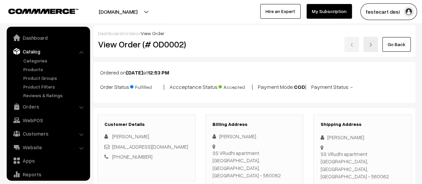
click at [30, 31] on ul "Dashboard Catalog" at bounding box center [48, 104] width 83 height 154
click at [29, 34] on link "Dashboard" at bounding box center [47, 38] width 79 height 12
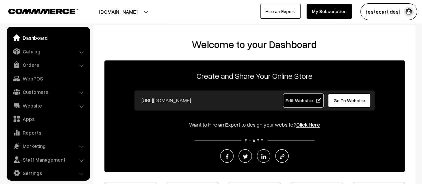
scroll to position [5, 0]
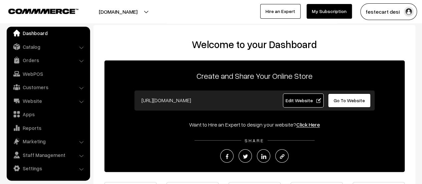
click at [316, 90] on div "Create and Share Your Online Store [URL][DOMAIN_NAME] Edit Website Go To Websit…" at bounding box center [254, 115] width 300 height 111
click at [311, 99] on span "Edit Website" at bounding box center [303, 100] width 36 height 6
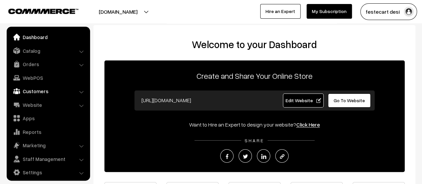
scroll to position [0, 0]
click at [29, 54] on link "Catalog" at bounding box center [47, 51] width 79 height 12
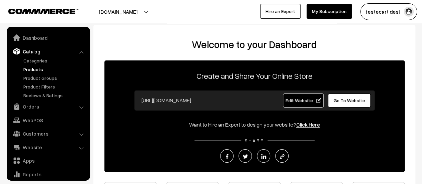
click at [37, 66] on link "Products" at bounding box center [55, 69] width 66 height 7
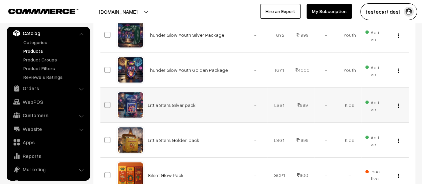
scroll to position [247, 0]
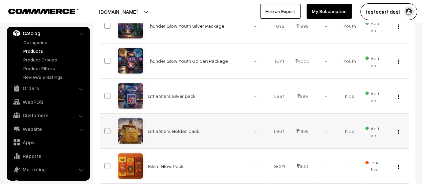
click at [399, 130] on button "button" at bounding box center [399, 131] width 2 height 5
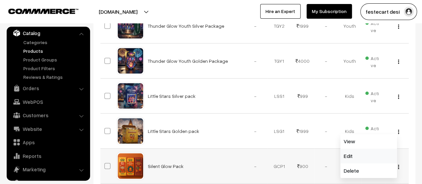
click at [371, 153] on link "Edit" at bounding box center [368, 156] width 57 height 15
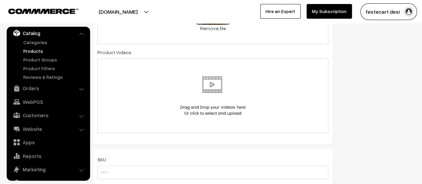
scroll to position [400, 0]
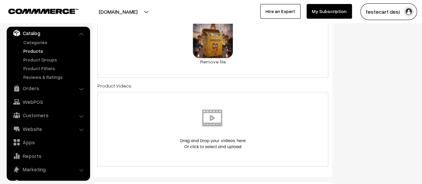
click at [299, 58] on div "1.7 MB Kids Golden.png Check Error Remove file" at bounding box center [212, 42] width 231 height 72
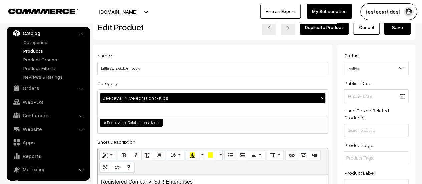
scroll to position [0, 0]
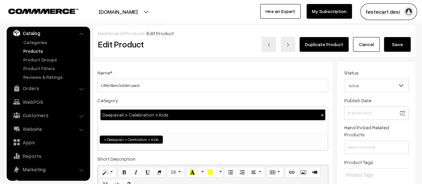
click at [398, 44] on button "Save" at bounding box center [397, 44] width 27 height 15
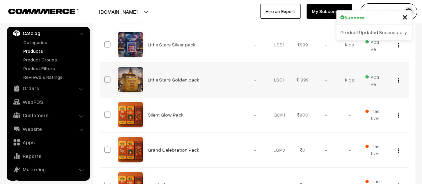
scroll to position [234, 0]
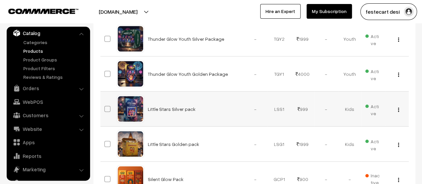
click at [398, 108] on img "button" at bounding box center [398, 109] width 1 height 4
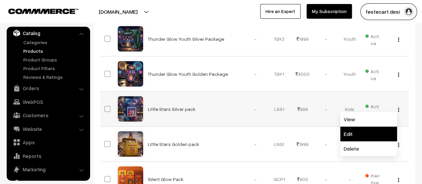
click at [362, 133] on link "Edit" at bounding box center [368, 133] width 57 height 15
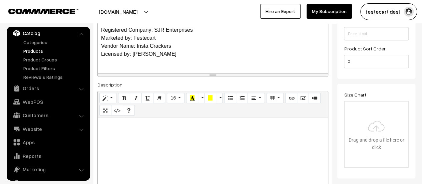
scroll to position [300, 0]
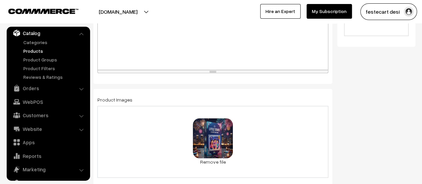
click at [285, 132] on div "1 MB Kids Silver.png Check Error Remove file" at bounding box center [212, 142] width 231 height 72
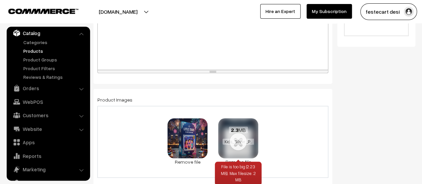
scroll to position [367, 0]
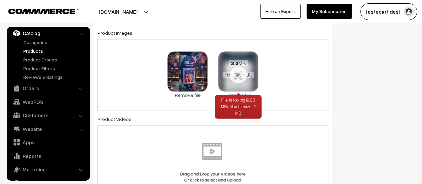
click at [242, 95] on div "File is too big (2.23 MB). Max filesize: 2 MB" at bounding box center [238, 107] width 47 height 24
click at [245, 93] on link "Remove file" at bounding box center [238, 94] width 40 height 7
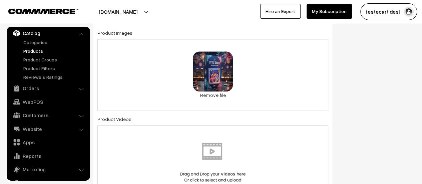
click at [251, 76] on div "1 MB Kids Silver.png Check Error Remove file" at bounding box center [212, 75] width 231 height 72
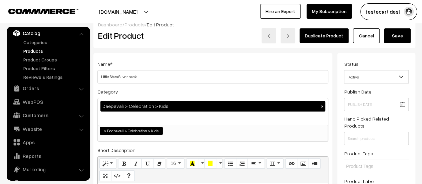
scroll to position [0, 0]
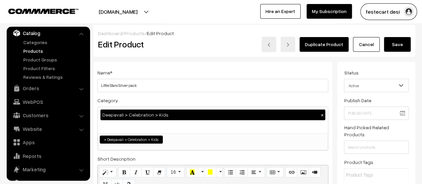
click at [395, 38] on button "Save" at bounding box center [397, 44] width 27 height 15
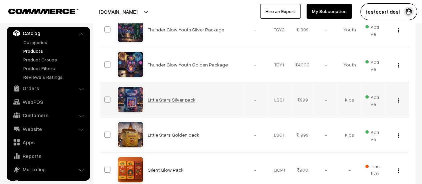
scroll to position [267, 0]
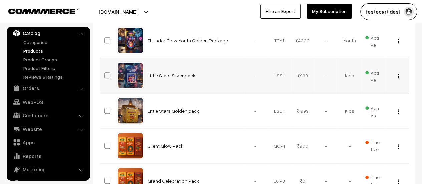
click at [398, 74] on img "button" at bounding box center [398, 76] width 1 height 4
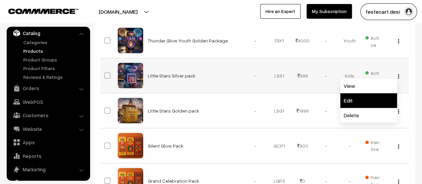
click at [382, 96] on link "Edit" at bounding box center [368, 100] width 57 height 15
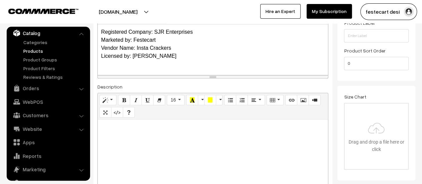
scroll to position [300, 0]
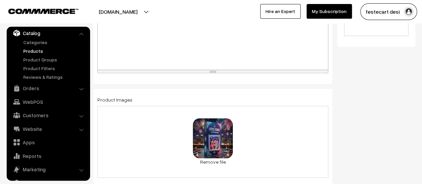
click at [308, 133] on div "1 MB Kids Silver.png Check Error Remove file" at bounding box center [212, 142] width 231 height 72
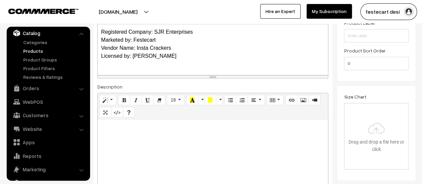
scroll to position [0, 0]
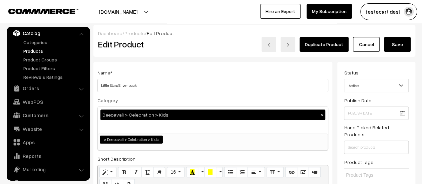
click at [392, 51] on div "Duplicate Product Cancel Save" at bounding box center [322, 44] width 178 height 15
click at [396, 46] on button "Save" at bounding box center [397, 44] width 27 height 15
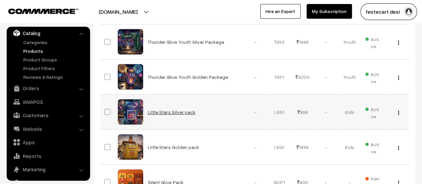
scroll to position [200, 0]
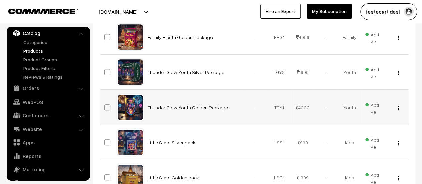
click at [398, 107] on img "button" at bounding box center [398, 108] width 1 height 4
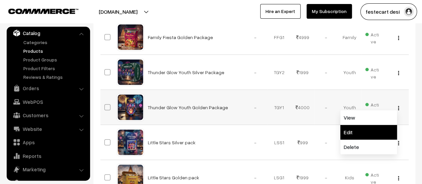
click at [378, 134] on link "Edit" at bounding box center [368, 132] width 57 height 15
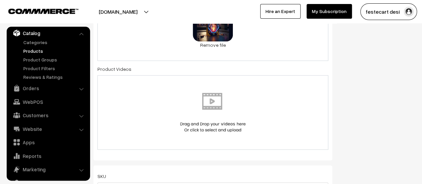
scroll to position [344, 0]
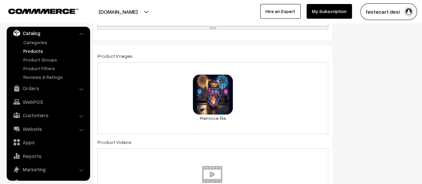
click at [271, 96] on div "1.7 MB Youth Gold.png Check Error Remove file" at bounding box center [212, 98] width 231 height 72
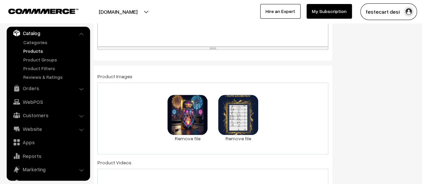
scroll to position [0, 0]
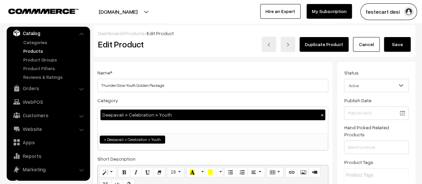
click at [401, 43] on button "Save" at bounding box center [397, 44] width 27 height 15
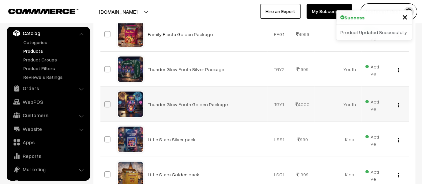
scroll to position [202, 0]
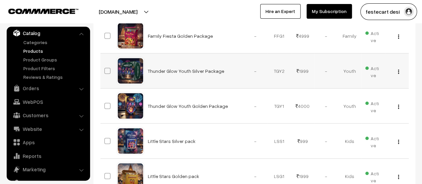
click at [399, 71] on img "button" at bounding box center [398, 71] width 1 height 4
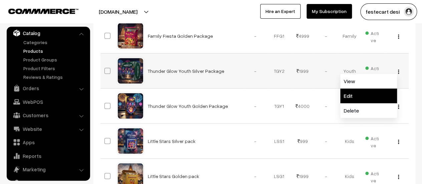
click at [371, 98] on link "Edit" at bounding box center [368, 95] width 57 height 15
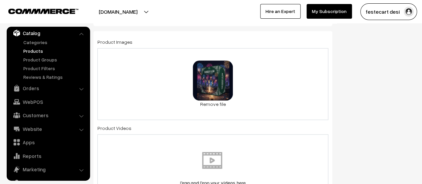
scroll to position [357, 0]
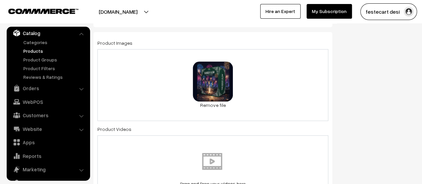
click at [278, 94] on div "1.6 MB Youth Silver.png Check Error Remove file" at bounding box center [212, 85] width 231 height 72
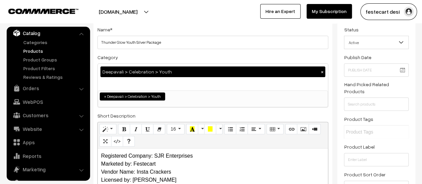
scroll to position [0, 0]
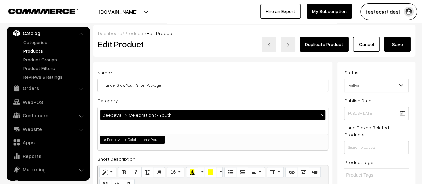
click at [396, 42] on button "Save" at bounding box center [397, 44] width 27 height 15
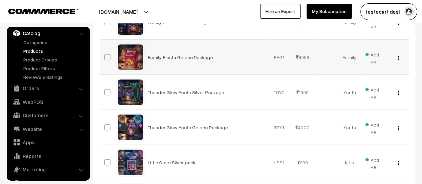
scroll to position [200, 0]
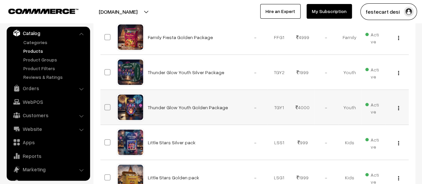
click at [398, 107] on img "button" at bounding box center [398, 108] width 1 height 4
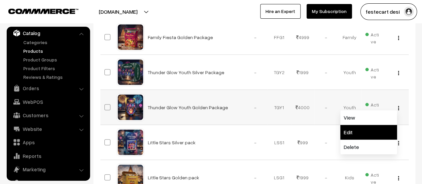
click at [371, 135] on link "Edit" at bounding box center [368, 132] width 57 height 15
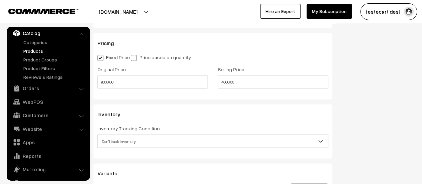
scroll to position [634, 0]
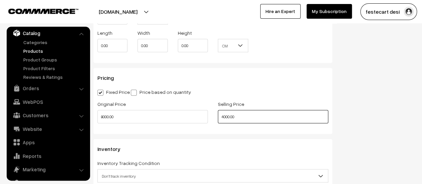
drag, startPoint x: 230, startPoint y: 118, endPoint x: 170, endPoint y: 118, distance: 59.7
click at [170, 118] on div "Original Price 8000.00 Selling Price 4000.00" at bounding box center [212, 114] width 241 height 28
click at [287, 115] on input "3999.00" at bounding box center [273, 116] width 110 height 13
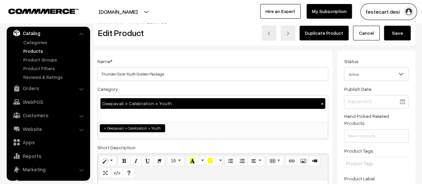
scroll to position [0, 0]
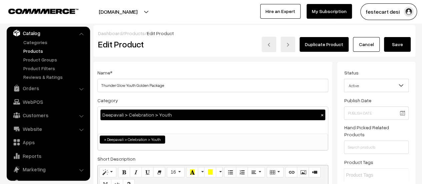
type input "3999.00"
click at [393, 45] on button "Save" at bounding box center [397, 44] width 27 height 15
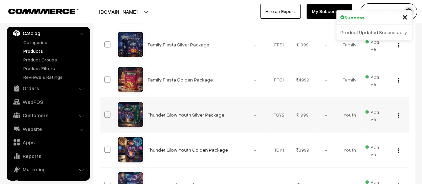
scroll to position [158, 0]
click at [398, 114] on img "button" at bounding box center [398, 115] width 1 height 4
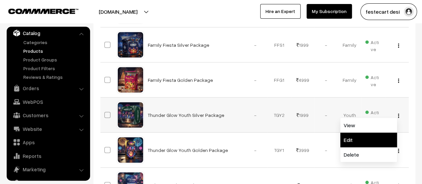
click at [378, 133] on link "Edit" at bounding box center [368, 139] width 57 height 15
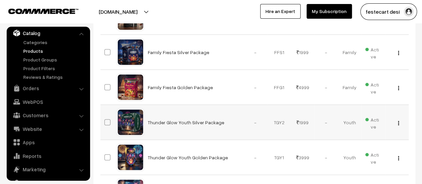
scroll to position [150, 0]
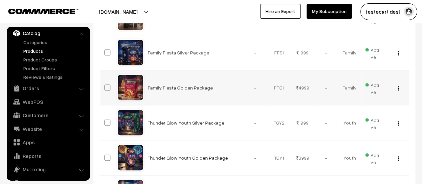
click at [399, 88] on img "button" at bounding box center [398, 88] width 1 height 4
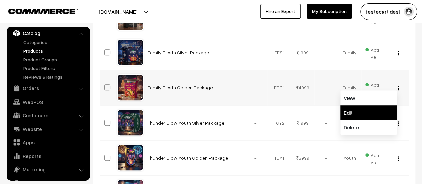
click at [372, 114] on link "Edit" at bounding box center [368, 112] width 57 height 15
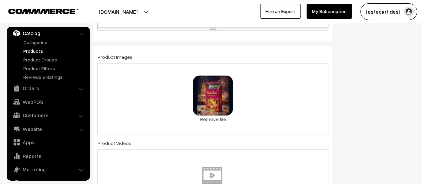
scroll to position [353, 0]
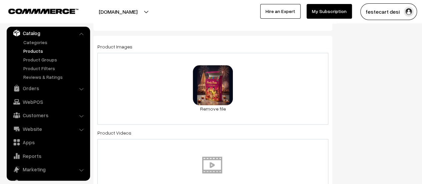
click at [274, 97] on div "1.5 MB Family Gold.png Check Error Remove file" at bounding box center [212, 89] width 231 height 72
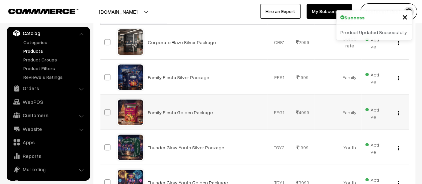
scroll to position [125, 0]
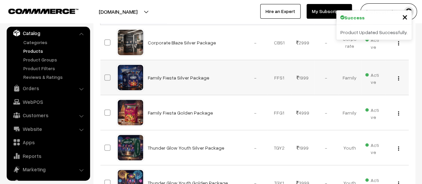
click at [399, 77] on img "button" at bounding box center [398, 78] width 1 height 4
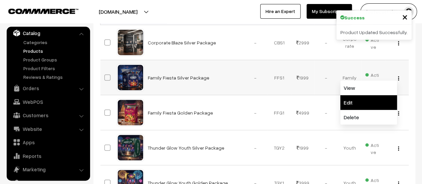
click at [360, 103] on link "Edit" at bounding box center [368, 102] width 57 height 15
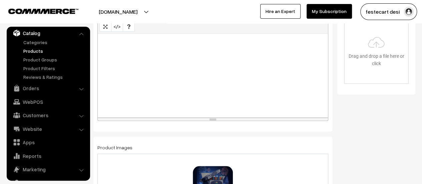
scroll to position [323, 0]
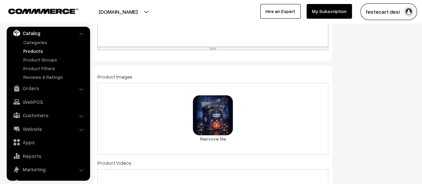
click at [287, 108] on div "1.6 MB Family silver.png Check Error Remove file" at bounding box center [212, 119] width 231 height 72
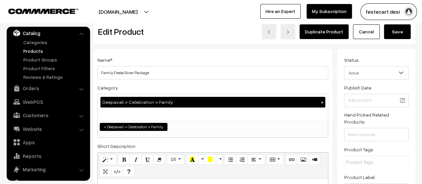
scroll to position [0, 0]
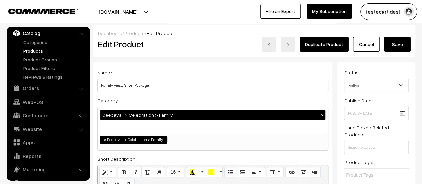
click at [396, 45] on button "Save" at bounding box center [397, 44] width 27 height 15
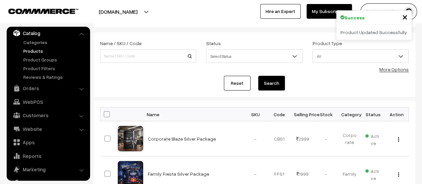
scroll to position [100, 0]
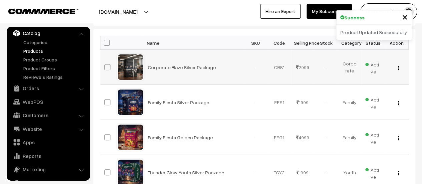
click at [399, 68] on div "View Edit Delete" at bounding box center [397, 67] width 16 height 7
click at [398, 67] on button "button" at bounding box center [399, 67] width 2 height 5
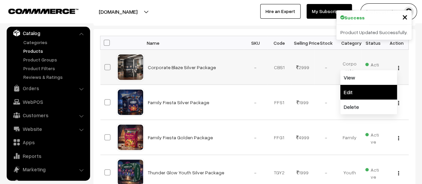
click at [368, 92] on link "Edit" at bounding box center [368, 92] width 57 height 15
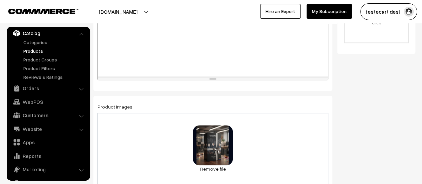
scroll to position [300, 0]
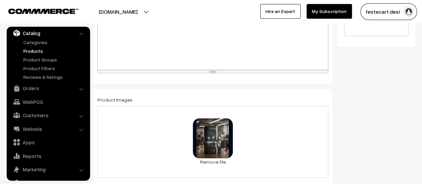
click at [273, 129] on div "1.3 MB Corporate Silver.png Check Error Remove file" at bounding box center [212, 142] width 231 height 72
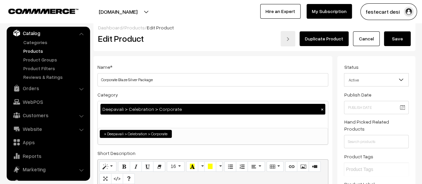
scroll to position [0, 0]
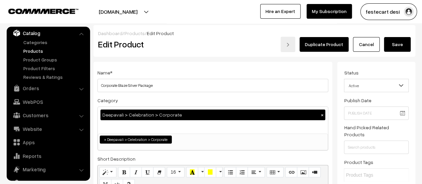
click at [402, 43] on button "Save" at bounding box center [397, 44] width 27 height 15
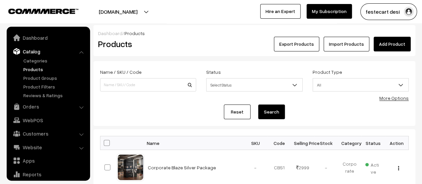
scroll to position [18, 0]
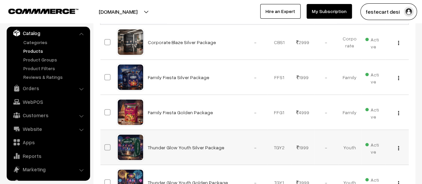
scroll to position [133, 0]
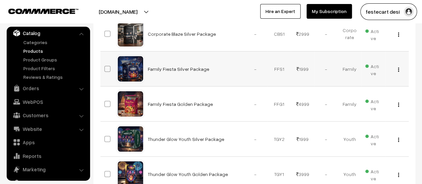
click at [398, 68] on img "button" at bounding box center [398, 69] width 1 height 4
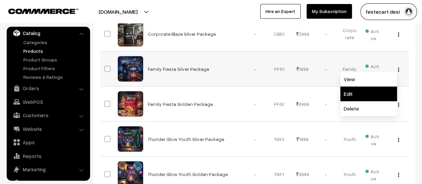
click at [372, 96] on link "Edit" at bounding box center [368, 93] width 57 height 15
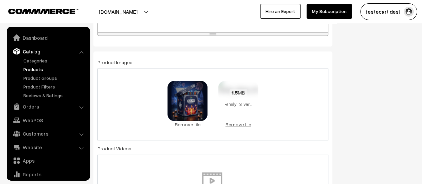
scroll to position [18, 0]
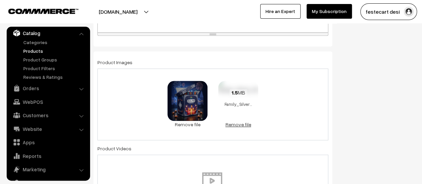
click at [244, 124] on link "Remove file" at bounding box center [238, 124] width 40 height 7
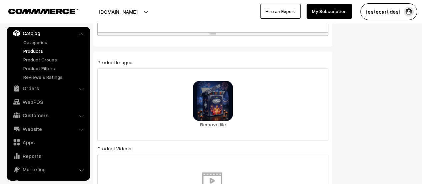
click at [257, 101] on div "1.6 MB Family silver.png Check Error Remove file" at bounding box center [212, 104] width 231 height 72
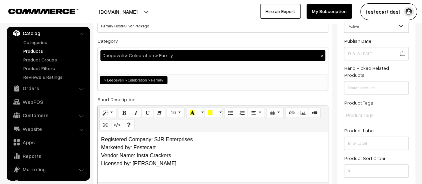
scroll to position [0, 0]
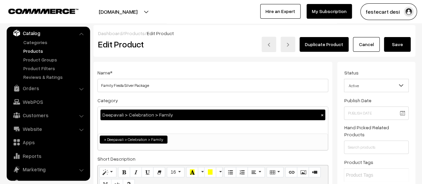
click at [399, 45] on button "Save" at bounding box center [397, 44] width 27 height 15
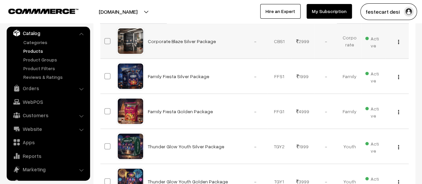
scroll to position [98, 0]
